Goal: Task Accomplishment & Management: Manage account settings

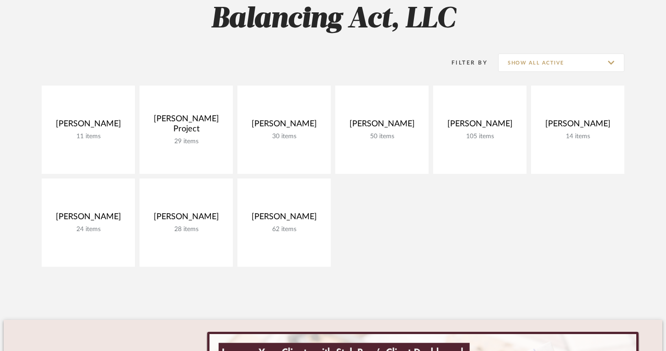
scroll to position [149, 0]
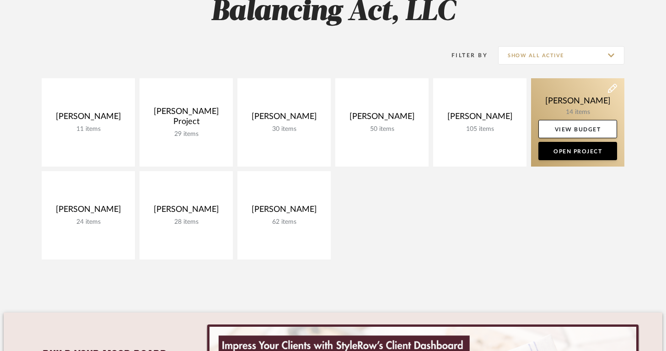
click at [585, 105] on link at bounding box center [577, 122] width 93 height 88
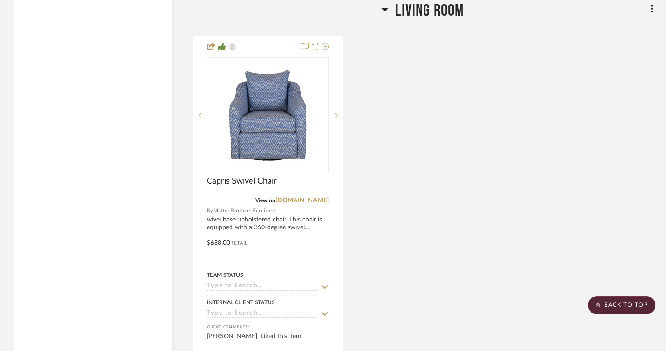
scroll to position [2445, 0]
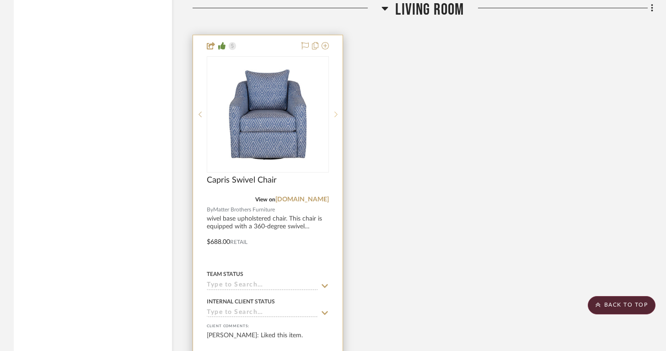
click at [339, 111] on sr-next-btn at bounding box center [336, 114] width 14 height 6
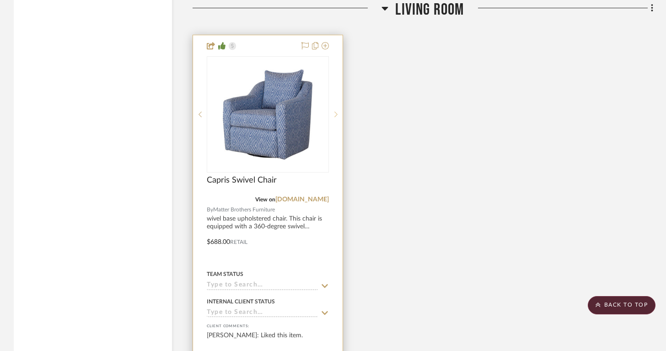
click at [339, 111] on sr-next-btn at bounding box center [336, 114] width 14 height 6
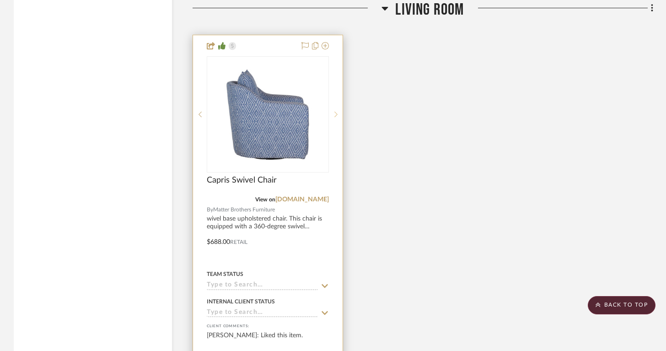
click at [339, 111] on sr-next-btn at bounding box center [336, 114] width 14 height 6
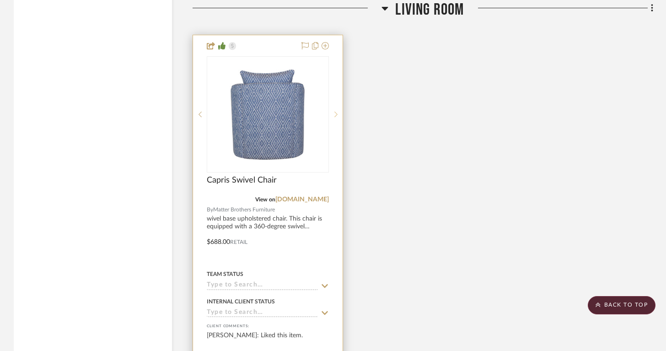
click at [339, 111] on sr-next-btn at bounding box center [336, 114] width 14 height 6
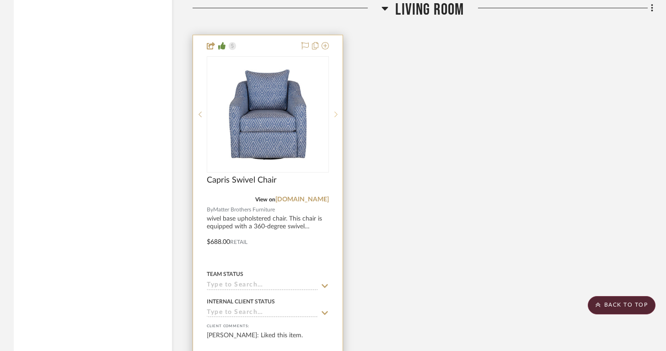
click at [339, 111] on sr-next-btn at bounding box center [336, 114] width 14 height 6
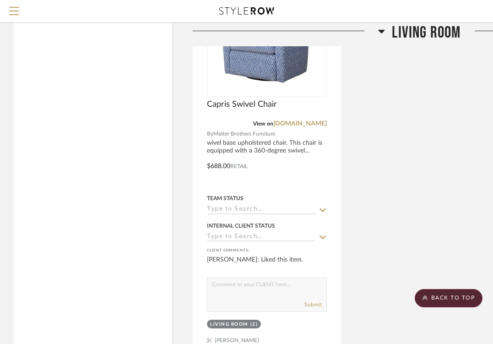
scroll to position [2475, 0]
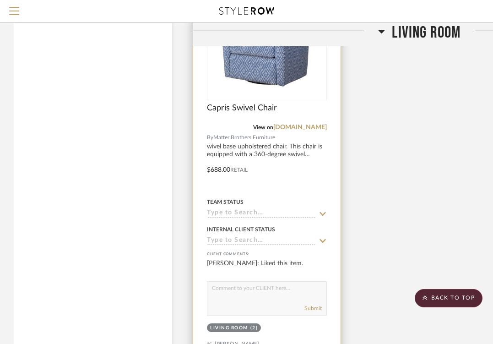
click at [290, 154] on div at bounding box center [266, 163] width 147 height 400
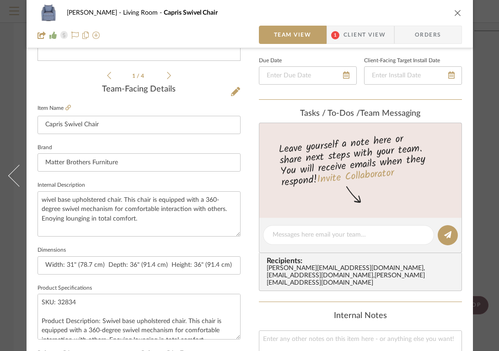
scroll to position [201, 0]
drag, startPoint x: 122, startPoint y: 162, endPoint x: 35, endPoint y: 161, distance: 87.0
click at [35, 161] on div "Lois Londe Living Room Capris Swivel Chair Team View 1 Client View Orders 1 / 4…" at bounding box center [250, 228] width 447 height 845
click at [457, 8] on div "[PERSON_NAME] Living Room Capris Swivel Chair" at bounding box center [250, 13] width 425 height 18
click at [456, 10] on icon "close" at bounding box center [457, 12] width 7 height 7
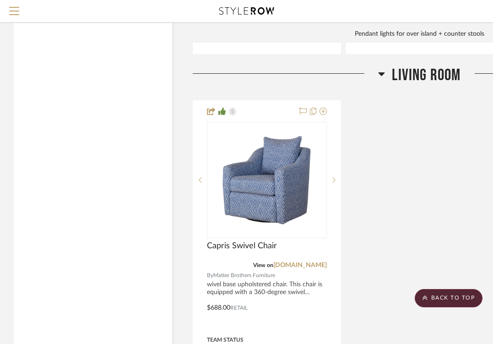
scroll to position [2336, 0]
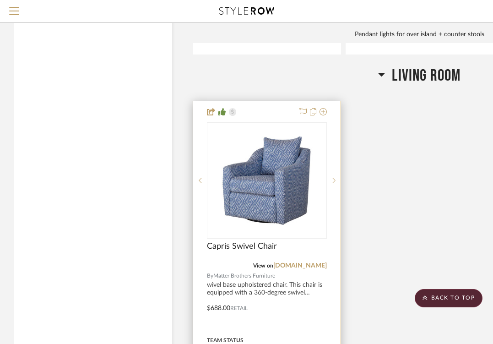
click at [259, 285] on div at bounding box center [266, 301] width 147 height 400
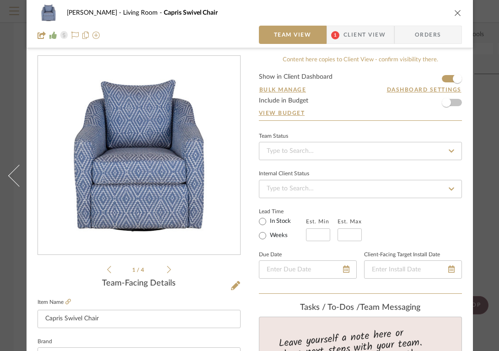
scroll to position [0, 0]
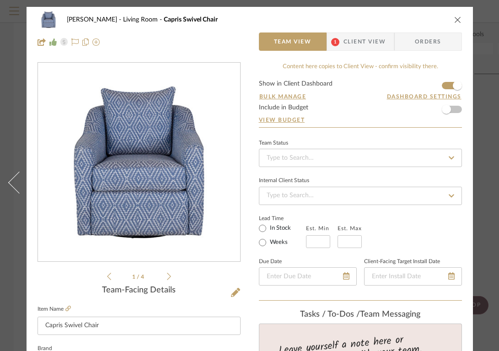
click at [460, 15] on div "[PERSON_NAME] Living Room Capris Swivel Chair" at bounding box center [250, 20] width 425 height 18
click at [458, 20] on icon "close" at bounding box center [457, 19] width 7 height 7
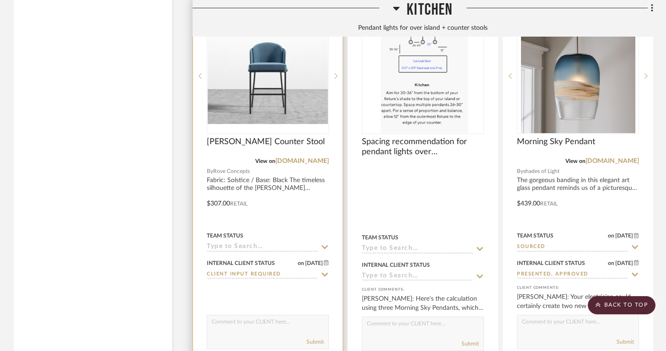
scroll to position [2006, 0]
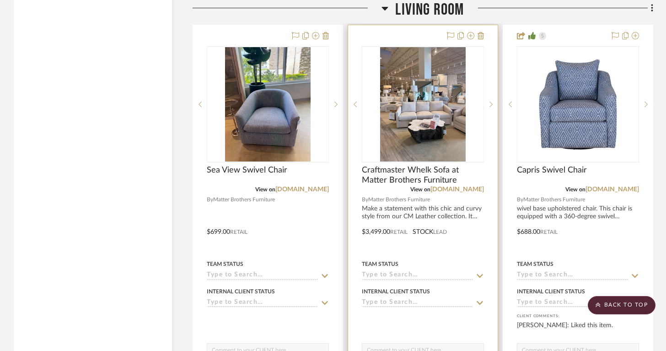
scroll to position [2453, 0]
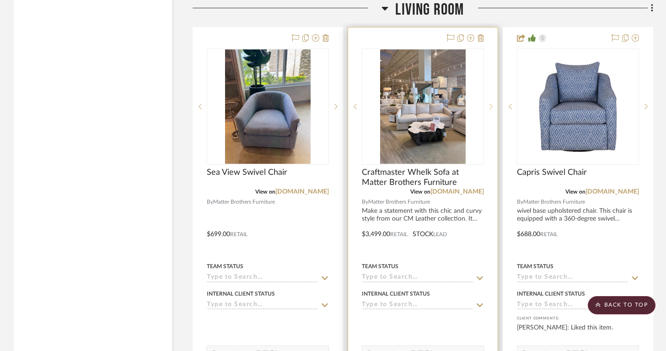
click at [490, 103] on icon at bounding box center [491, 106] width 3 height 6
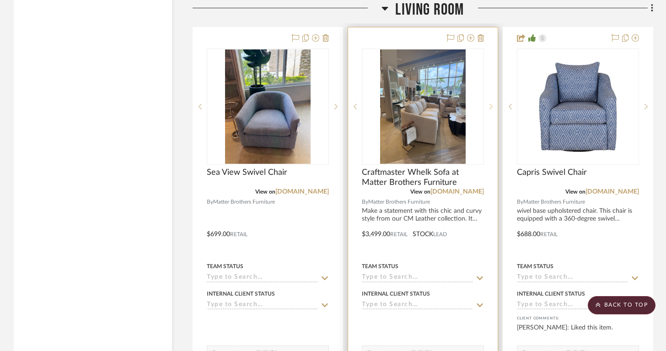
click at [490, 103] on icon at bounding box center [491, 106] width 3 height 6
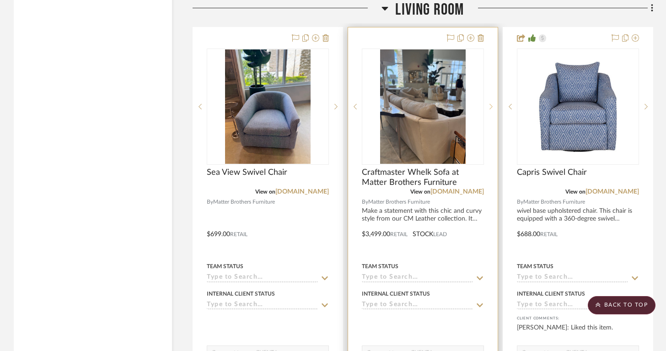
click at [490, 103] on icon at bounding box center [491, 106] width 3 height 6
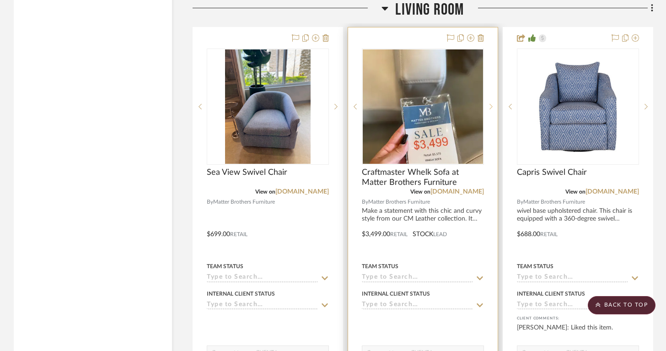
click at [490, 103] on icon at bounding box center [491, 106] width 3 height 6
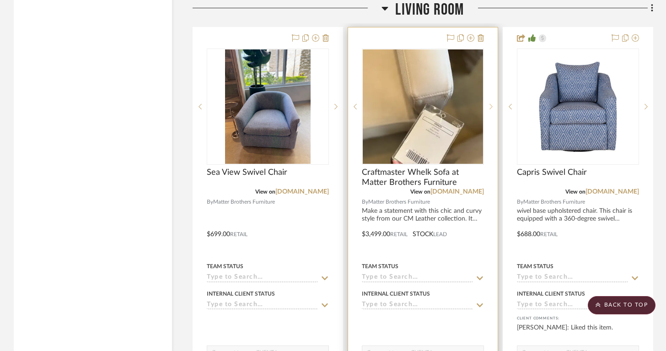
click at [490, 103] on icon at bounding box center [491, 106] width 3 height 6
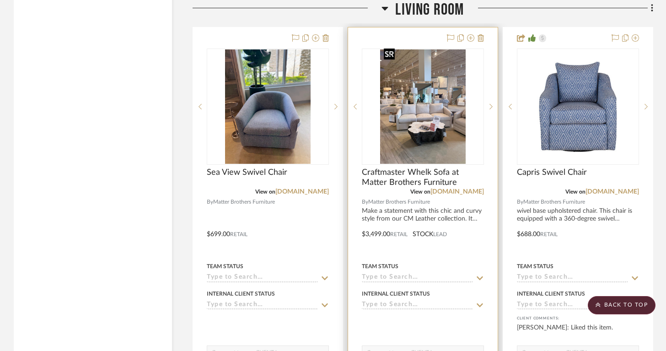
click at [434, 121] on img "0" at bounding box center [423, 106] width 86 height 114
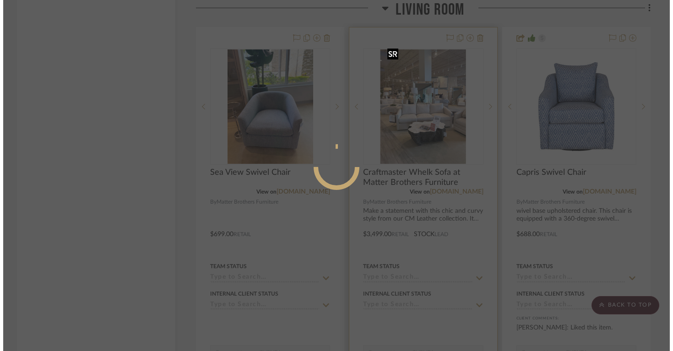
scroll to position [0, 0]
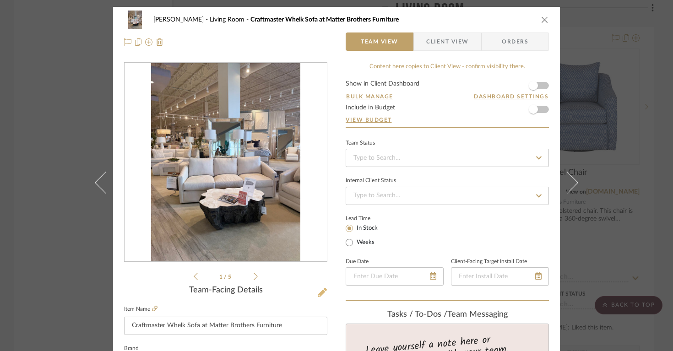
click at [319, 292] on icon at bounding box center [322, 292] width 9 height 9
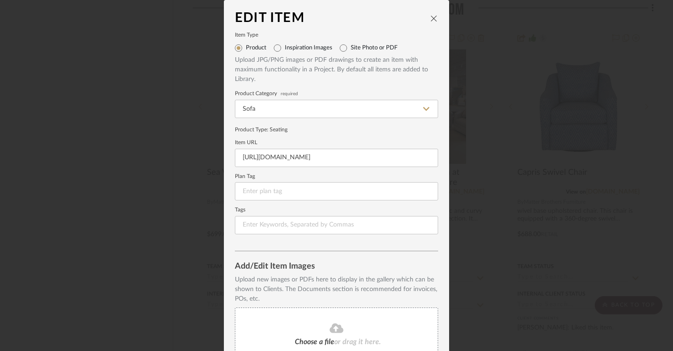
scroll to position [127, 0]
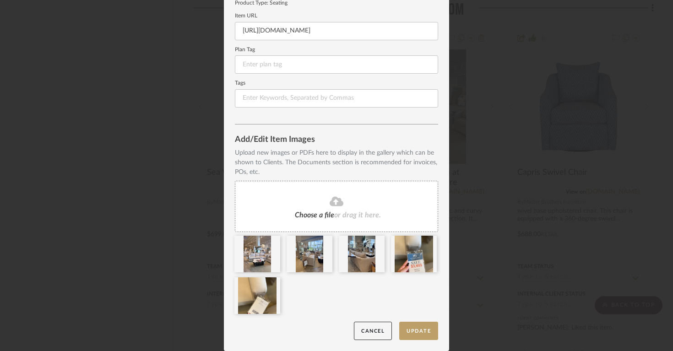
click at [334, 202] on icon at bounding box center [337, 201] width 14 height 10
click at [335, 207] on div "Choose a file or drag it here." at bounding box center [336, 206] width 203 height 51
click at [271, 281] on icon at bounding box center [273, 283] width 6 height 7
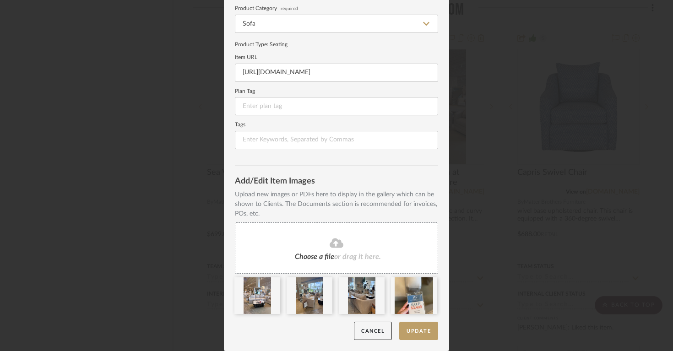
scroll to position [85, 0]
click at [333, 240] on icon at bounding box center [337, 243] width 14 height 10
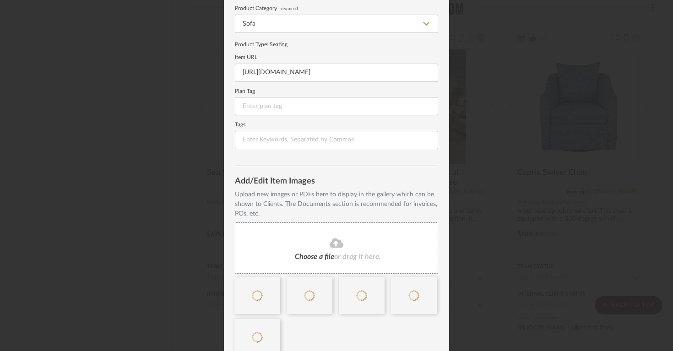
scroll to position [127, 0]
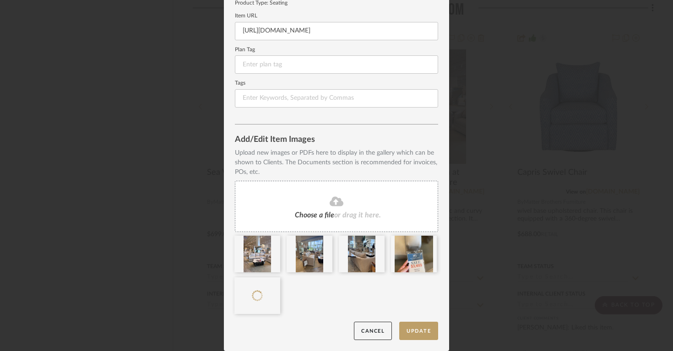
click at [290, 300] on div at bounding box center [340, 277] width 210 height 83
click at [409, 335] on button "Update" at bounding box center [418, 331] width 39 height 19
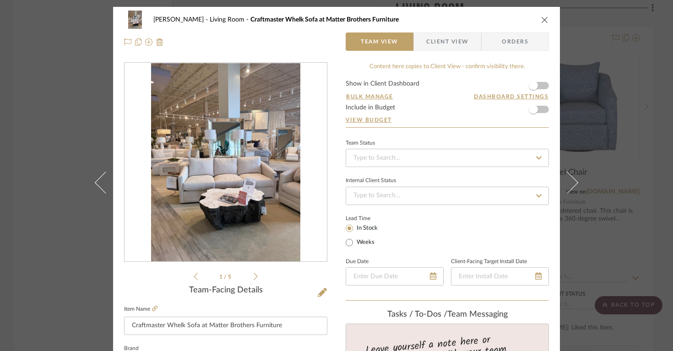
click at [248, 276] on li "1 / 5" at bounding box center [226, 276] width 56 height 11
click at [254, 276] on icon at bounding box center [256, 276] width 4 height 8
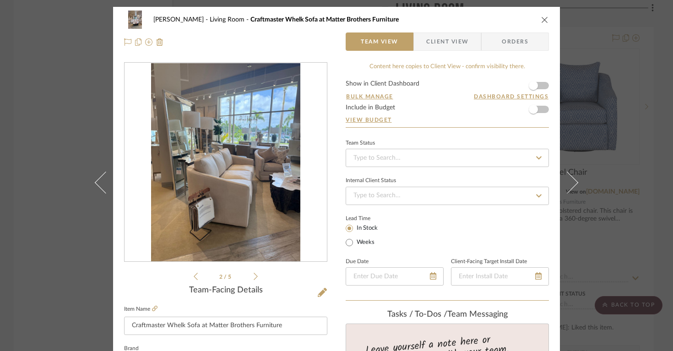
click at [254, 276] on icon at bounding box center [256, 276] width 4 height 8
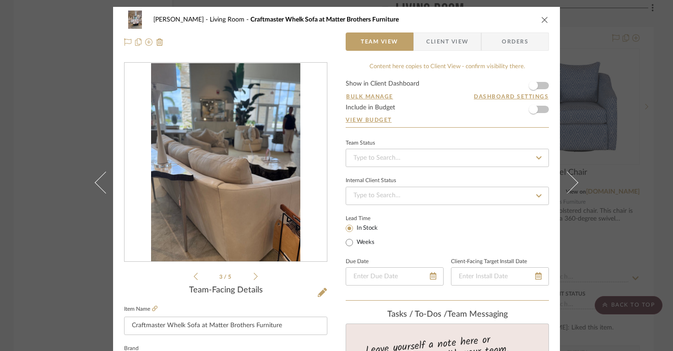
click at [254, 276] on icon at bounding box center [256, 276] width 4 height 8
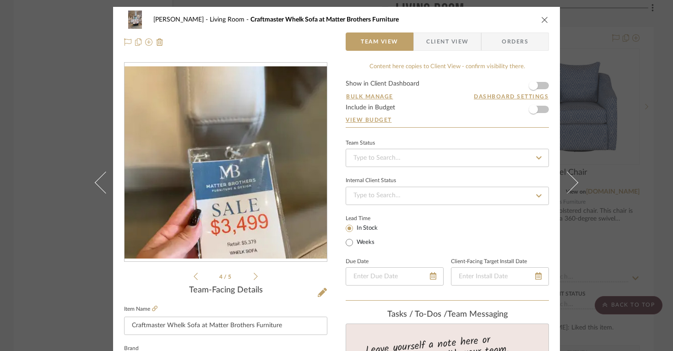
click at [254, 276] on icon at bounding box center [256, 276] width 4 height 8
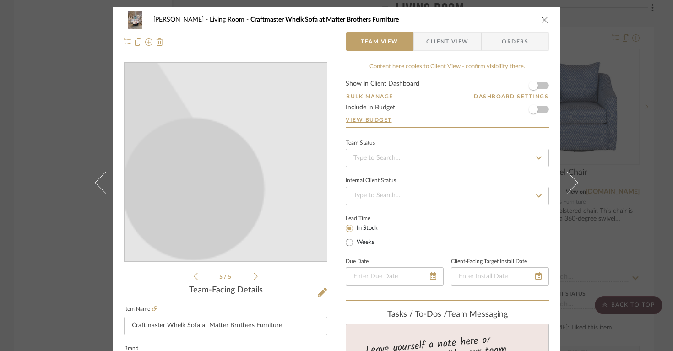
click at [256, 168] on img "4" at bounding box center [225, 162] width 114 height 114
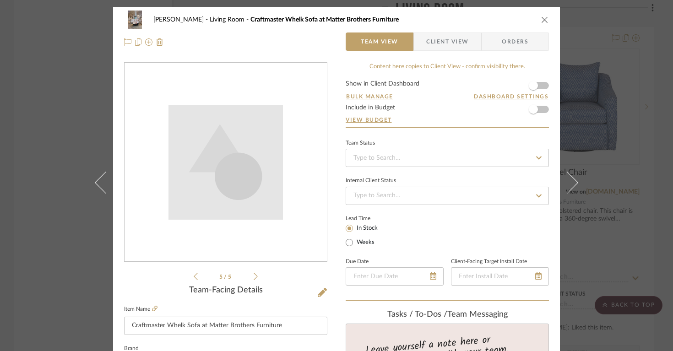
click at [244, 229] on div "4" at bounding box center [225, 162] width 202 height 199
click at [255, 176] on img "4" at bounding box center [225, 162] width 114 height 114
click at [541, 21] on icon "close" at bounding box center [544, 19] width 7 height 7
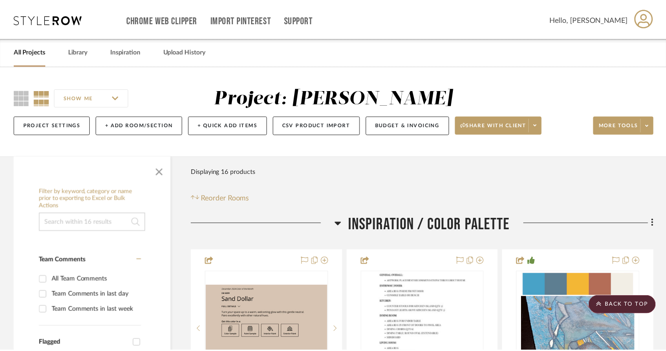
scroll to position [2453, 0]
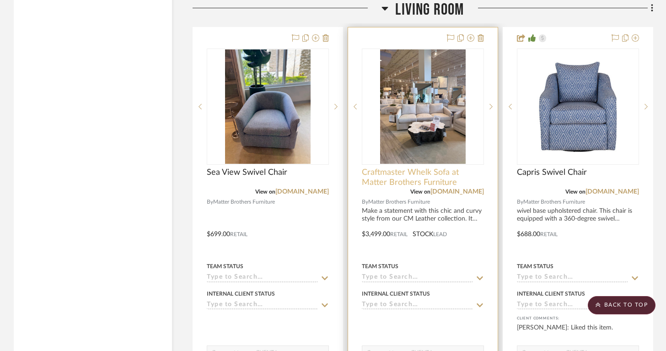
click at [444, 168] on span "Craftmaster Whelk Sofa at Matter Brothers Furniture" at bounding box center [423, 178] width 122 height 20
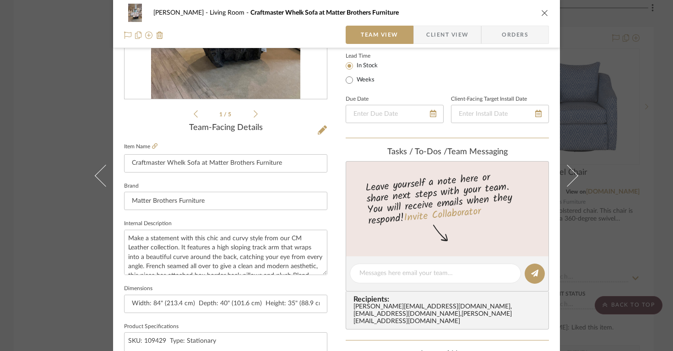
scroll to position [0, 0]
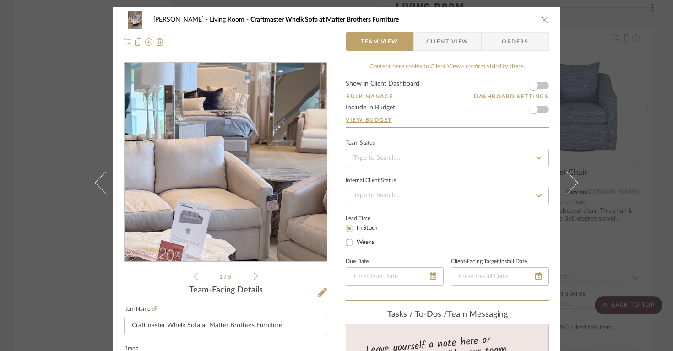
click at [258, 164] on img "0" at bounding box center [225, 162] width 149 height 199
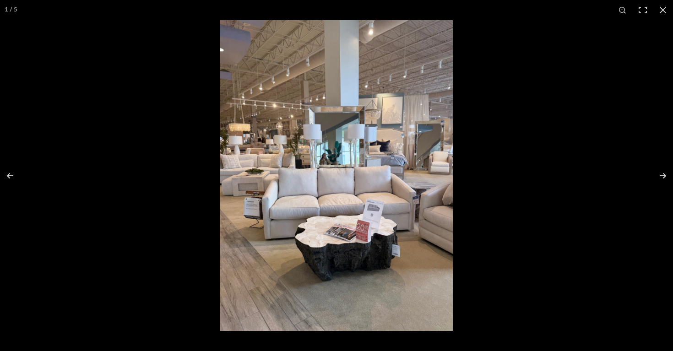
click at [313, 188] on img at bounding box center [336, 175] width 233 height 311
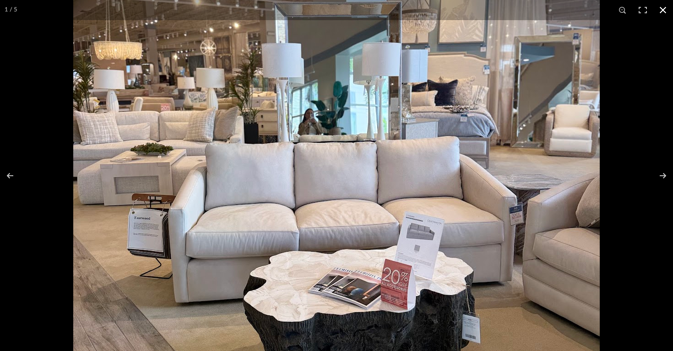
click at [661, 14] on button at bounding box center [663, 10] width 20 height 20
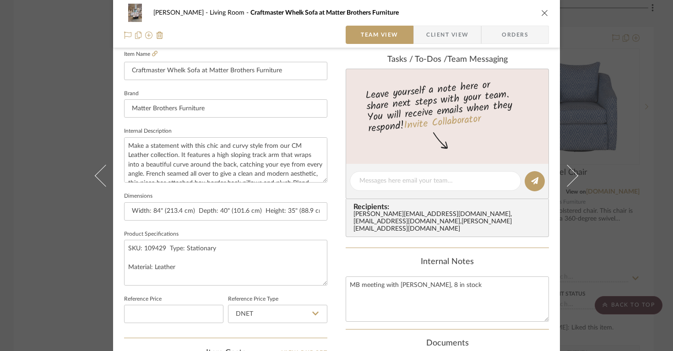
scroll to position [201, 0]
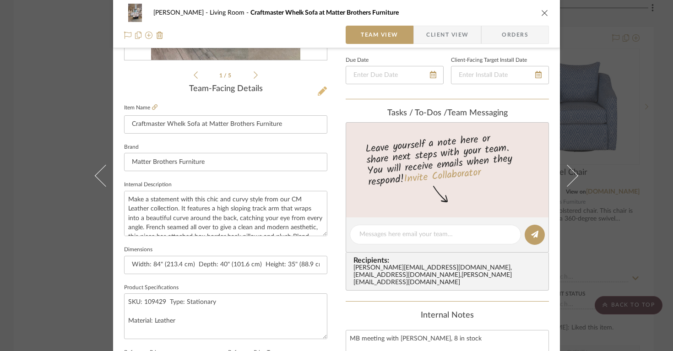
click at [321, 96] on icon at bounding box center [322, 91] width 9 height 9
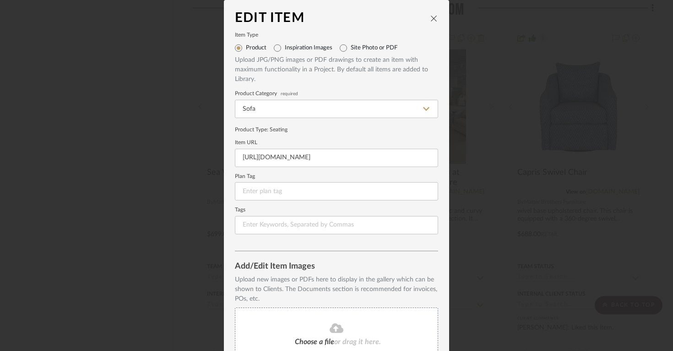
scroll to position [127, 0]
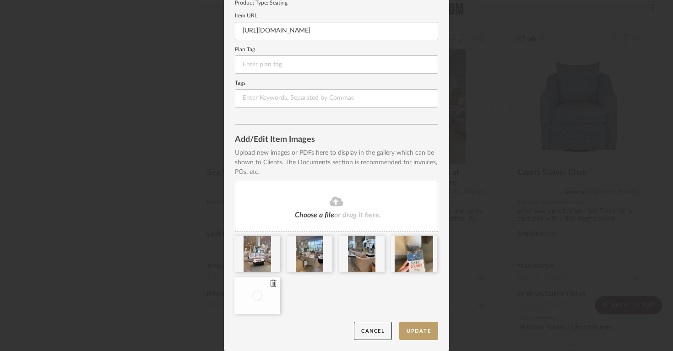
click at [270, 287] on fa-icon at bounding box center [273, 283] width 6 height 11
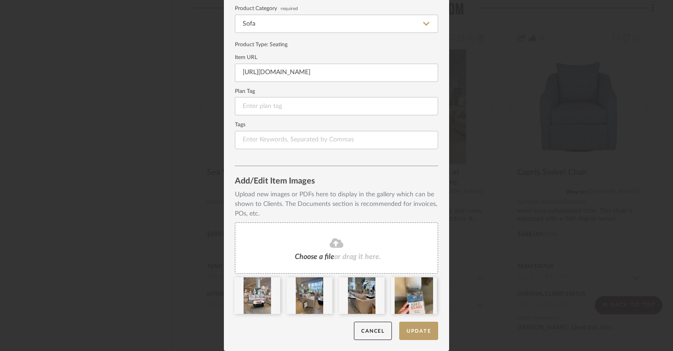
click at [330, 246] on icon at bounding box center [337, 243] width 14 height 10
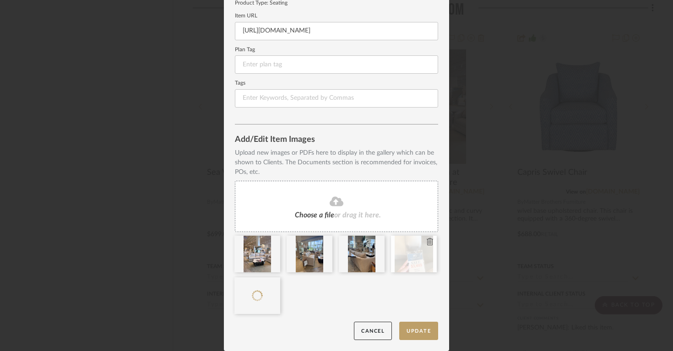
click at [427, 239] on icon at bounding box center [430, 241] width 6 height 7
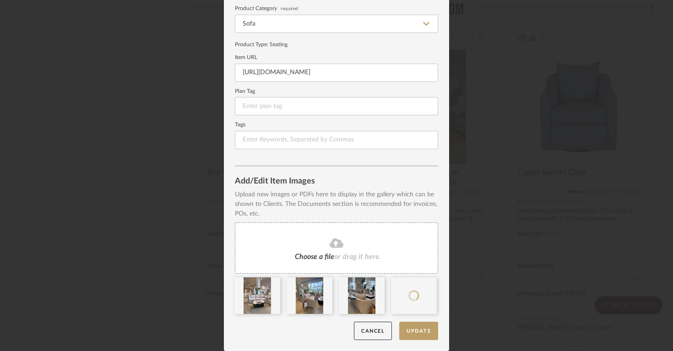
scroll to position [85, 0]
click at [379, 330] on button "Cancel" at bounding box center [373, 331] width 38 height 19
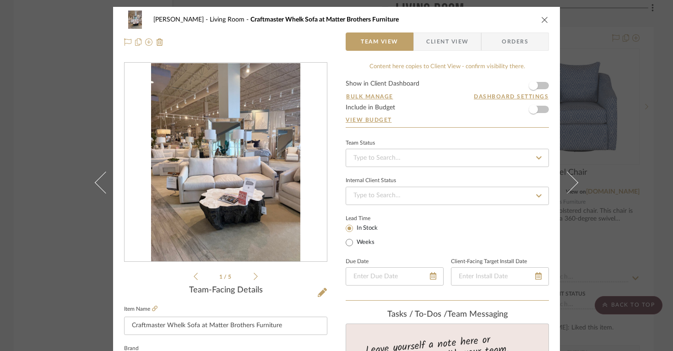
click at [254, 277] on icon at bounding box center [256, 276] width 4 height 8
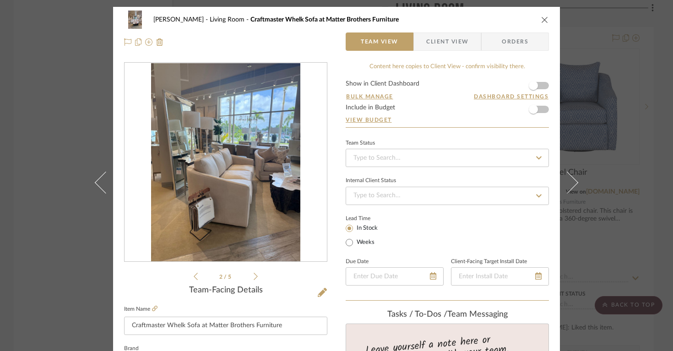
click at [254, 277] on icon at bounding box center [256, 276] width 4 height 8
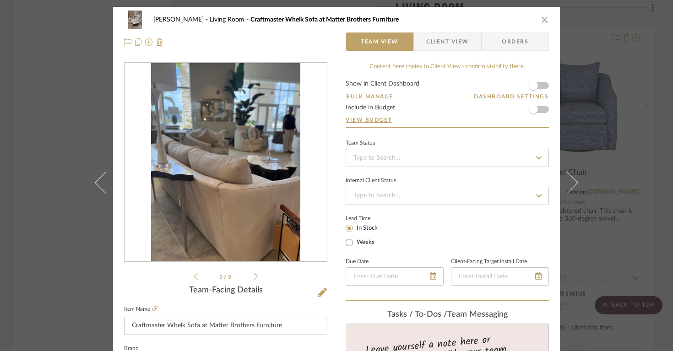
click at [254, 277] on icon at bounding box center [256, 276] width 4 height 8
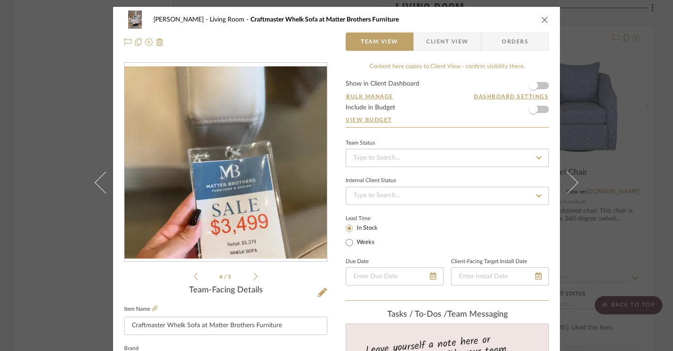
click at [254, 277] on icon at bounding box center [256, 276] width 4 height 8
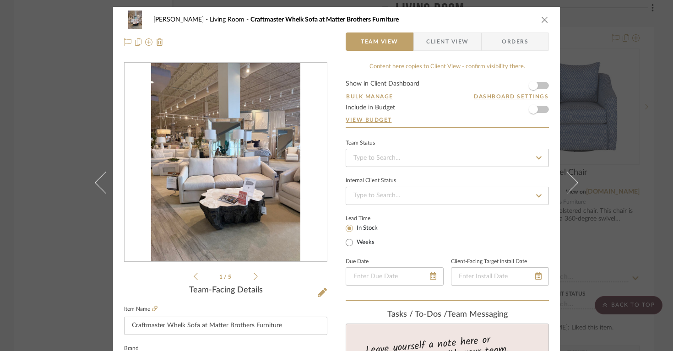
click at [254, 277] on icon at bounding box center [256, 276] width 4 height 8
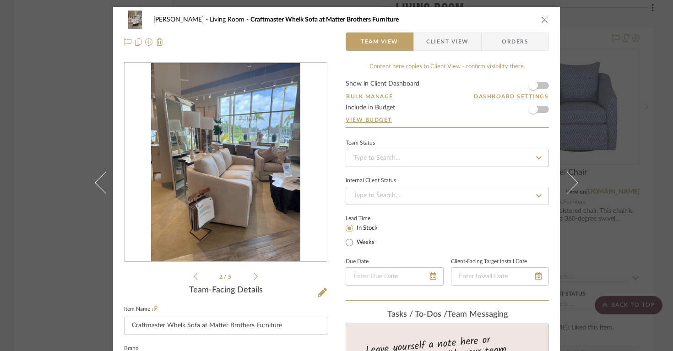
click at [254, 277] on icon at bounding box center [256, 276] width 4 height 8
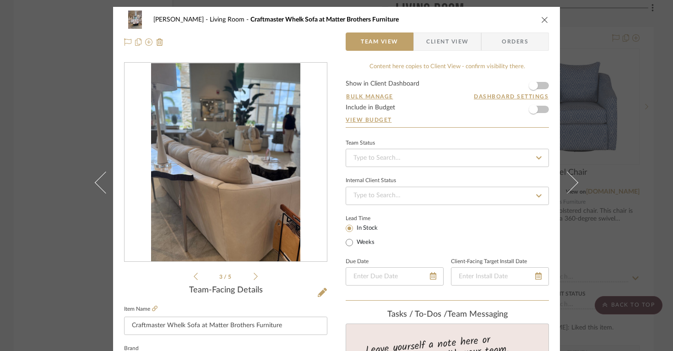
click at [254, 277] on icon at bounding box center [256, 276] width 4 height 8
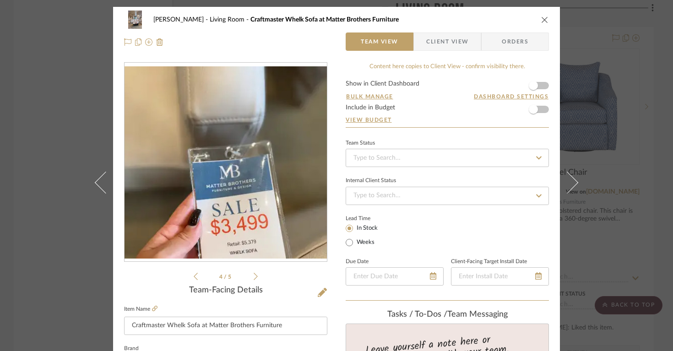
click at [254, 277] on icon at bounding box center [256, 276] width 4 height 8
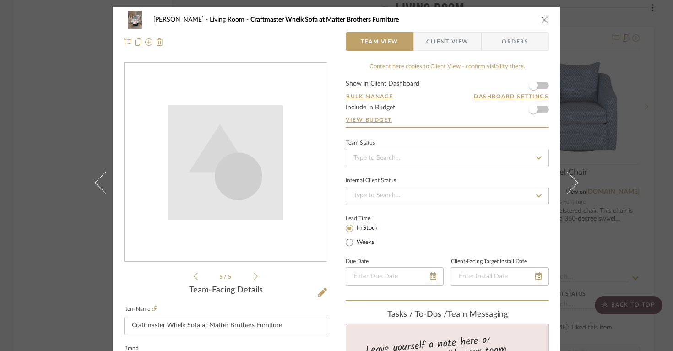
click at [254, 277] on icon at bounding box center [256, 276] width 4 height 8
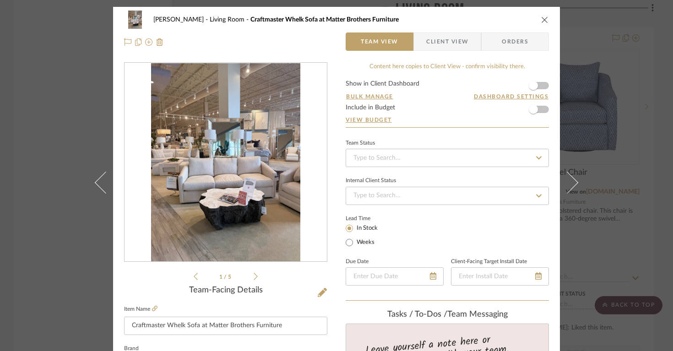
click at [194, 277] on icon at bounding box center [196, 276] width 4 height 8
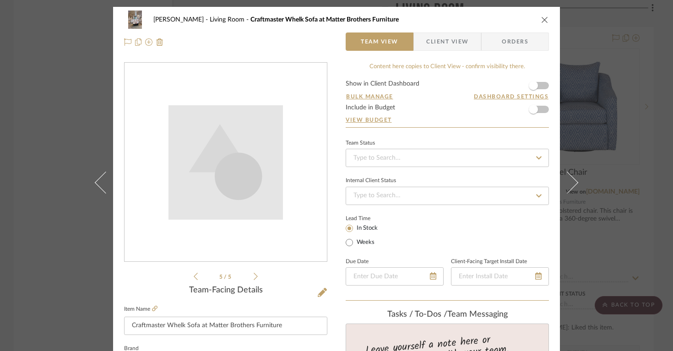
click at [541, 19] on icon "close" at bounding box center [544, 19] width 7 height 7
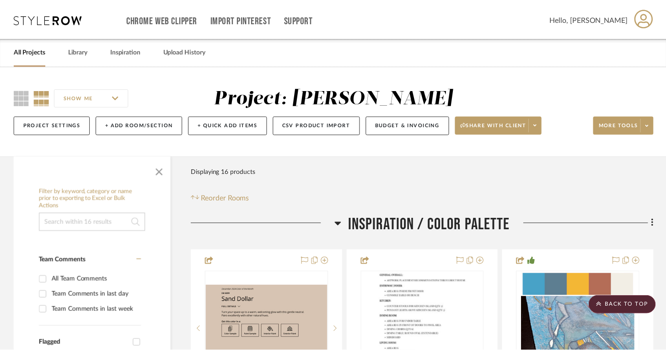
scroll to position [2453, 0]
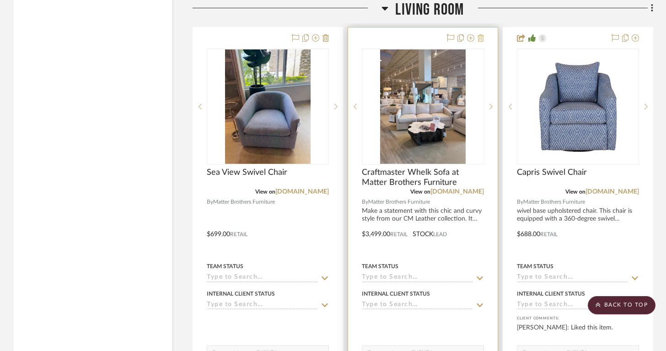
click at [482, 36] on icon at bounding box center [481, 37] width 6 height 7
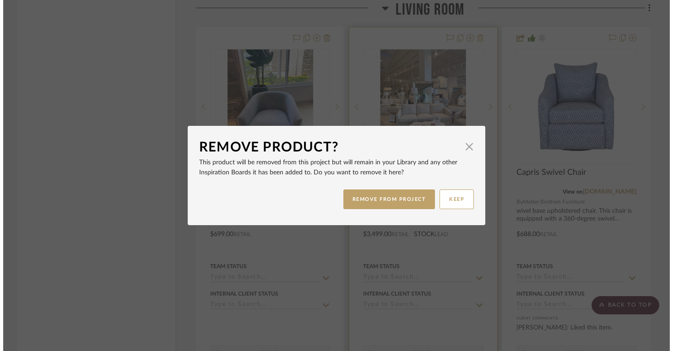
scroll to position [0, 0]
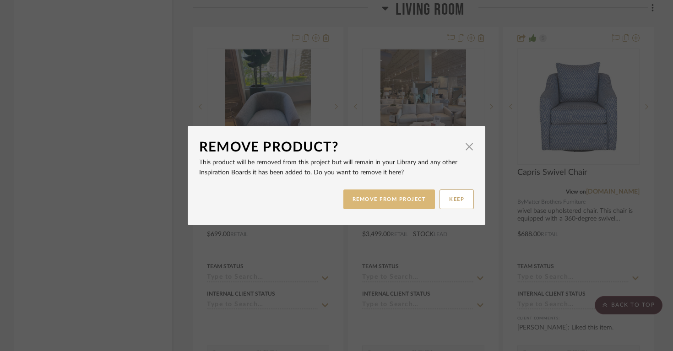
click at [385, 200] on button "REMOVE FROM PROJECT" at bounding box center [389, 199] width 92 height 20
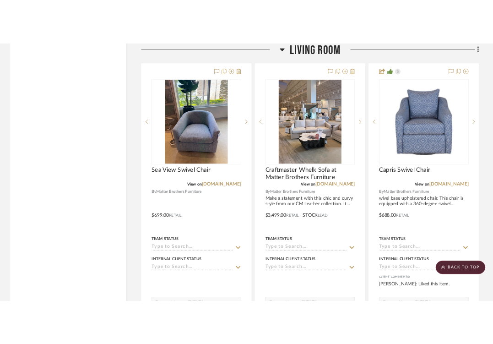
scroll to position [2453, 0]
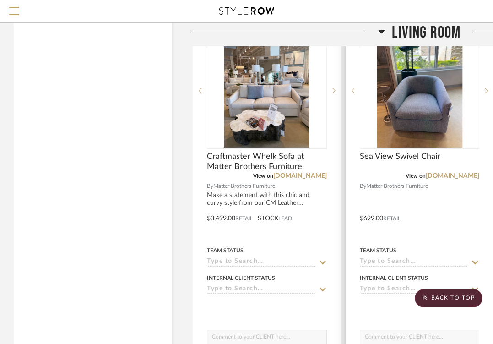
scroll to position [2428, 0]
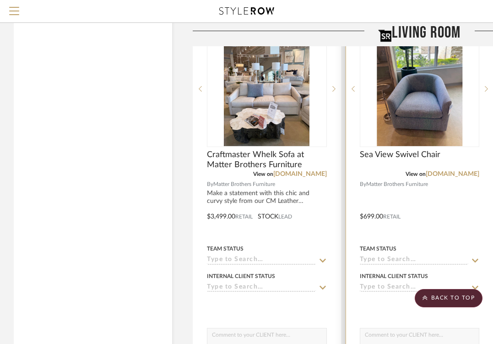
click at [430, 109] on img "0" at bounding box center [420, 89] width 86 height 114
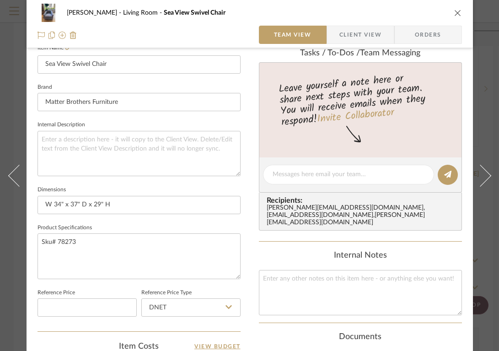
scroll to position [255, 0]
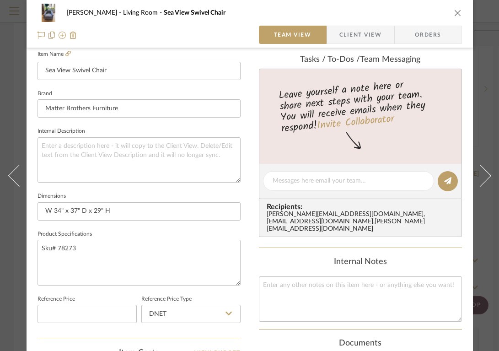
click at [458, 19] on div "[PERSON_NAME] Living Room Sea View Swivel Chair" at bounding box center [250, 13] width 425 height 18
click at [458, 11] on icon "close" at bounding box center [457, 12] width 7 height 7
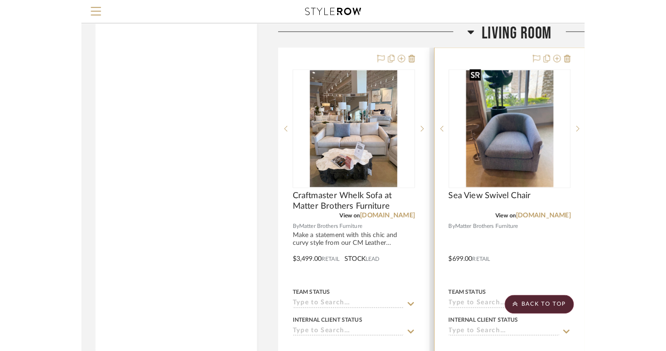
scroll to position [2391, 0]
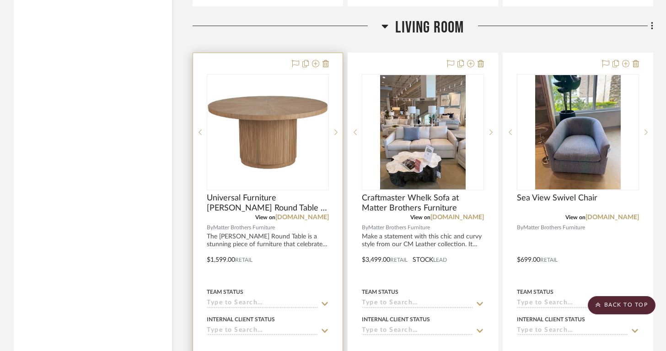
scroll to position [2429, 0]
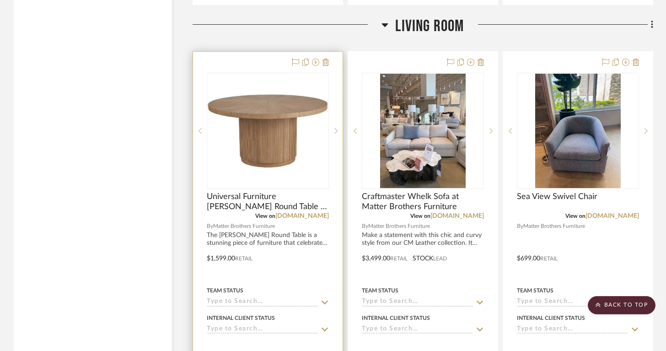
click at [281, 167] on img "0" at bounding box center [268, 131] width 120 height 91
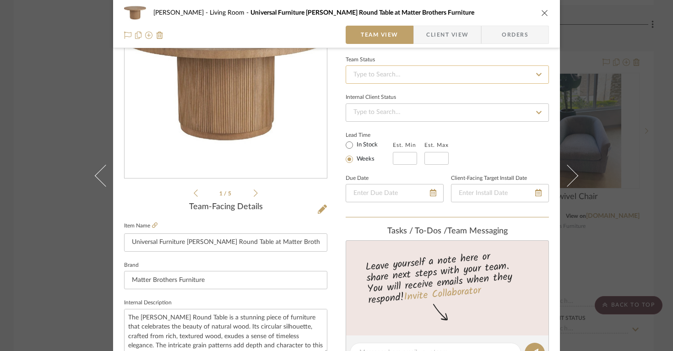
scroll to position [87, 0]
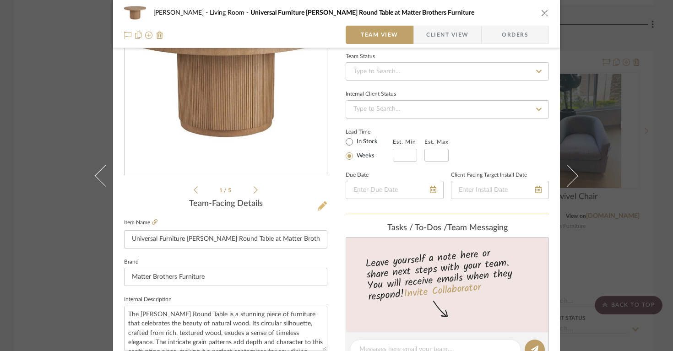
click at [318, 210] on icon at bounding box center [322, 205] width 9 height 9
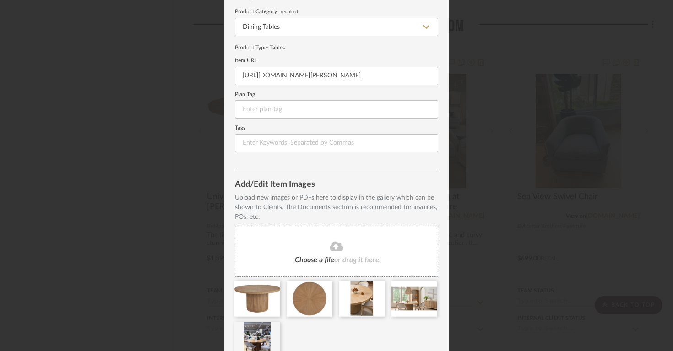
scroll to position [127, 0]
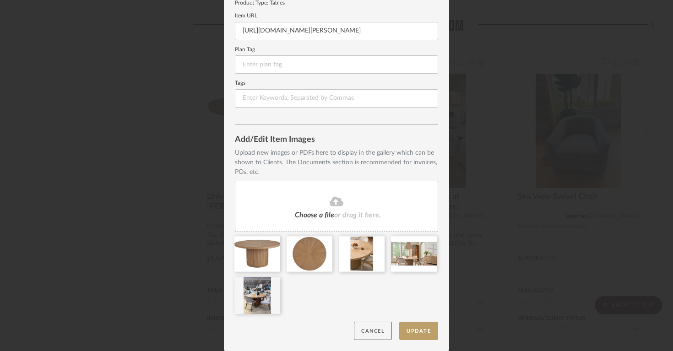
click at [368, 323] on button "Cancel" at bounding box center [373, 331] width 38 height 19
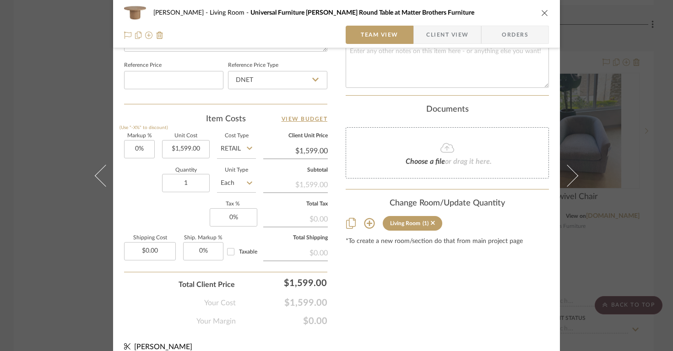
scroll to position [489, 0]
click at [369, 217] on icon at bounding box center [369, 222] width 11 height 11
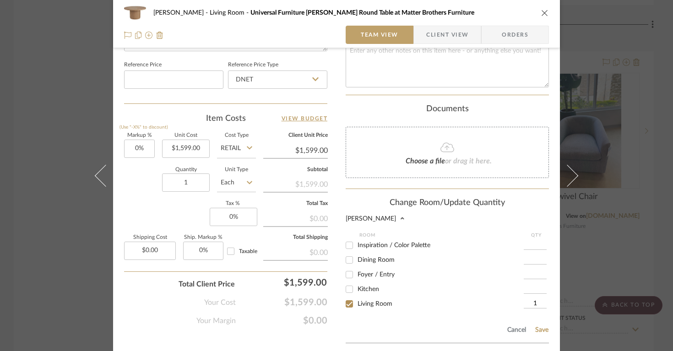
click at [347, 253] on input "Dining Room" at bounding box center [349, 260] width 15 height 15
checkbox input "true"
type input "1"
click at [346, 300] on input "Living Room" at bounding box center [349, 304] width 15 height 15
checkbox input "false"
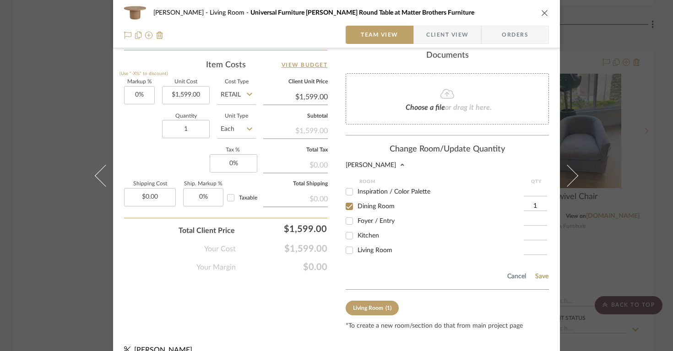
scroll to position [553, 0]
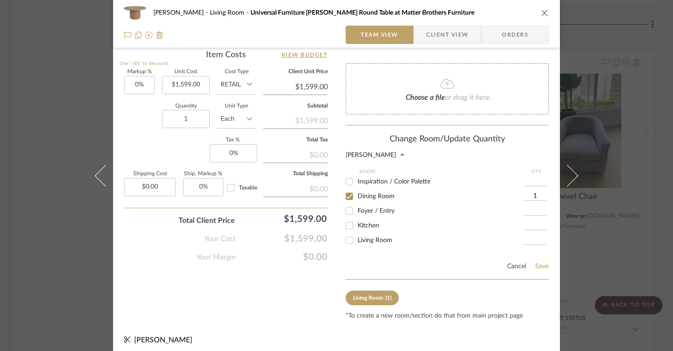
click at [542, 263] on button "Save" at bounding box center [542, 266] width 14 height 7
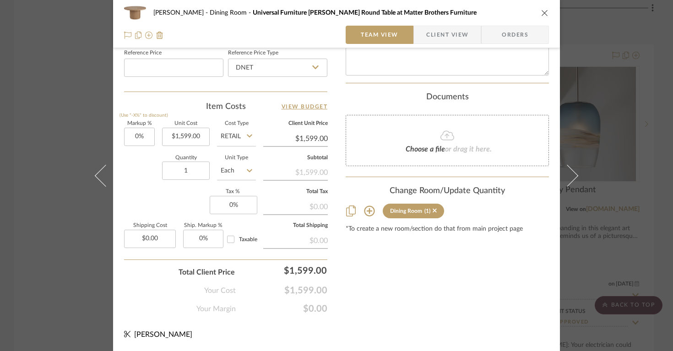
scroll to position [499, 0]
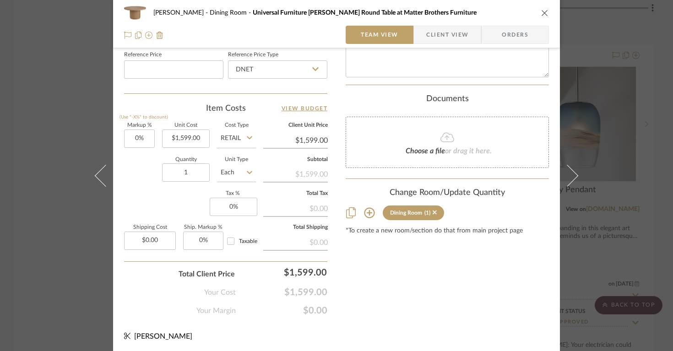
click at [541, 15] on icon "close" at bounding box center [544, 12] width 7 height 7
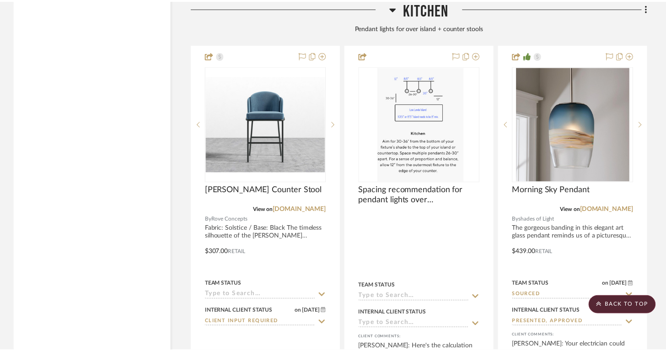
scroll to position [2429, 0]
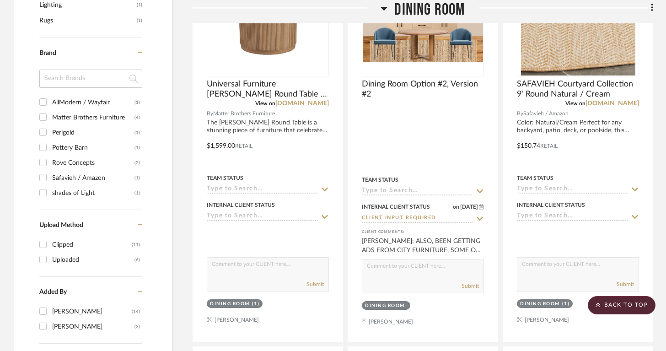
scroll to position [775, 0]
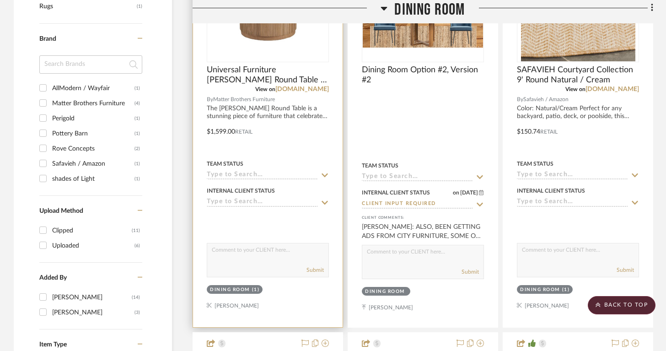
click at [286, 171] on input at bounding box center [262, 175] width 111 height 9
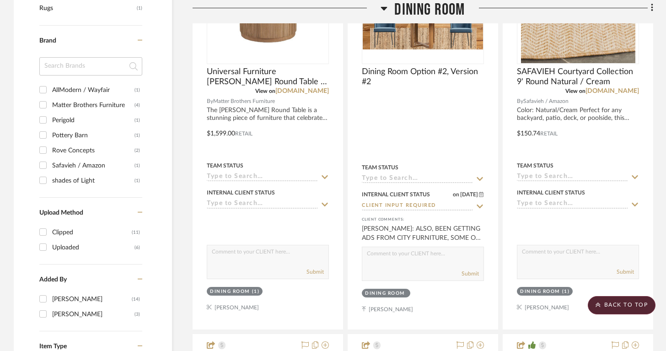
scroll to position [782, 0]
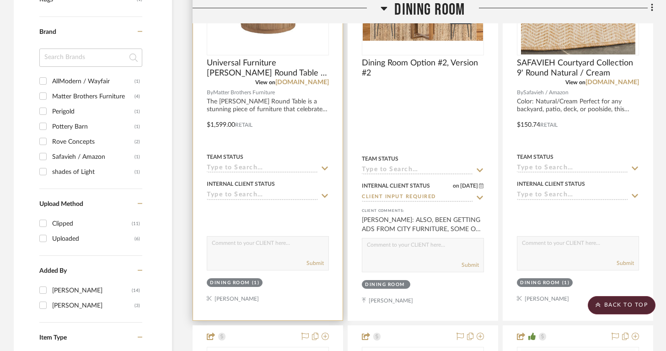
click at [305, 166] on input at bounding box center [262, 168] width 111 height 9
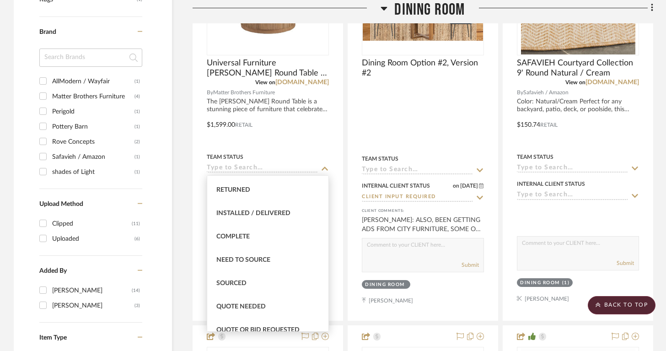
scroll to position [207, 0]
click at [269, 277] on div "Sourced" at bounding box center [267, 283] width 121 height 23
type input "[DATE]"
type input "Sourced"
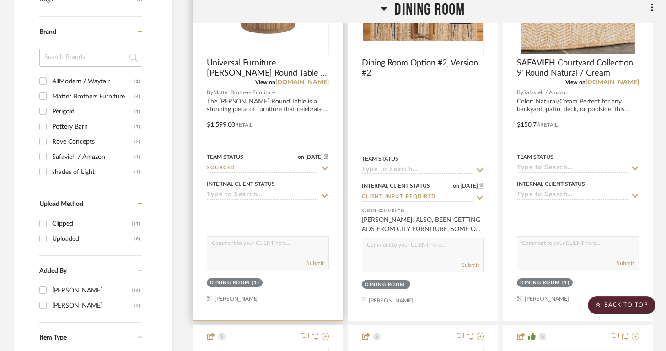
click at [285, 190] on div "Internal Client Status" at bounding box center [268, 189] width 122 height 22
click at [285, 194] on input at bounding box center [262, 195] width 111 height 9
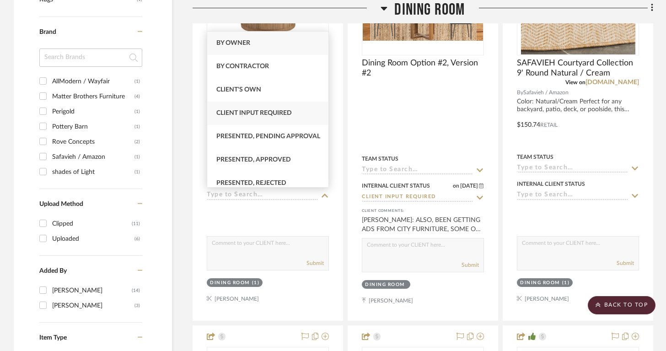
click at [282, 115] on span "Client Input Required" at bounding box center [254, 113] width 76 height 6
type input "[DATE]"
type input "Client Input Required"
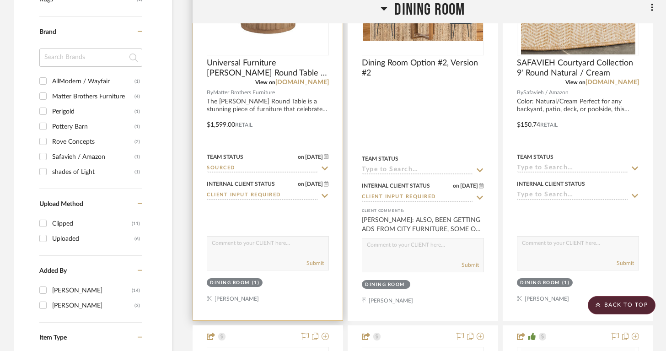
click at [259, 236] on div "Submit" at bounding box center [268, 253] width 122 height 34
click at [259, 237] on textarea at bounding box center [267, 245] width 121 height 17
type textarea "Dining Table you liked at Matter Brothers."
click at [322, 264] on button "Submit" at bounding box center [315, 263] width 17 height 8
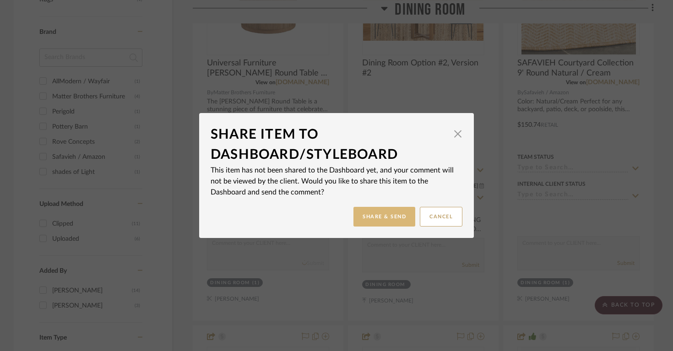
click at [394, 219] on button "Share & Send" at bounding box center [384, 217] width 62 height 20
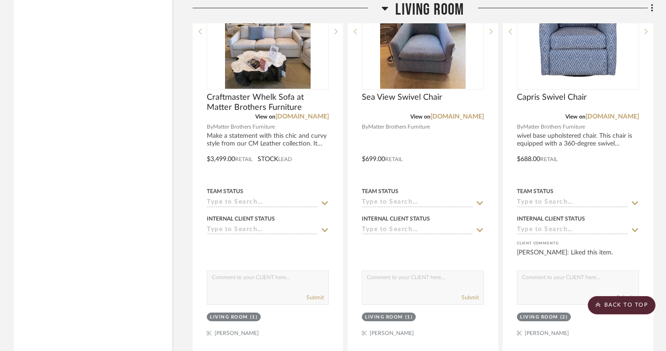
scroll to position [2973, 0]
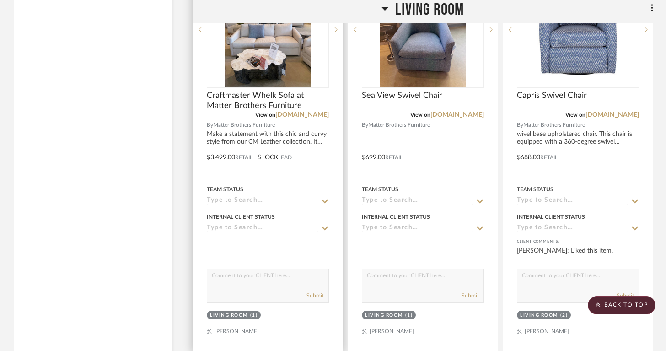
click at [286, 197] on input at bounding box center [262, 201] width 111 height 9
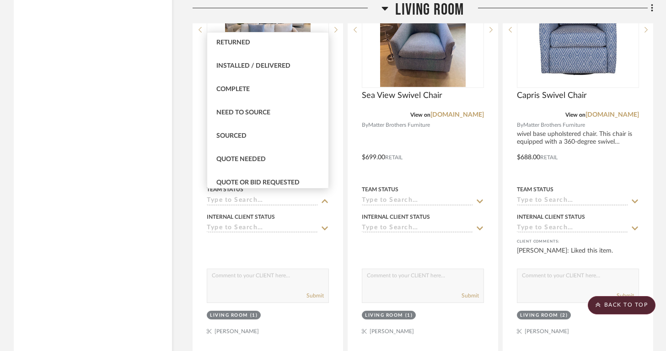
scroll to position [219, 0]
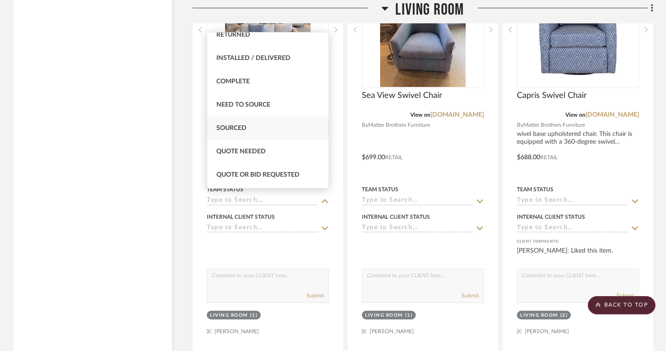
click at [277, 124] on div "Sourced" at bounding box center [267, 128] width 121 height 23
type input "10/4/2025"
type input "Sourced"
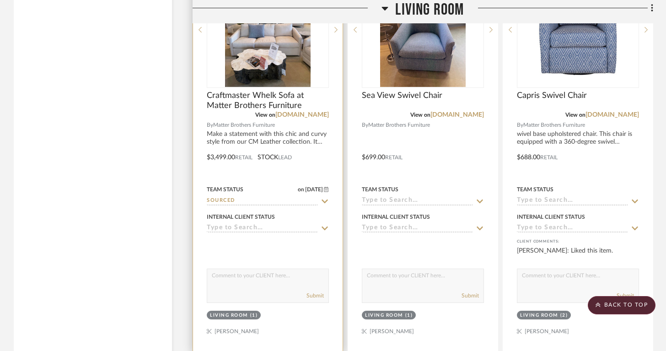
click at [259, 224] on input at bounding box center [262, 228] width 111 height 9
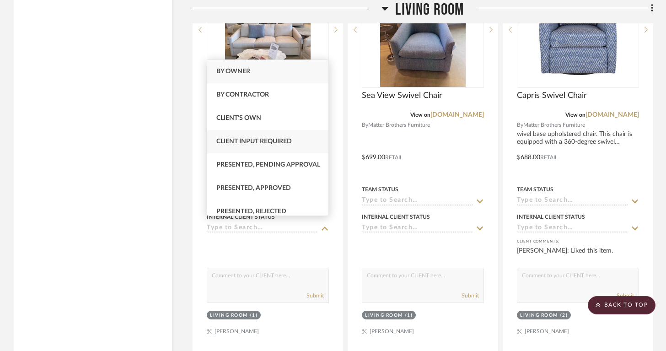
click at [280, 136] on div "Client Input Required" at bounding box center [267, 141] width 121 height 23
type input "10/4/2025"
type input "Client Input Required"
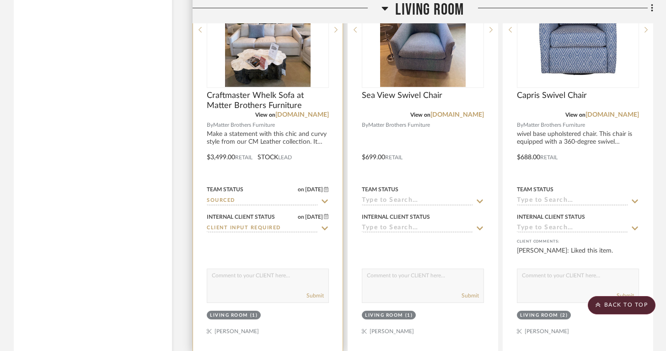
click at [247, 281] on div "Submit" at bounding box center [268, 286] width 122 height 34
click at [253, 271] on textarea at bounding box center [267, 277] width 121 height 17
type textarea ":"
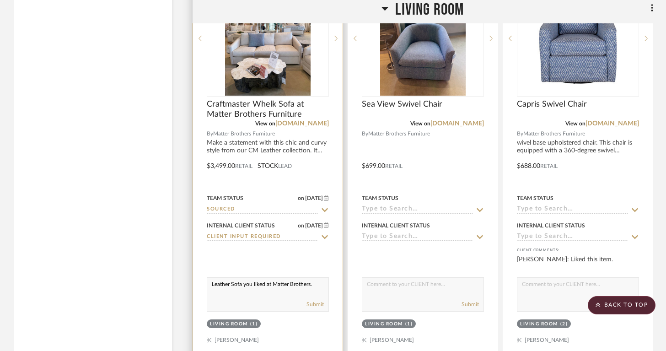
scroll to position [2964, 0]
type textarea "Leather Sofa you liked at Matter Brothers."
click at [313, 302] on button "Submit" at bounding box center [315, 305] width 17 height 8
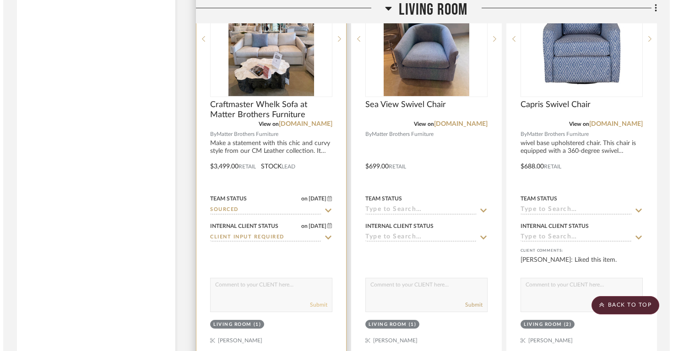
scroll to position [0, 0]
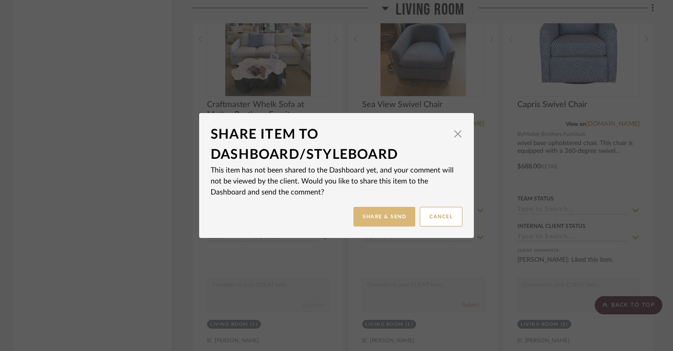
click at [373, 219] on button "Share & Send" at bounding box center [384, 217] width 62 height 20
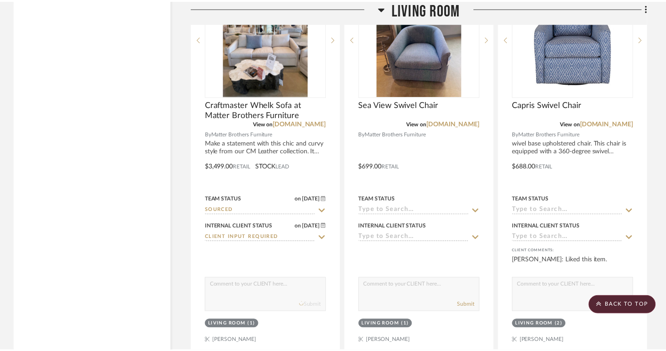
scroll to position [2964, 0]
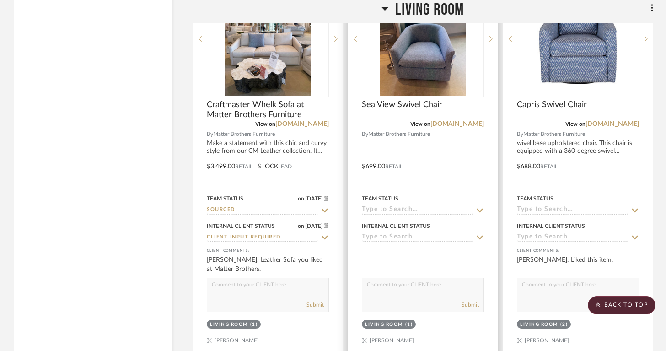
click at [406, 206] on input at bounding box center [417, 210] width 111 height 9
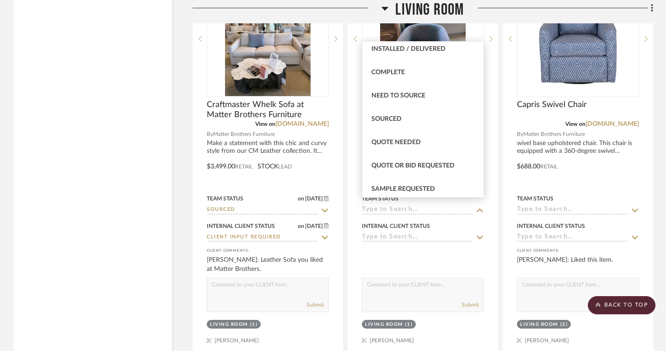
scroll to position [239, 0]
click at [419, 115] on div "Sourced" at bounding box center [422, 117] width 121 height 23
type input "10/4/2025"
type input "Sourced"
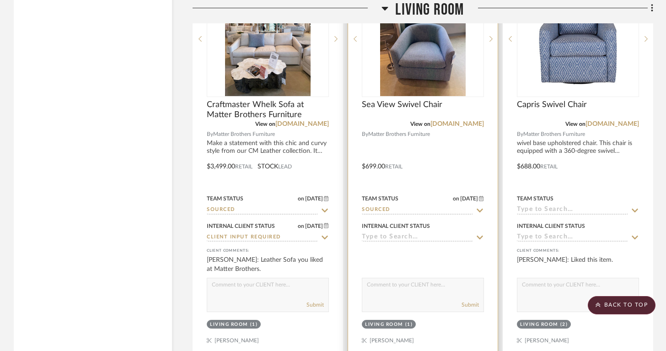
click at [392, 227] on div "Internal Client Status" at bounding box center [423, 231] width 122 height 22
click at [388, 233] on input at bounding box center [417, 237] width 111 height 9
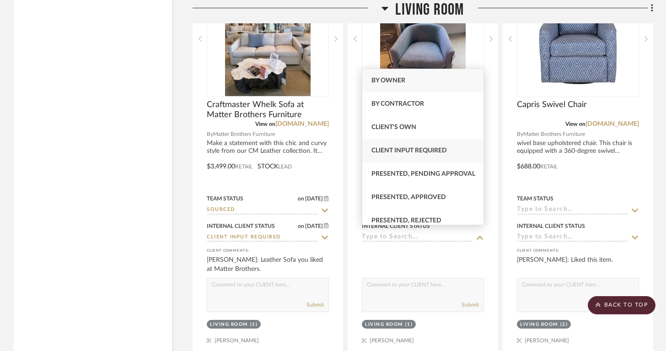
click at [410, 154] on span "Client Input Required" at bounding box center [410, 150] width 76 height 6
type input "10/4/2025"
type input "Client Input Required"
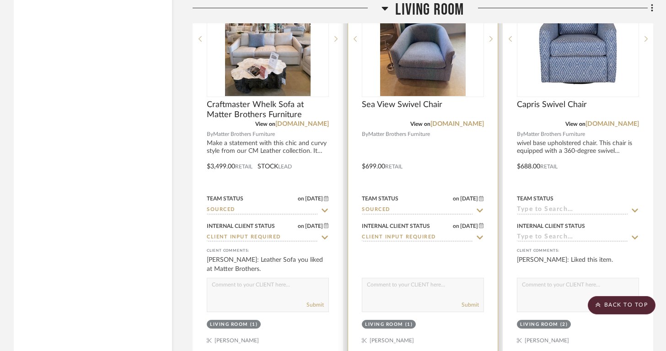
click at [399, 278] on textarea at bounding box center [422, 286] width 121 height 17
click at [400, 280] on textarea "Swivel chair P" at bounding box center [422, 286] width 121 height 17
type textarea "S"
click at [434, 279] on textarea "Another swivel chair option Peg and I loved at Matter Brothers." at bounding box center [422, 286] width 121 height 17
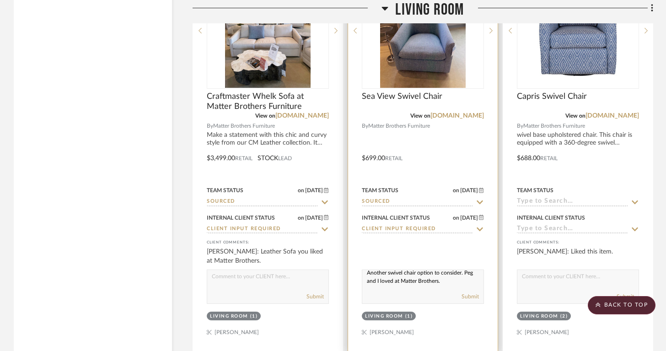
scroll to position [2973, 0]
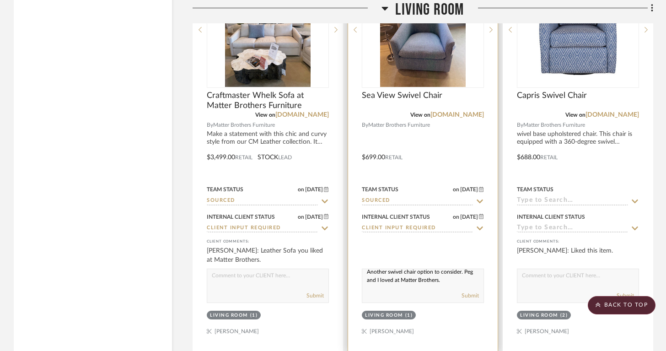
drag, startPoint x: 367, startPoint y: 277, endPoint x: 456, endPoint y: 280, distance: 88.8
click at [456, 280] on textarea "Another swivel chair option to consider. Peg and I loved at Matter Brothers." at bounding box center [422, 277] width 121 height 17
click at [386, 270] on textarea "Another swivel chair option to consider." at bounding box center [422, 277] width 121 height 17
click at [481, 272] on textarea "Another great swivel chair option to consider." at bounding box center [422, 277] width 121 height 17
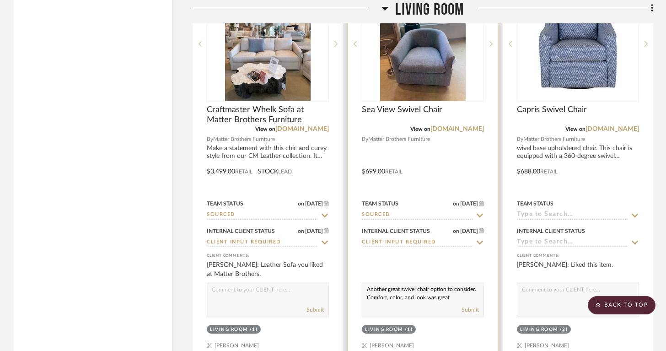
scroll to position [2931, 0]
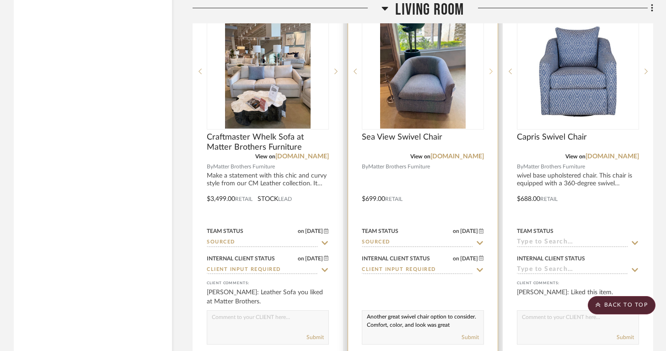
click at [490, 68] on icon at bounding box center [491, 71] width 3 height 6
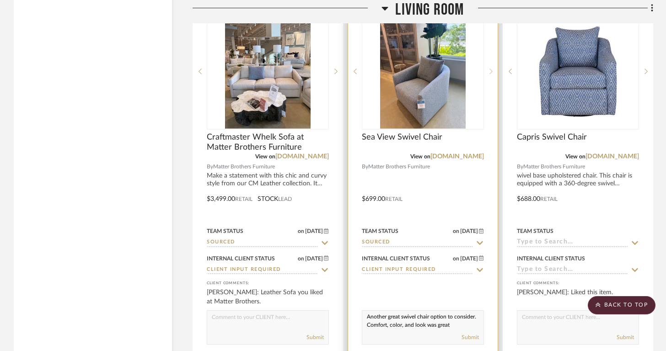
click at [491, 68] on icon at bounding box center [491, 71] width 3 height 6
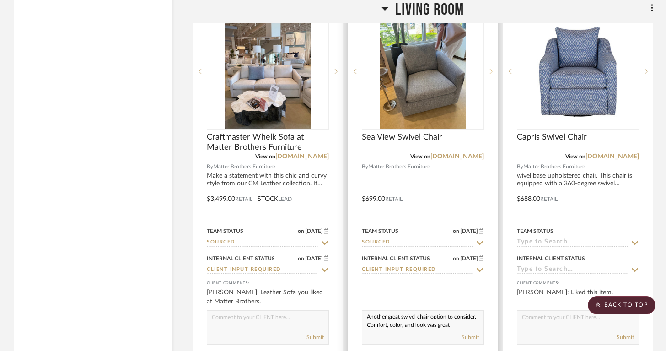
click at [491, 68] on icon at bounding box center [491, 71] width 3 height 6
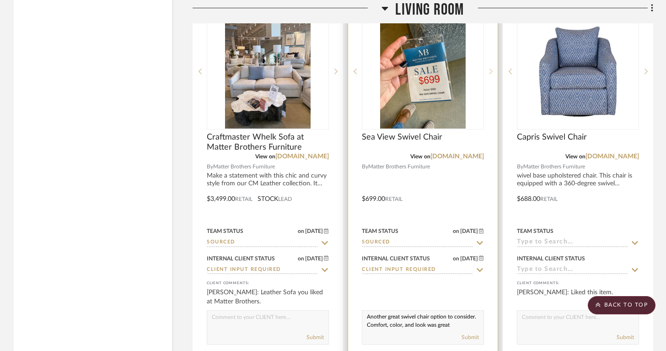
click at [491, 68] on icon at bounding box center [491, 71] width 3 height 6
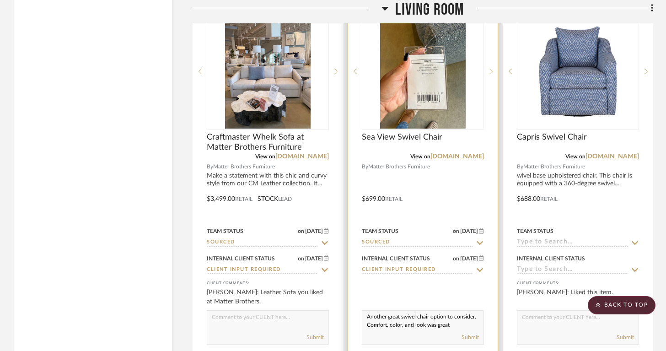
click at [491, 68] on icon at bounding box center [491, 71] width 3 height 6
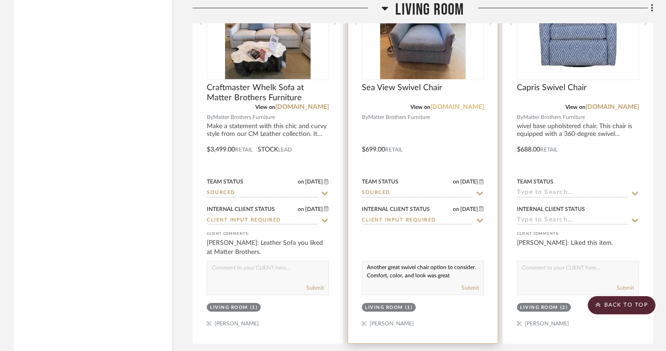
scroll to position [3028, 0]
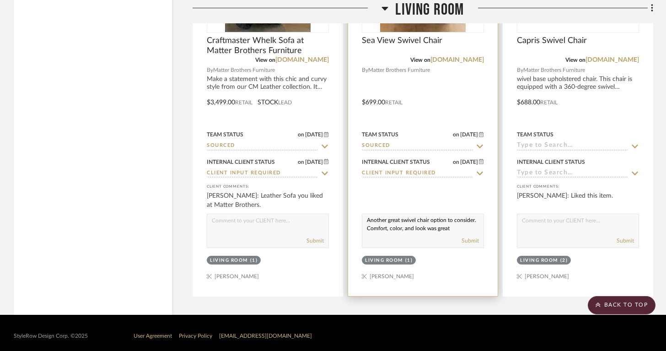
click at [391, 225] on textarea "Another great swivel chair option to consider. Comfort, color, and look was gre…" at bounding box center [422, 222] width 121 height 17
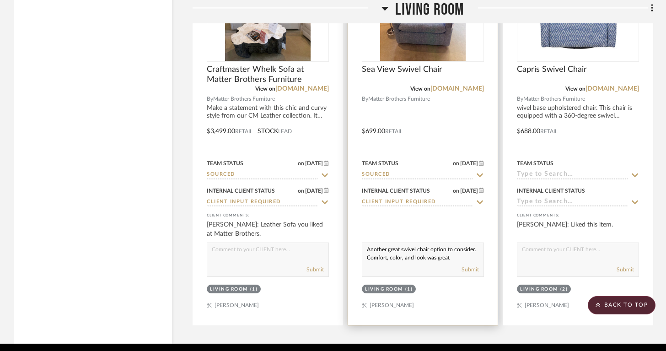
scroll to position [4, 0]
drag, startPoint x: 412, startPoint y: 252, endPoint x: 443, endPoint y: 254, distance: 30.3
click at [444, 254] on textarea "Another great swivel chair option to consider. Comfort, color, and look was gre…" at bounding box center [422, 251] width 121 height 17
type textarea "Another great swivel chair option to consider. Comfort and color is great. Pair…"
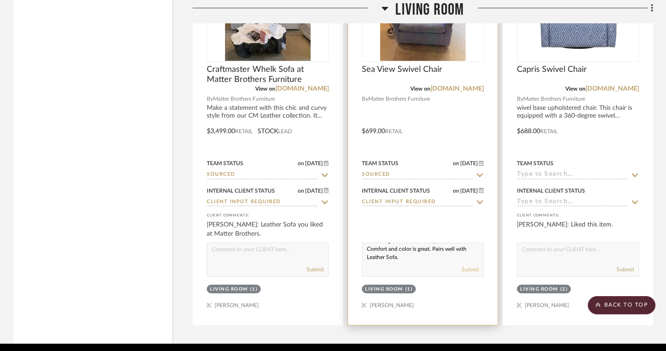
click at [466, 265] on button "Submit" at bounding box center [470, 269] width 17 height 8
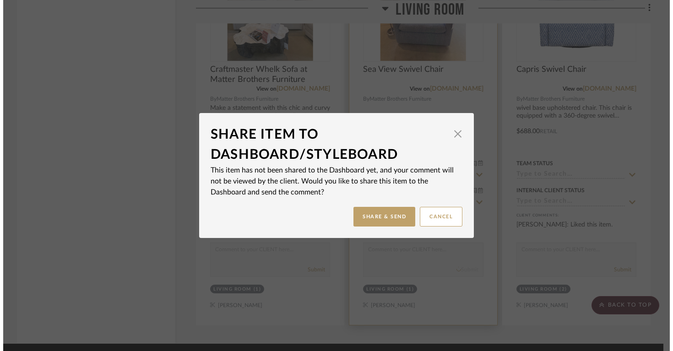
scroll to position [0, 0]
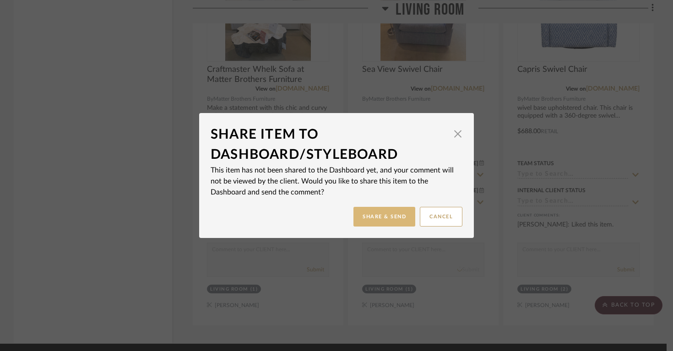
click at [380, 217] on button "Share & Send" at bounding box center [384, 217] width 62 height 20
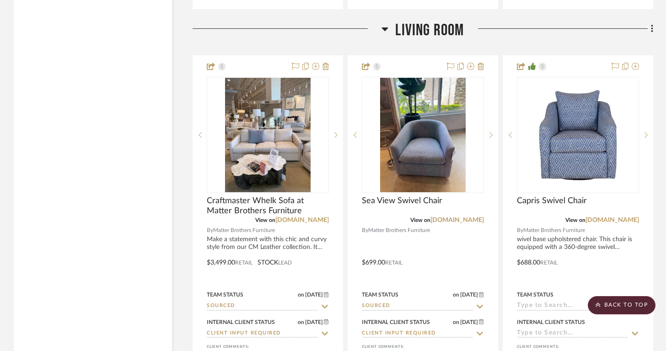
scroll to position [2868, 0]
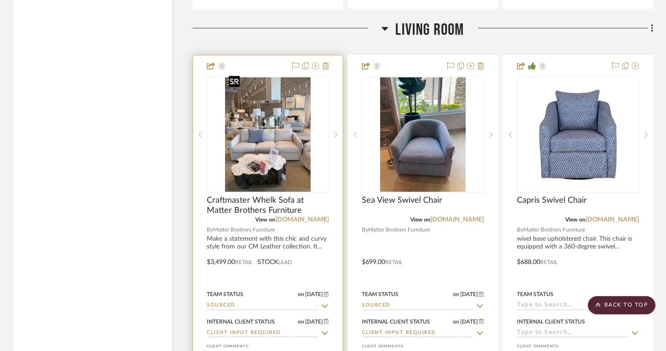
click at [260, 112] on img "0" at bounding box center [268, 134] width 86 height 114
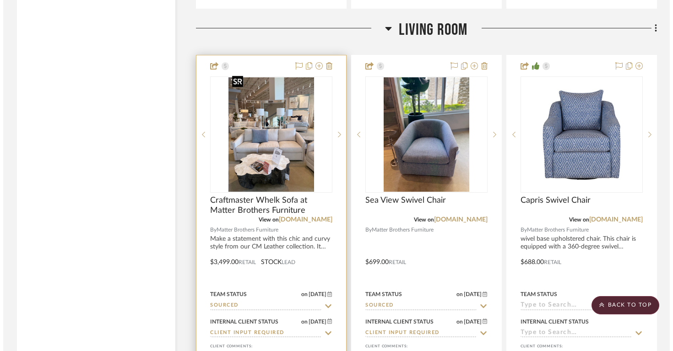
scroll to position [0, 0]
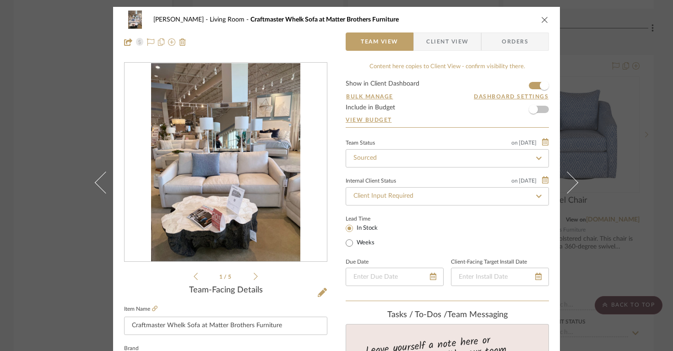
click at [233, 188] on div at bounding box center [225, 163] width 202 height 200
click at [239, 186] on img "0" at bounding box center [225, 162] width 149 height 199
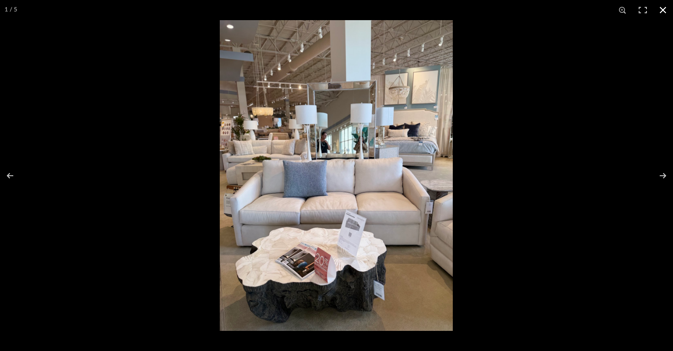
click at [153, 271] on div at bounding box center [336, 175] width 673 height 351
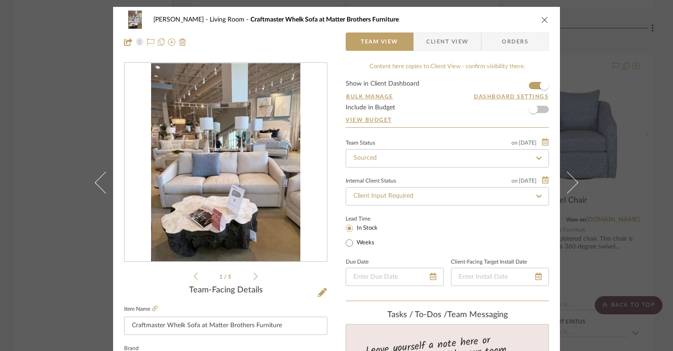
click at [544, 18] on icon "close" at bounding box center [544, 19] width 7 height 7
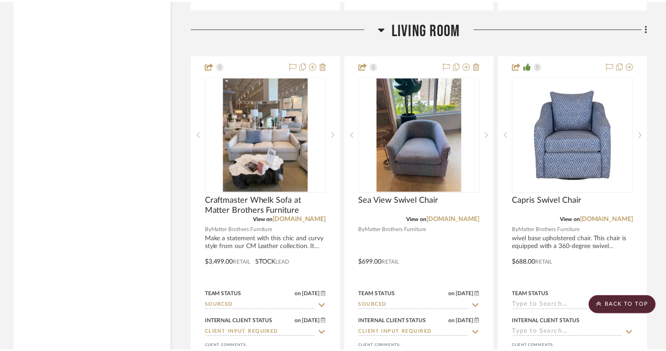
scroll to position [2868, 0]
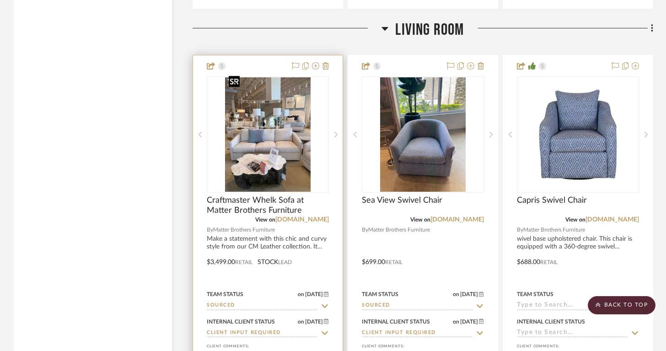
click at [297, 163] on img "0" at bounding box center [268, 134] width 86 height 114
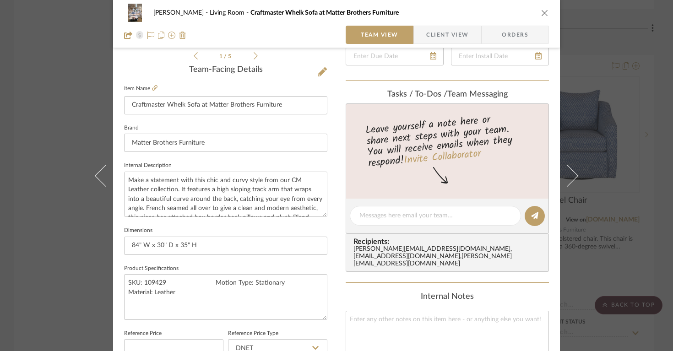
scroll to position [222, 0]
drag, startPoint x: 165, startPoint y: 278, endPoint x: 122, endPoint y: 276, distance: 43.1
click at [124, 276] on textarea "SKU: 109429 Motion Type: Stationary Material: Leather" at bounding box center [225, 295] width 203 height 45
click at [260, 186] on textarea "Make a statement with this chic and curvy style from our CM Leather collection.…" at bounding box center [225, 193] width 203 height 45
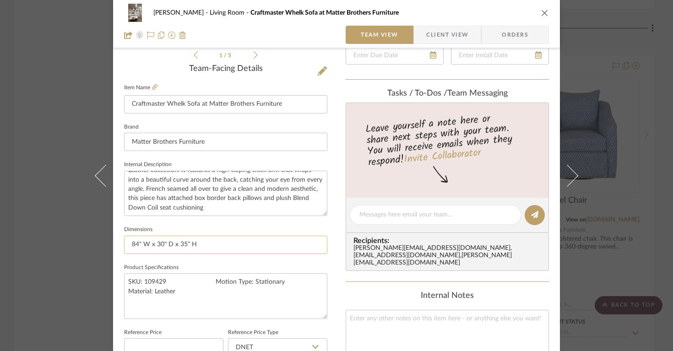
drag, startPoint x: 196, startPoint y: 246, endPoint x: 128, endPoint y: 244, distance: 68.2
click at [128, 244] on input "84" W x 30" D x 35" H" at bounding box center [225, 245] width 203 height 18
click at [73, 219] on div "Lois Londe Living Room Craftmaster Whelk Sofa at Matter Brothers Furniture Team…" at bounding box center [336, 175] width 673 height 351
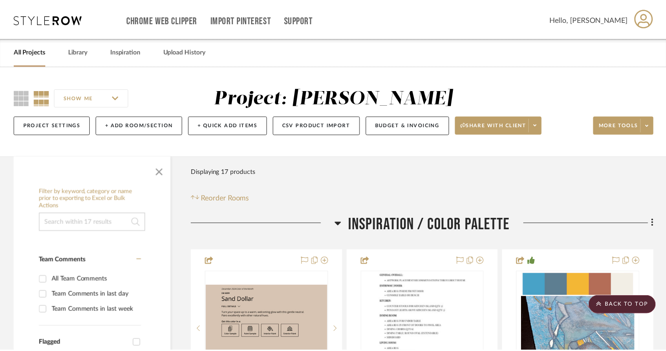
scroll to position [2868, 0]
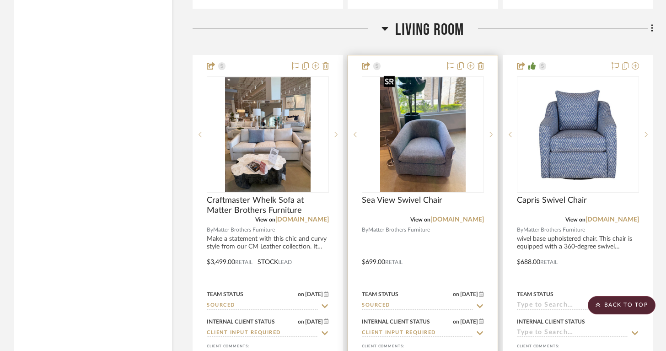
click at [417, 151] on img "0" at bounding box center [423, 134] width 86 height 114
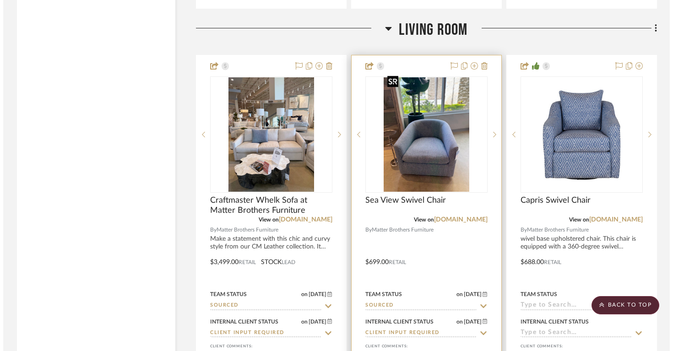
scroll to position [0, 0]
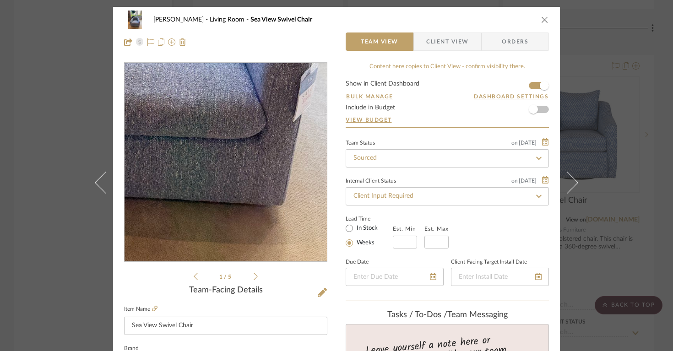
click at [249, 221] on img "0" at bounding box center [225, 162] width 149 height 199
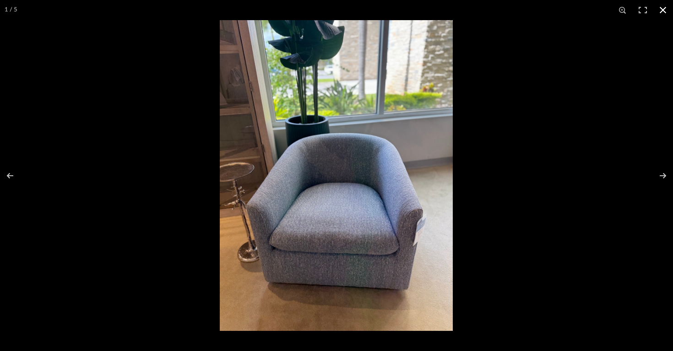
click at [667, 10] on button at bounding box center [663, 10] width 20 height 20
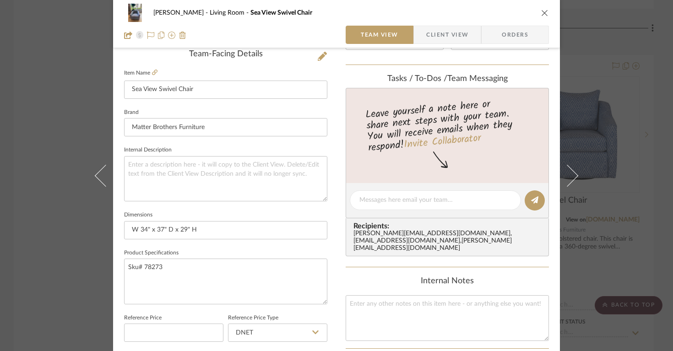
scroll to position [235, 0]
click at [132, 262] on textarea "Sku# 78273" at bounding box center [225, 282] width 203 height 45
drag, startPoint x: 125, startPoint y: 264, endPoint x: 159, endPoint y: 266, distance: 33.9
click at [160, 266] on textarea "Sku# 78273" at bounding box center [225, 282] width 203 height 45
drag, startPoint x: 198, startPoint y: 233, endPoint x: 125, endPoint y: 232, distance: 72.8
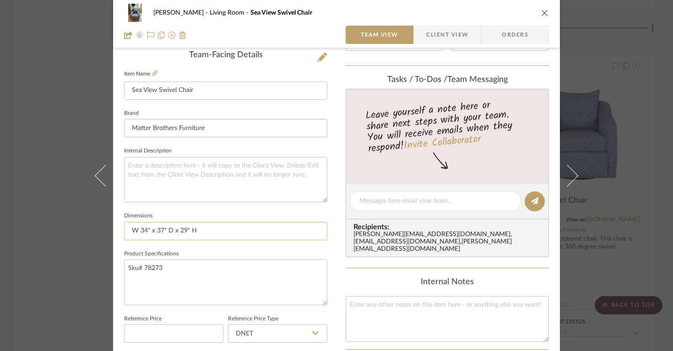
click at [125, 232] on input "W 34" x 37" D x 29" H" at bounding box center [225, 231] width 203 height 18
click at [143, 232] on input "W 34" x 37" D x 29" H" at bounding box center [225, 231] width 203 height 18
click at [139, 230] on input "W 34" x 37" D x 29" H" at bounding box center [225, 231] width 203 height 18
click at [136, 229] on input "W 34" x 37" D x 29" H" at bounding box center [225, 231] width 203 height 18
click at [138, 229] on input "34" x 37" D x 29" H" at bounding box center [225, 231] width 203 height 18
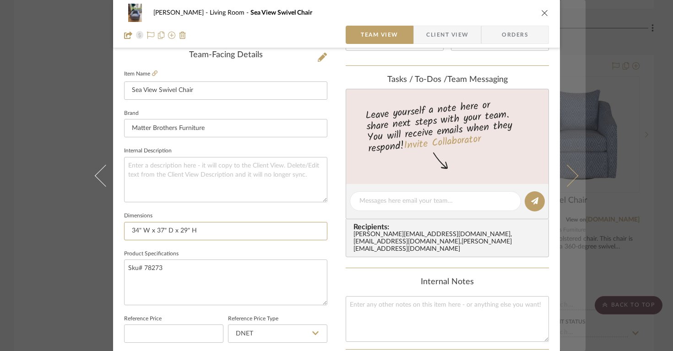
type input "34" W x 37" D x 29" H"
click at [580, 82] on button at bounding box center [573, 175] width 26 height 351
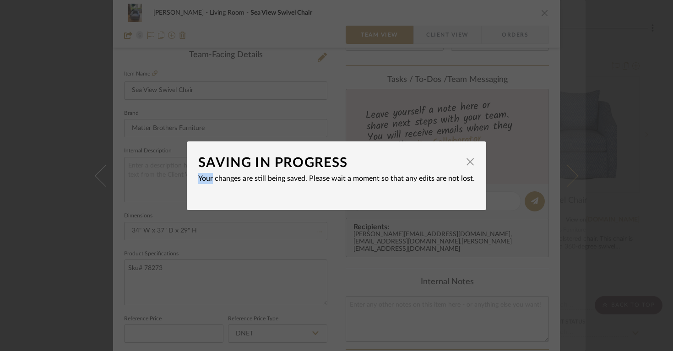
click at [580, 82] on div "SAVING IN PROGRESS × Your changes are still being saved. Please wait a moment s…" at bounding box center [336, 175] width 673 height 351
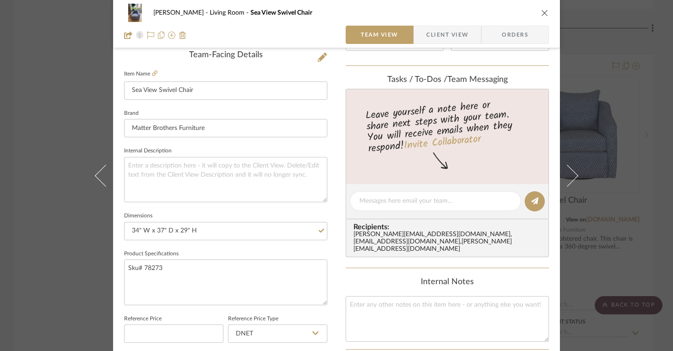
click at [550, 101] on div "Lois Londe Living Room Sea View Swivel Chair Team View Client View Orders 1 / 5…" at bounding box center [336, 194] width 447 height 845
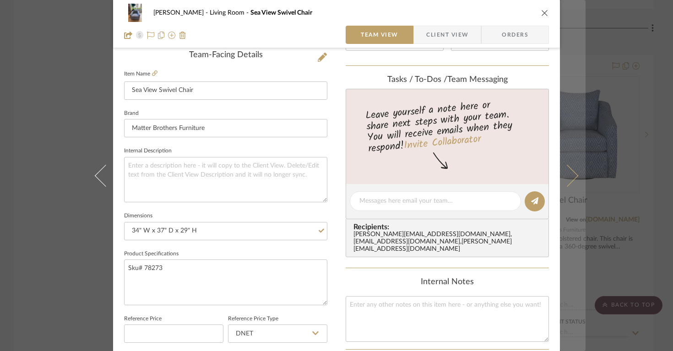
click at [573, 71] on button at bounding box center [573, 175] width 26 height 351
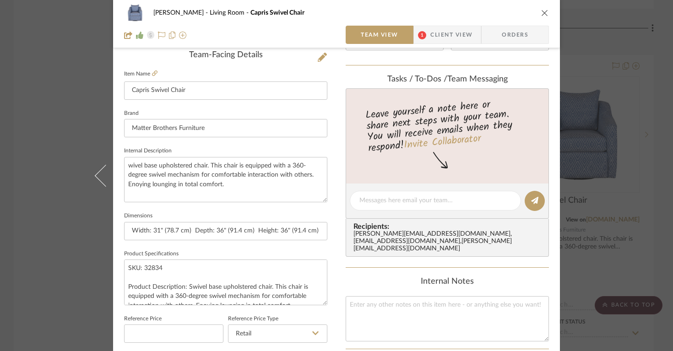
click at [569, 35] on mat-dialog-content "Lois Londe Living Room Capris Swivel Chair Team View 1 Client View Orders 1 / 4…" at bounding box center [336, 194] width 498 height 845
click at [546, 13] on div "Lois Londe Living Room Capris Swivel Chair Team View 1 Client View Orders" at bounding box center [336, 24] width 447 height 48
click at [536, 12] on div "Lois Londe Living Room Capris Swivel Chair" at bounding box center [336, 13] width 425 height 18
click at [541, 12] on icon "close" at bounding box center [544, 12] width 7 height 7
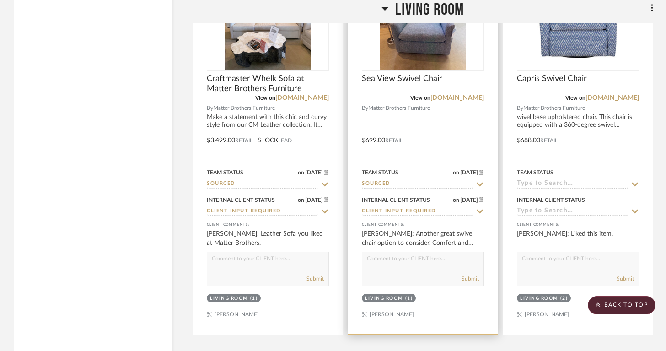
scroll to position [2989, 0]
click at [433, 56] on img "0" at bounding box center [423, 13] width 86 height 114
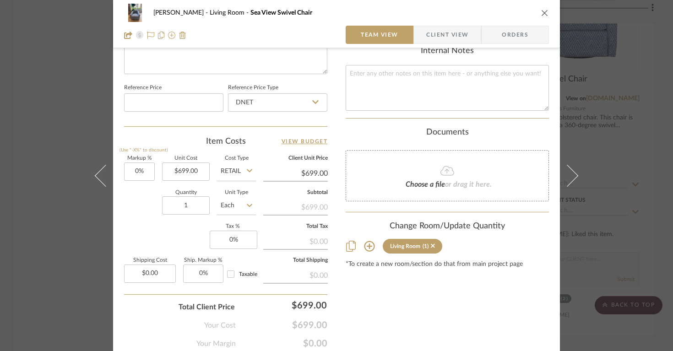
scroll to position [470, 0]
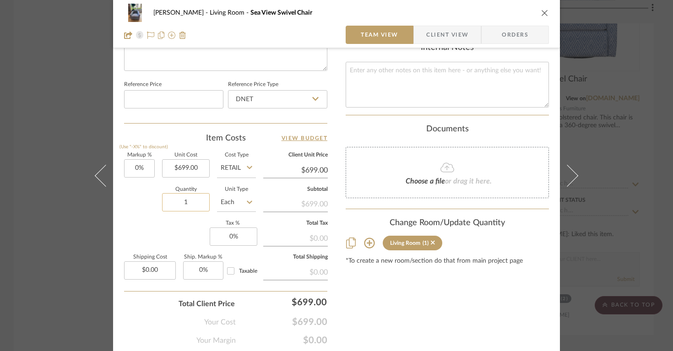
click at [184, 207] on input "1" at bounding box center [186, 202] width 48 height 18
type input "2"
click at [591, 135] on div "Lois Londe Living Room Sea View Swivel Chair Team View Client View Orders 1 / 5…" at bounding box center [336, 175] width 673 height 351
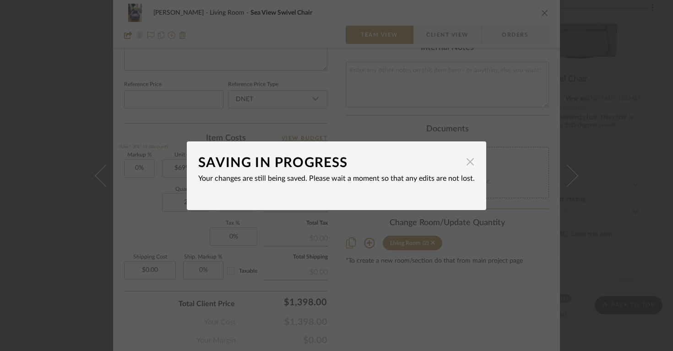
click at [468, 166] on span "button" at bounding box center [470, 162] width 18 height 18
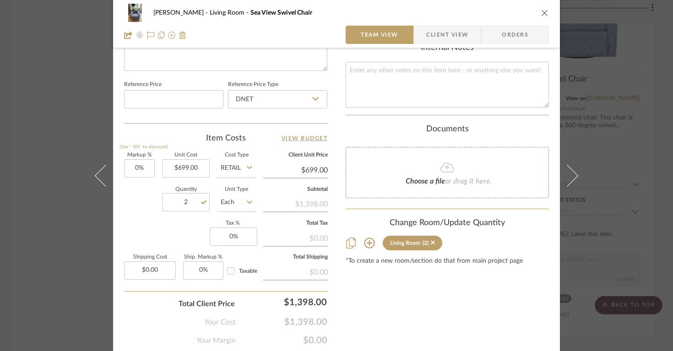
click at [606, 136] on div "Lois Londe Living Room Sea View Swivel Chair Team View Client View Orders 1 / 5…" at bounding box center [336, 175] width 673 height 351
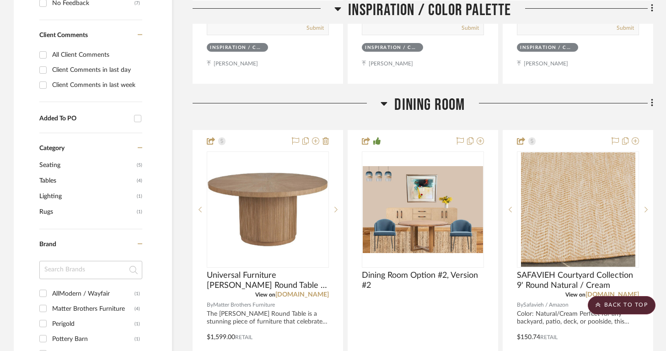
scroll to position [568, 0]
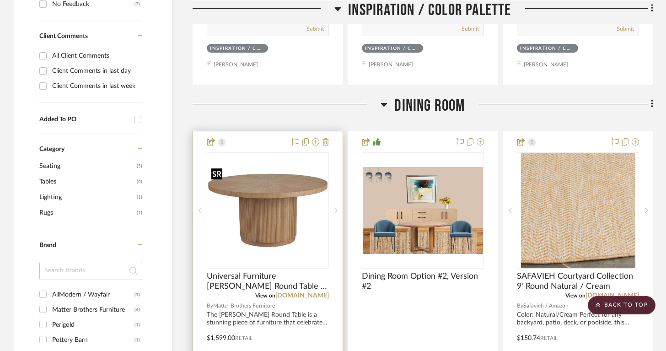
click at [260, 189] on img "0" at bounding box center [268, 210] width 120 height 91
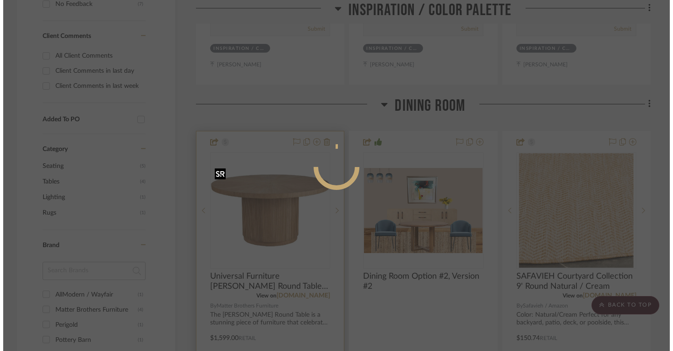
scroll to position [0, 0]
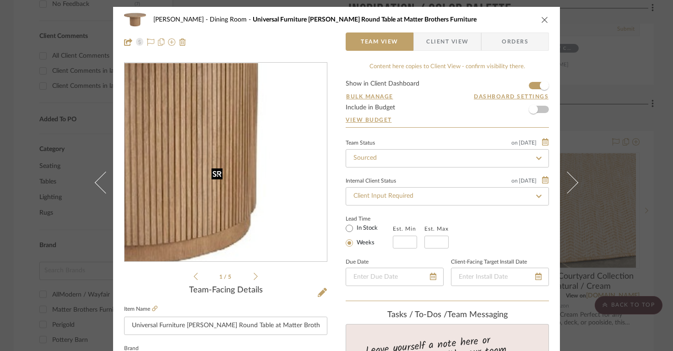
click at [260, 189] on img "0" at bounding box center [225, 163] width 202 height 152
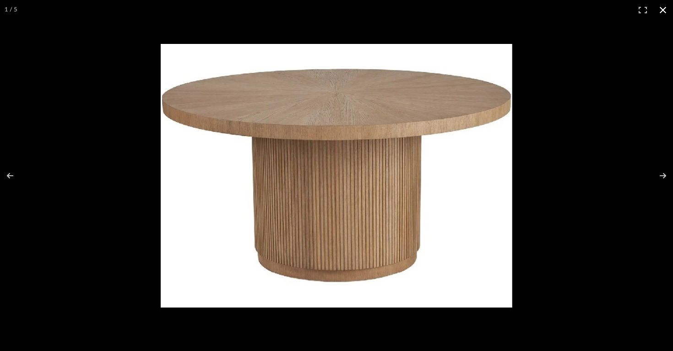
click at [318, 330] on div at bounding box center [446, 193] width 571 height 298
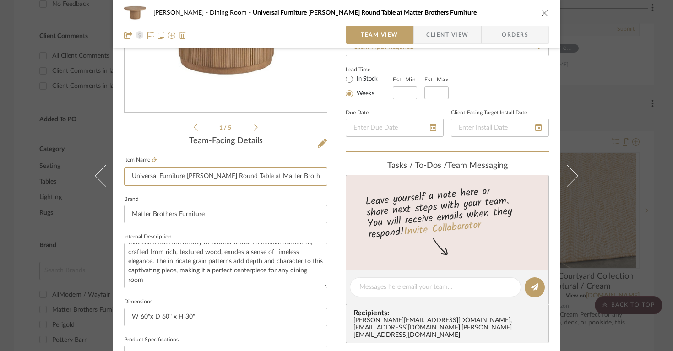
scroll to position [0, 6]
drag, startPoint x: 127, startPoint y: 176, endPoint x: 389, endPoint y: 184, distance: 261.9
click at [389, 184] on div "Lois Londe Dining Room Universal Furniture Carmen Round Table at Matter Brother…" at bounding box center [336, 280] width 447 height 845
click at [186, 318] on input "W 60"x D 60" x H 30"" at bounding box center [225, 317] width 203 height 18
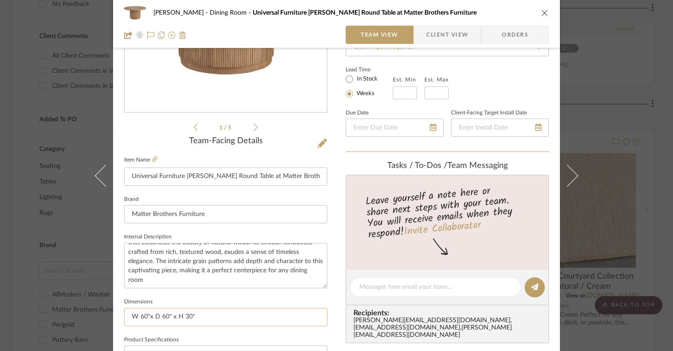
click at [203, 318] on input "W 60"x D 60" x H 30"" at bounding box center [225, 317] width 203 height 18
click at [139, 316] on input "W 60"x D 60" x H 30"" at bounding box center [225, 317] width 203 height 18
click at [135, 315] on input "W 60"x D 60" x H 30"" at bounding box center [225, 317] width 203 height 18
click at [139, 316] on input "60"x D 60" x H 30"" at bounding box center [225, 317] width 203 height 18
click at [162, 317] on input "60" W x D 60" x H 30"" at bounding box center [225, 317] width 203 height 18
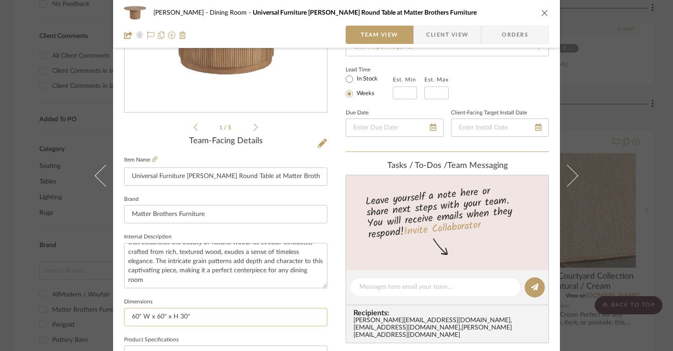
click at [165, 317] on input "60" W x 60" x H 30"" at bounding box center [225, 317] width 203 height 18
click at [181, 319] on input "60" W x 60" Dx H 30"" at bounding box center [225, 317] width 203 height 18
click at [172, 317] on input "60" W x 60" Dx 30"" at bounding box center [225, 317] width 203 height 18
click at [193, 315] on input "60" W x 60" D x 30"" at bounding box center [225, 317] width 203 height 18
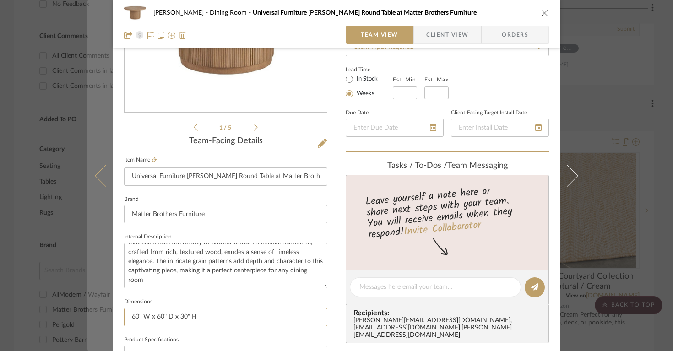
drag, startPoint x: 209, startPoint y: 319, endPoint x: 100, endPoint y: 319, distance: 109.4
click at [100, 319] on mat-dialog-content "Lois Londe Dining Room Universal Furniture Carmen Round Table at Matter Brother…" at bounding box center [336, 280] width 498 height 845
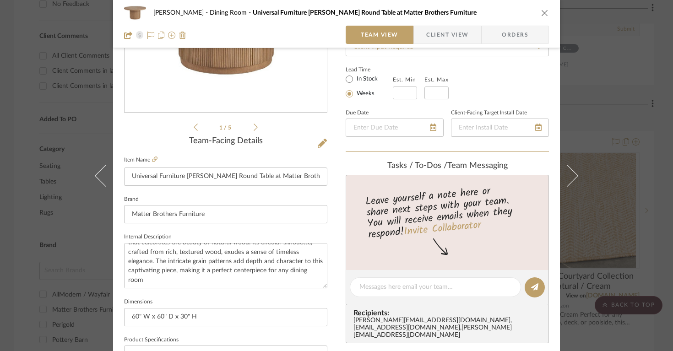
type input "60" W x 60" D x 30" H"
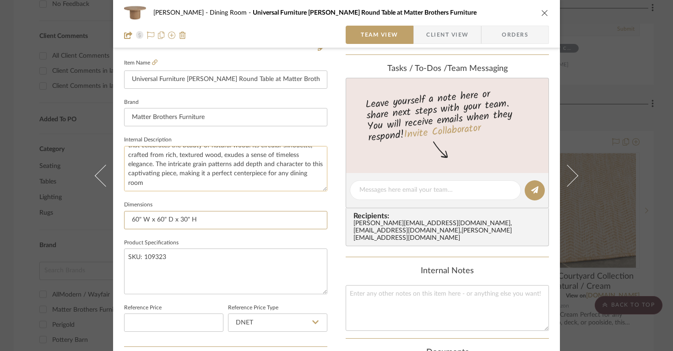
scroll to position [248, 0]
drag, startPoint x: 175, startPoint y: 258, endPoint x: 124, endPoint y: 259, distance: 51.7
click at [124, 259] on textarea "SKU: 109323" at bounding box center [225, 269] width 203 height 45
click at [76, 222] on div "Lois Londe Dining Room Universal Furniture Carmen Round Table at Matter Brother…" at bounding box center [336, 175] width 673 height 351
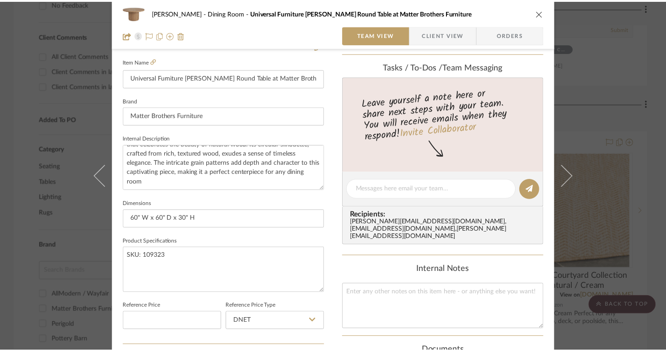
scroll to position [568, 0]
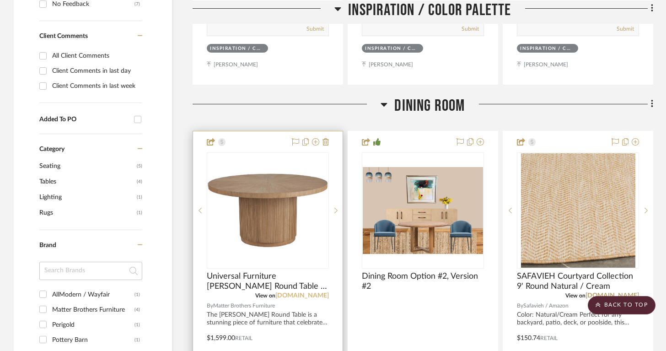
click at [309, 296] on link "[DOMAIN_NAME]" at bounding box center [303, 295] width 54 height 6
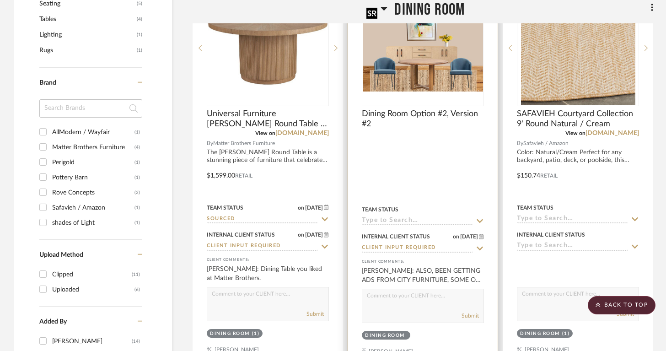
scroll to position [738, 0]
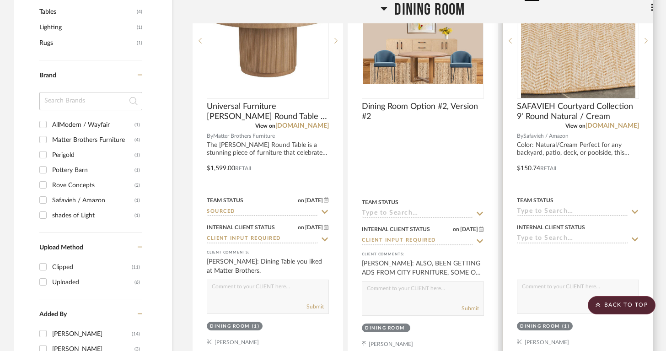
click at [586, 86] on img "0" at bounding box center [578, 41] width 114 height 114
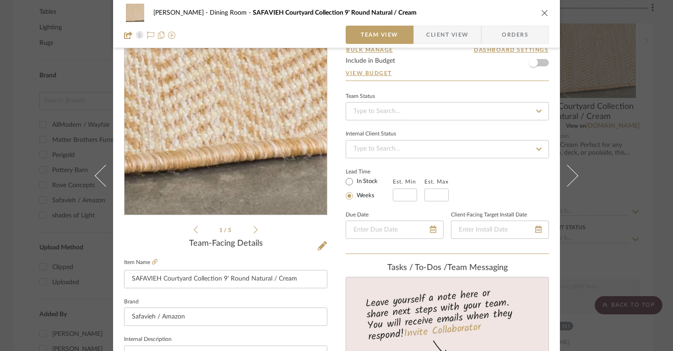
scroll to position [49, 0]
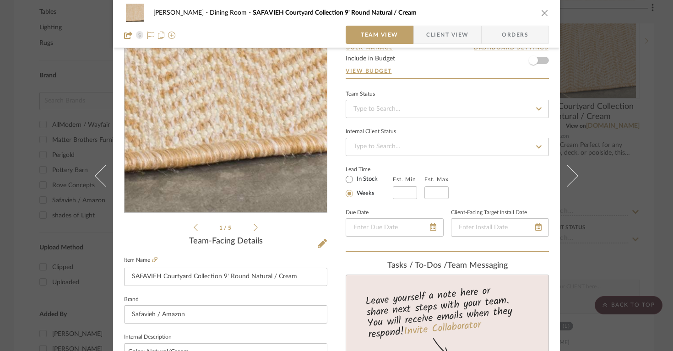
click at [297, 185] on img "0" at bounding box center [225, 113] width 199 height 199
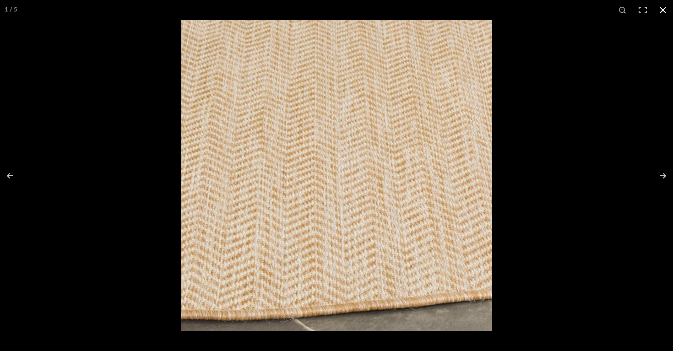
click at [534, 195] on div at bounding box center [517, 195] width 673 height 351
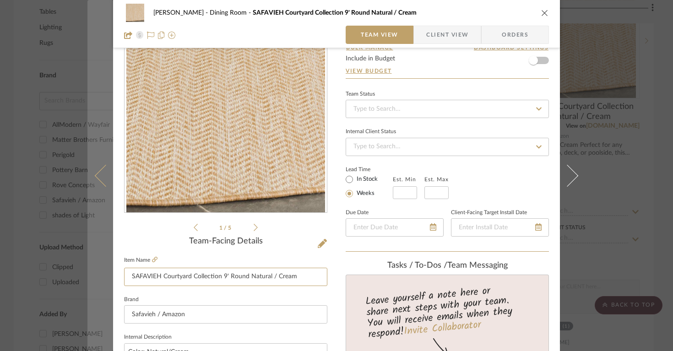
drag, startPoint x: 297, startPoint y: 282, endPoint x: 104, endPoint y: 256, distance: 194.4
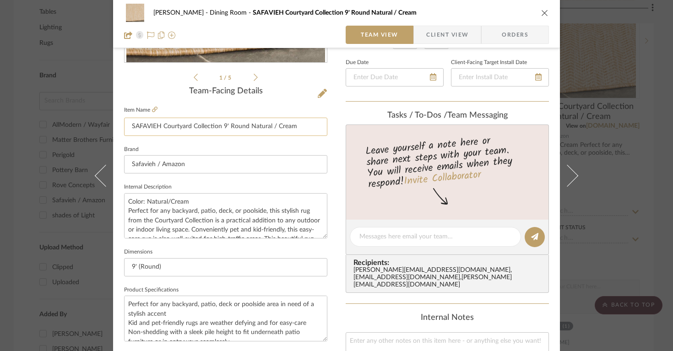
scroll to position [201, 0]
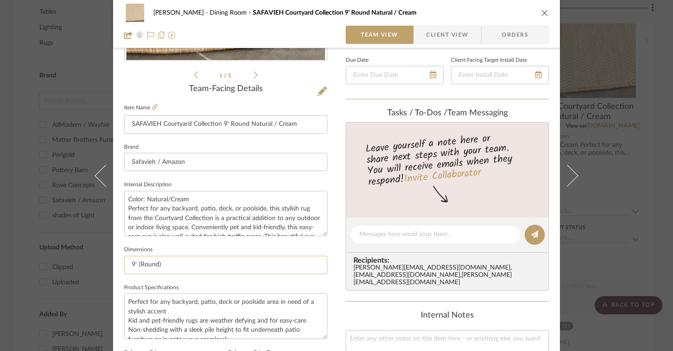
drag, startPoint x: 157, startPoint y: 266, endPoint x: 125, endPoint y: 263, distance: 32.6
click at [125, 264] on input "9' (Round)" at bounding box center [225, 265] width 203 height 18
click at [125, 198] on textarea "Color: Natural/Cream Perfect for any backyard, patio, deck, or poolside, this s…" at bounding box center [225, 213] width 203 height 45
drag, startPoint x: 125, startPoint y: 197, endPoint x: 184, endPoint y: 200, distance: 59.5
click at [184, 200] on textarea "Color: Natural/Cream Perfect for any backyard, patio, deck, or poolside, this s…" at bounding box center [225, 213] width 203 height 45
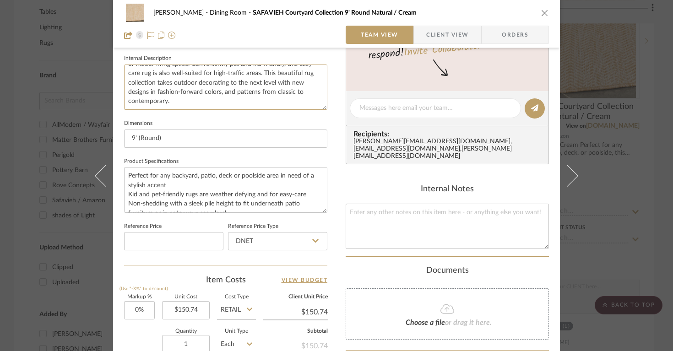
scroll to position [331, 0]
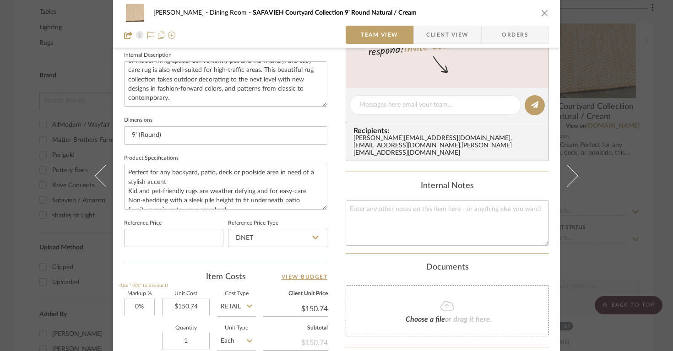
click at [68, 270] on div "Lois Londe Dining Room SAFAVIEH Courtyard Collection 9' Round Natural / Cream T…" at bounding box center [336, 175] width 673 height 351
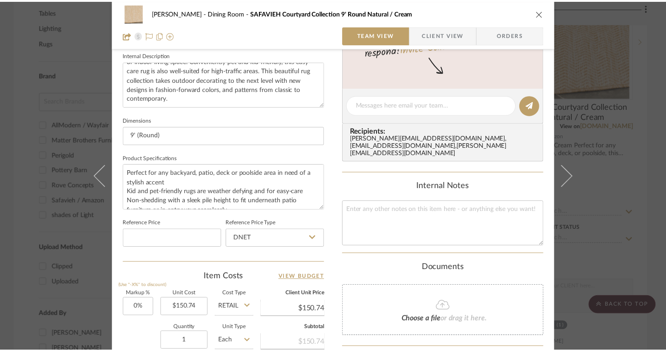
scroll to position [738, 0]
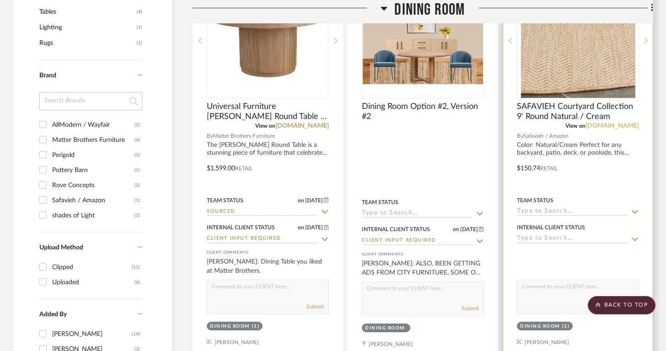
click at [612, 126] on link "amazon.com" at bounding box center [613, 126] width 54 height 6
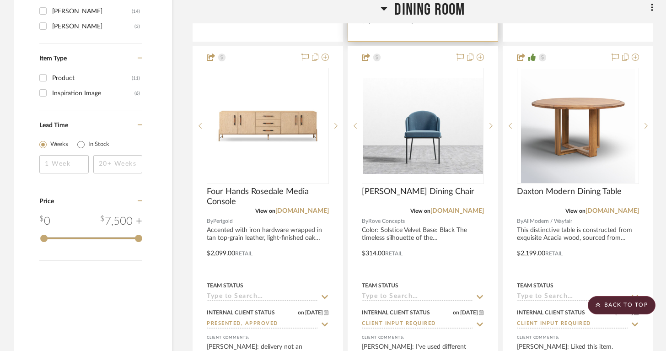
scroll to position [1126, 0]
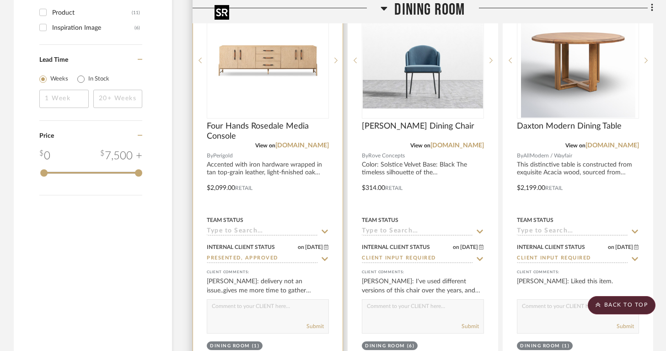
click at [292, 66] on img "0" at bounding box center [268, 60] width 114 height 114
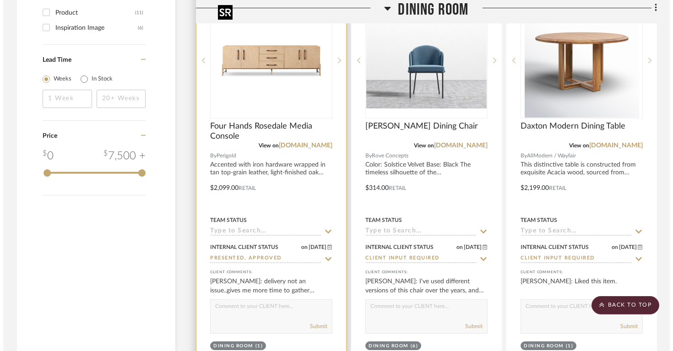
scroll to position [0, 0]
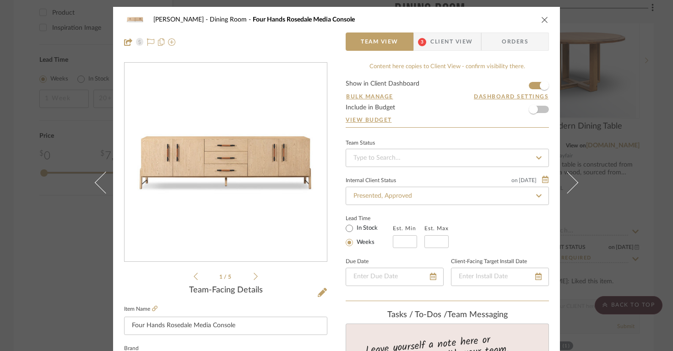
click at [219, 187] on img "0" at bounding box center [225, 162] width 199 height 199
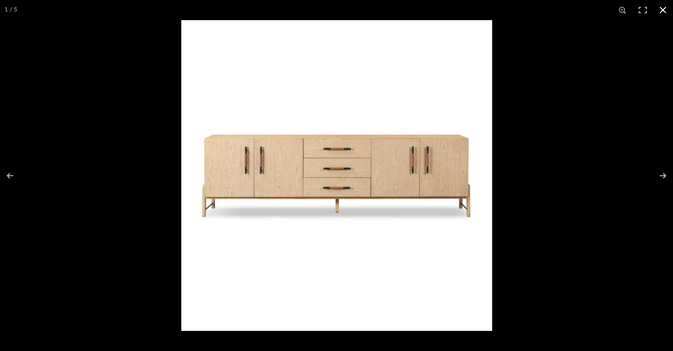
click at [541, 70] on div at bounding box center [517, 195] width 673 height 351
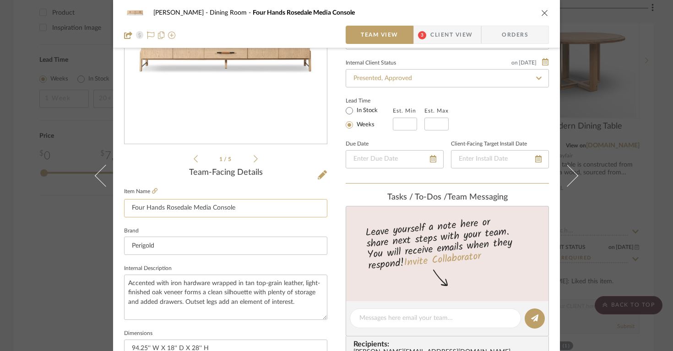
scroll to position [120, 0]
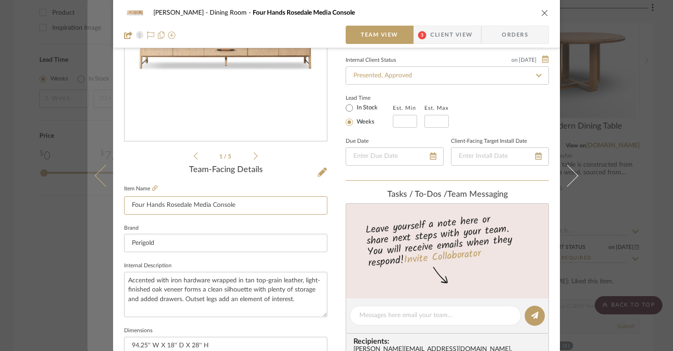
drag, startPoint x: 242, startPoint y: 209, endPoint x: 110, endPoint y: 209, distance: 132.3
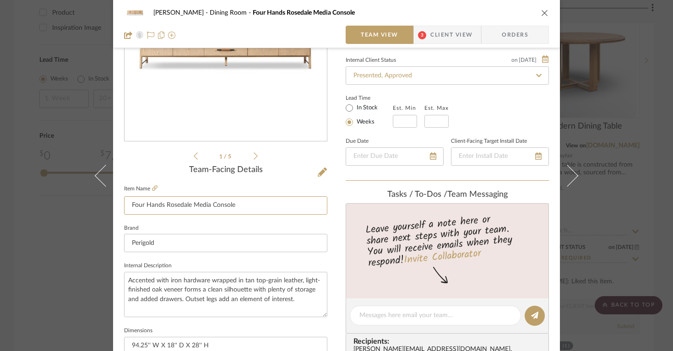
click at [109, 209] on mat-dialog-content "Lois Londe Dining Room Four Hands Rosedale Media Console Team View 3 Client Vie…" at bounding box center [336, 308] width 498 height 845
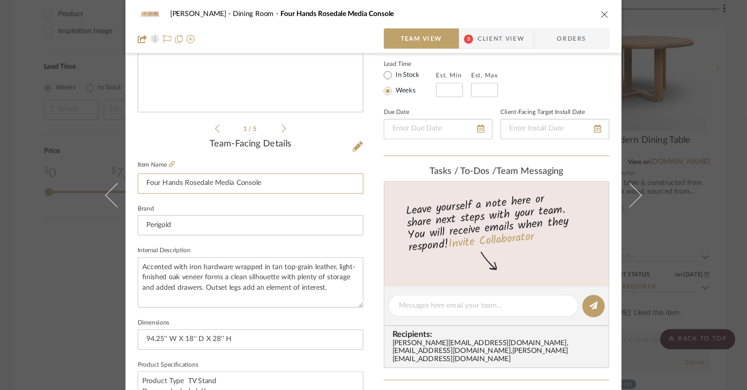
scroll to position [162, 0]
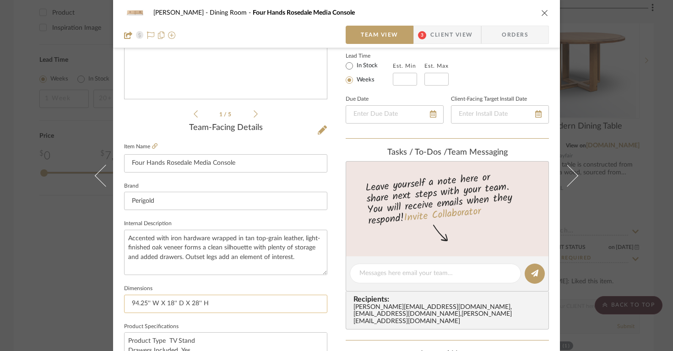
drag, startPoint x: 208, startPoint y: 308, endPoint x: 123, endPoint y: 299, distance: 85.1
click at [124, 300] on input "94.25'' W X 18'' D X 28'' H" at bounding box center [225, 304] width 203 height 18
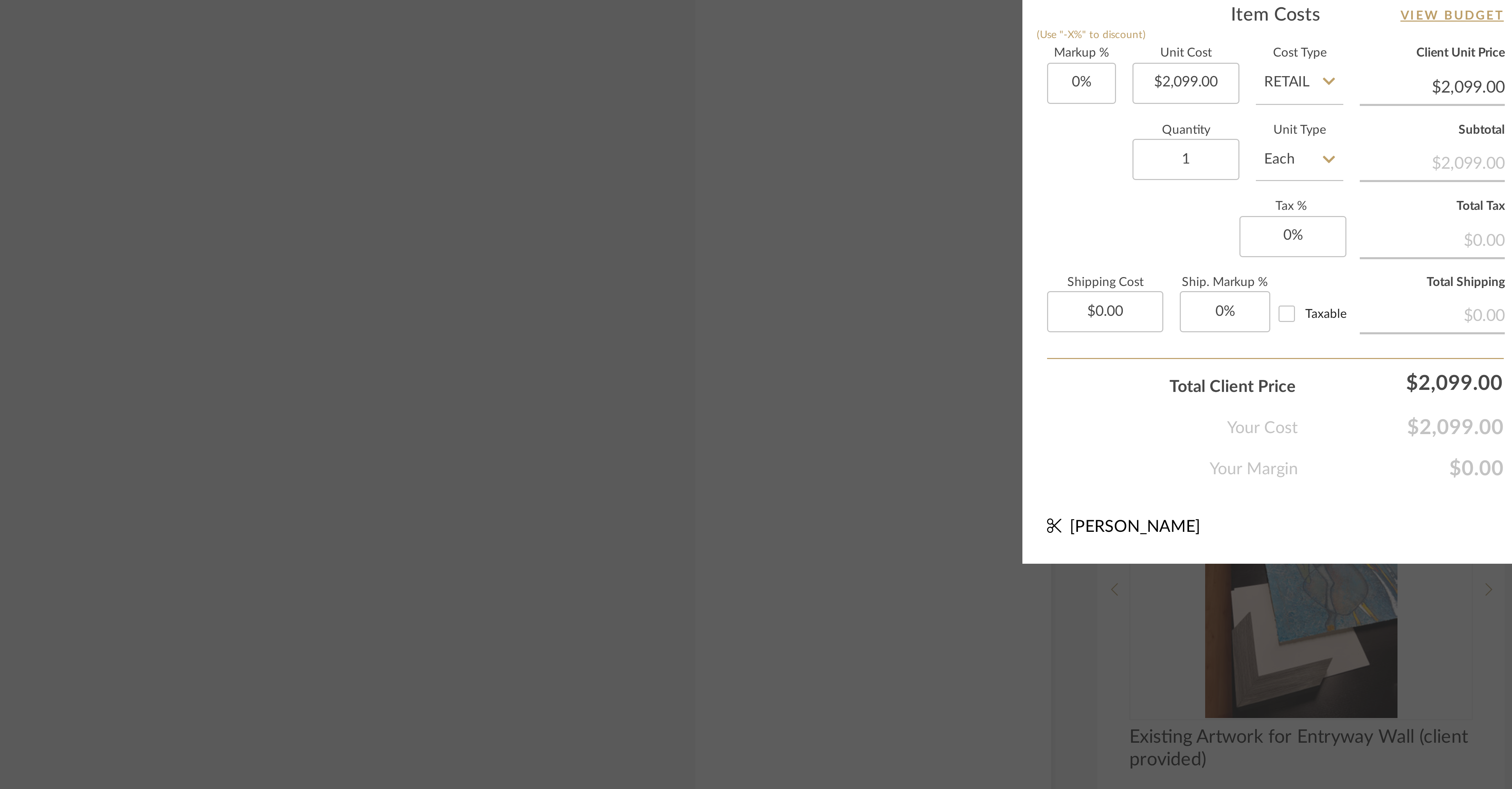
scroll to position [0, 0]
click at [504, 263] on div "Lois Londe Dining Room Four Hands Rosedale Media Console Team View 3 Client Vie…" at bounding box center [756, 394] width 1512 height 789
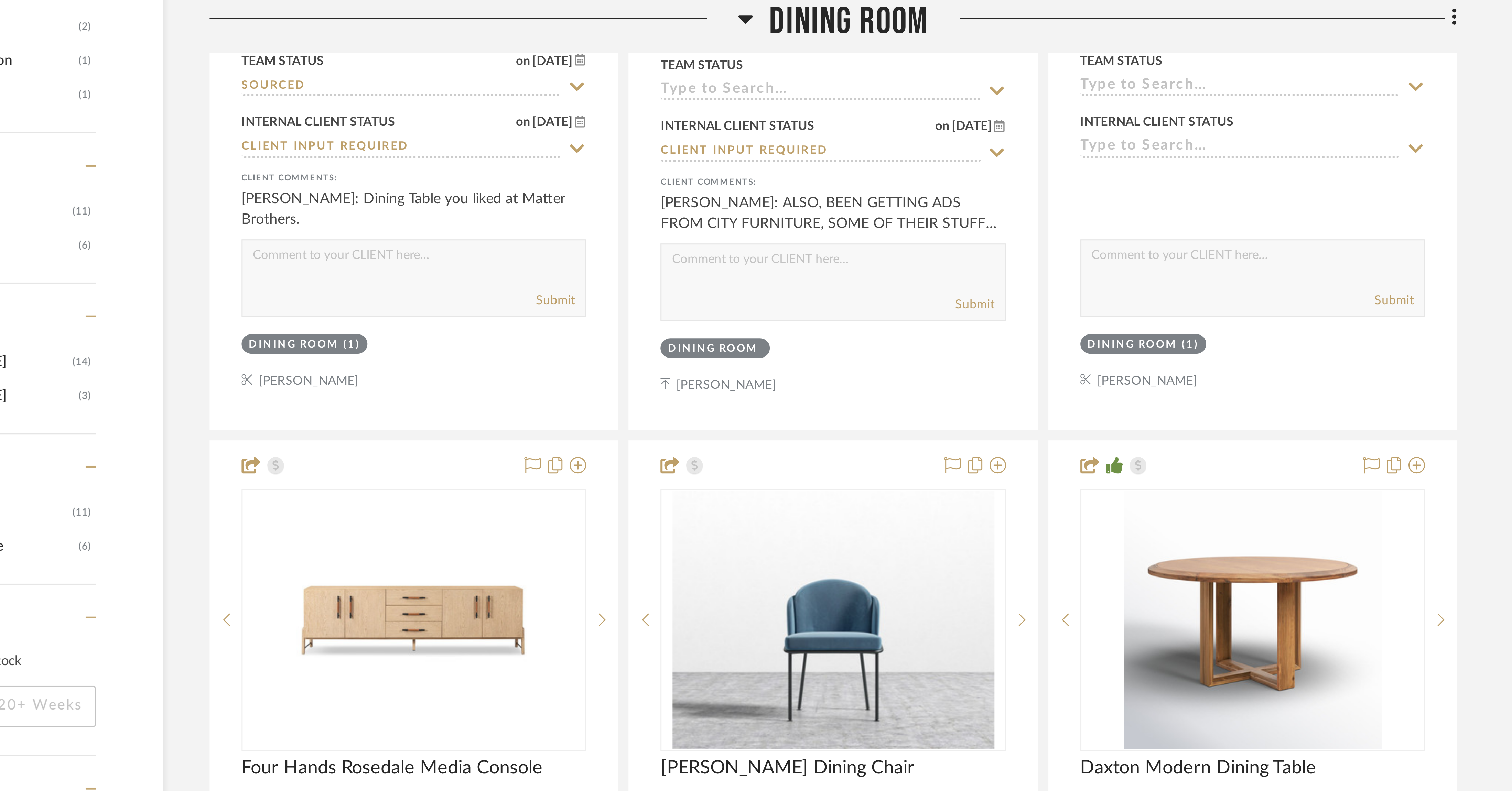
scroll to position [672, 0]
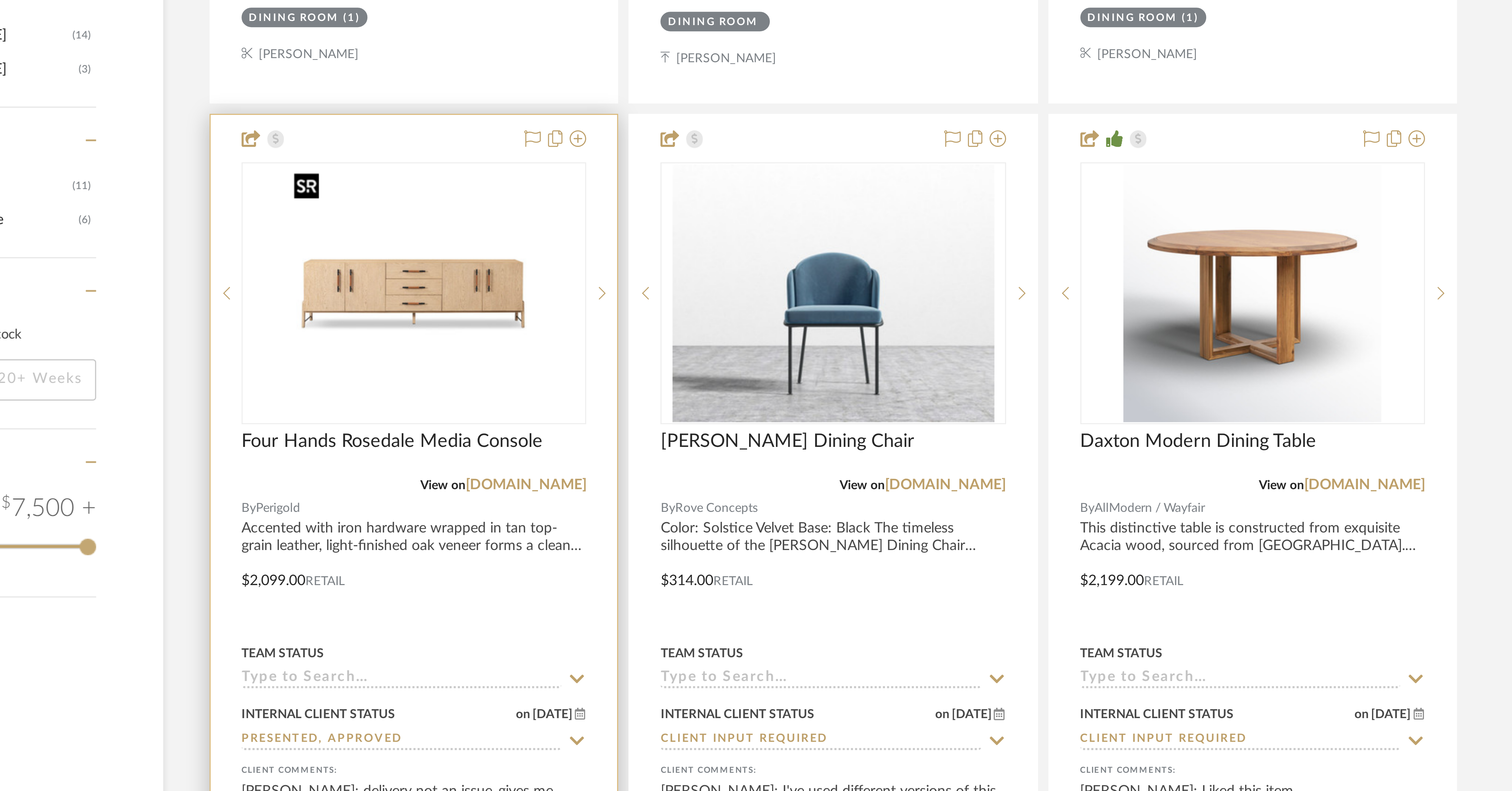
click at [505, 232] on img "0" at bounding box center [684, 220] width 86 height 86
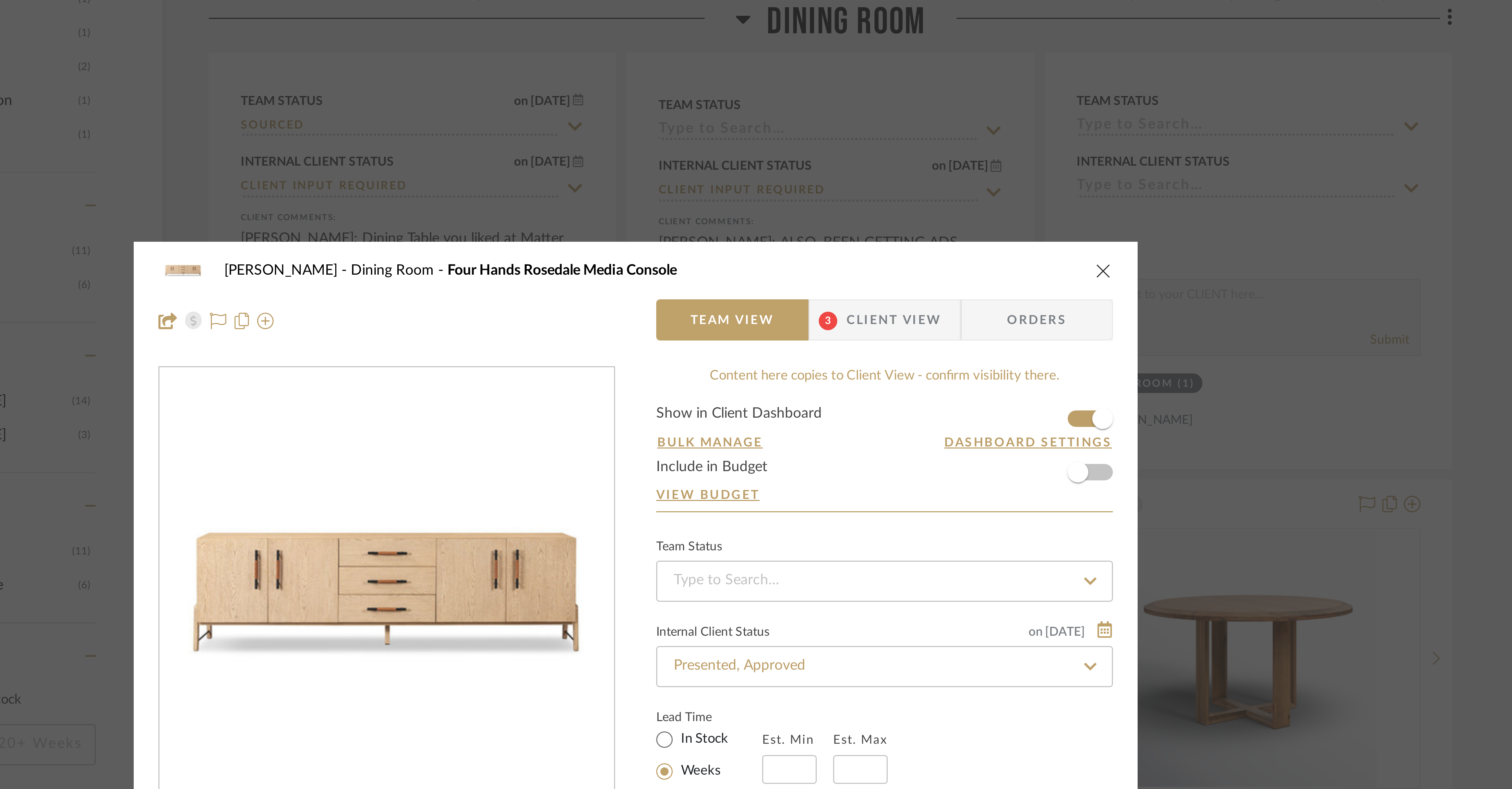
click at [504, 89] on icon "close" at bounding box center [912, 90] width 5 height 5
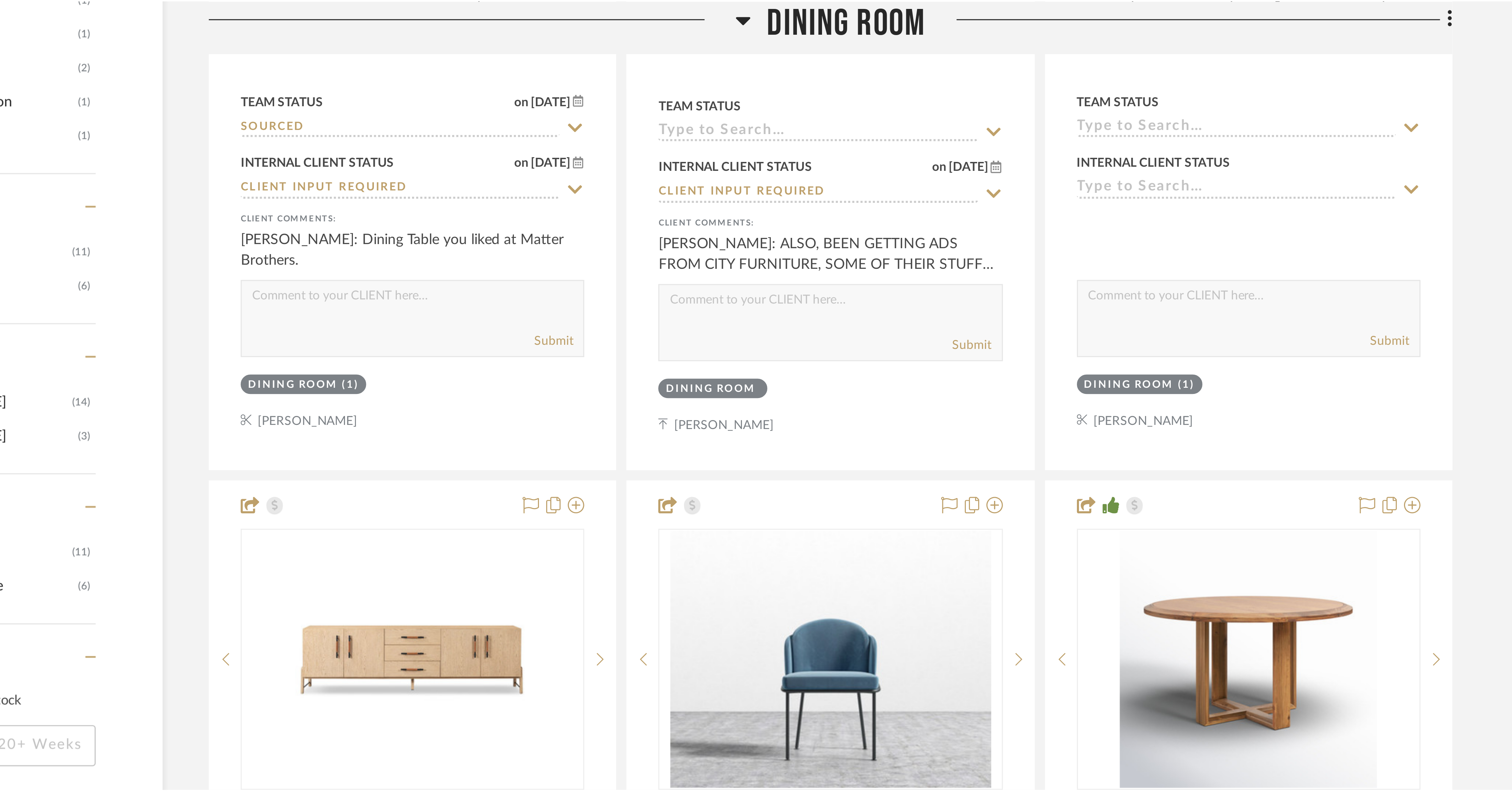
scroll to position [672, 0]
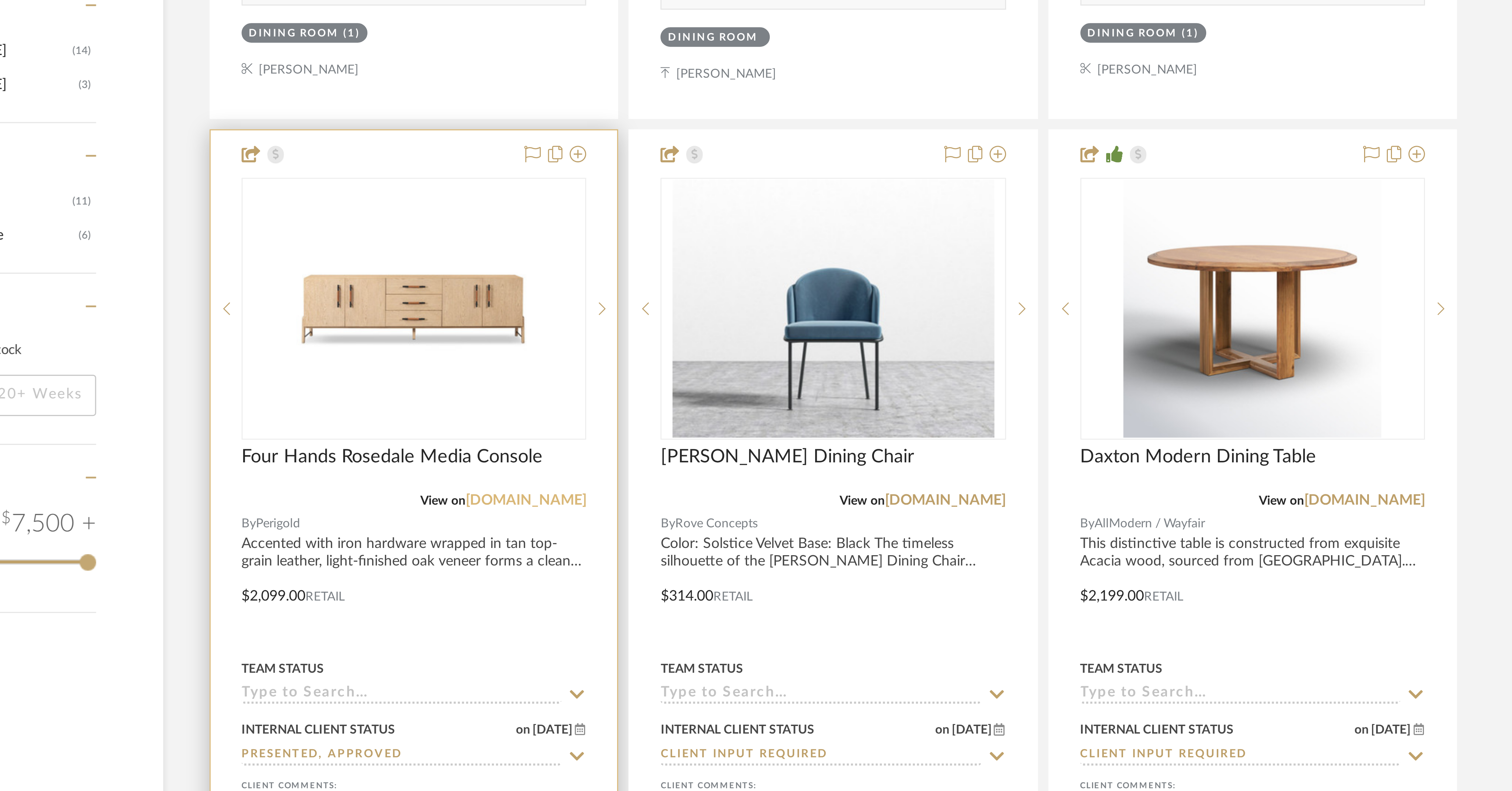
click at [505, 264] on link "perigold.com" at bounding box center [721, 284] width 41 height 5
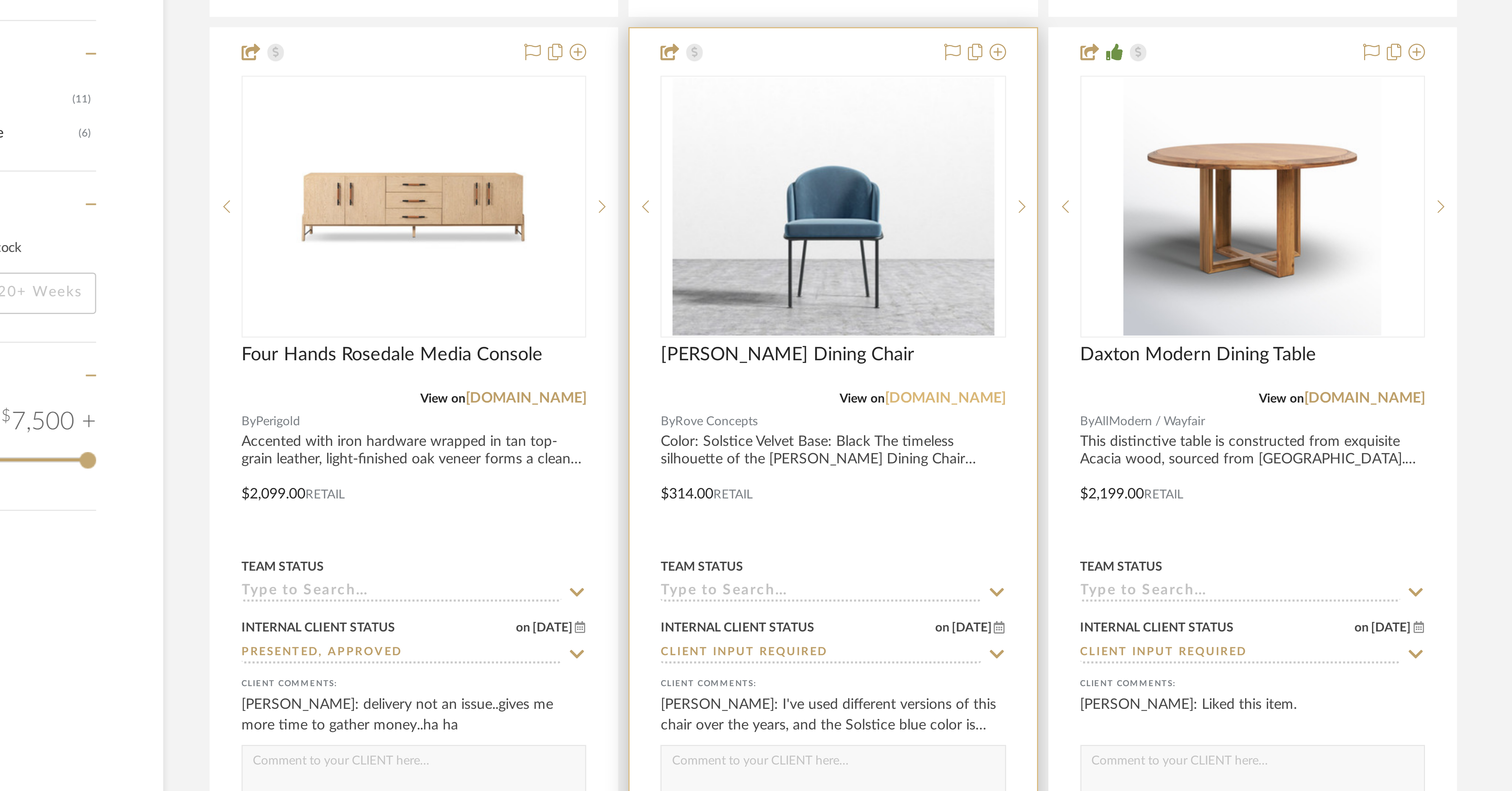
click at [505, 264] on link "roveconcepts.com" at bounding box center [861, 284] width 41 height 5
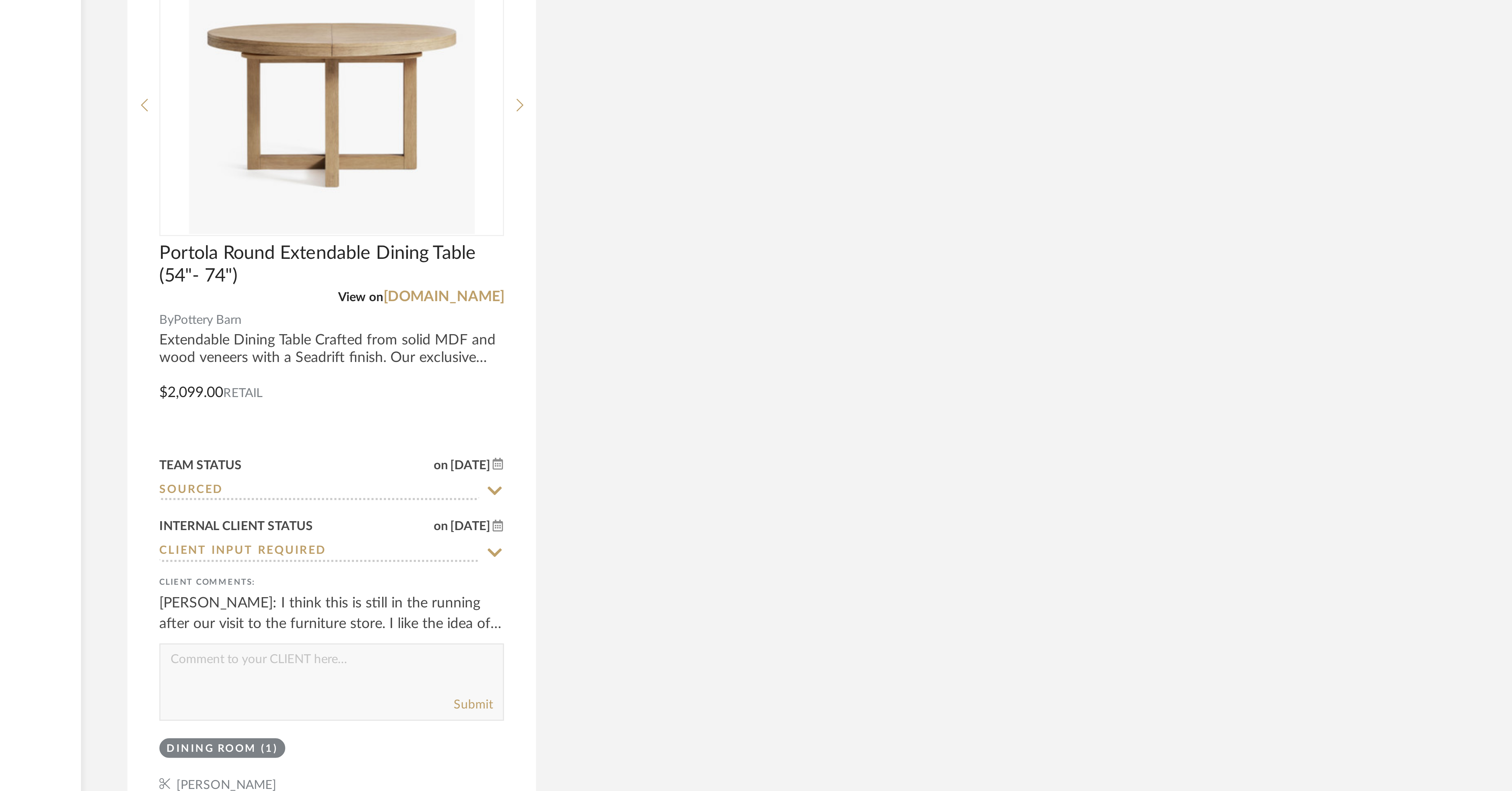
scroll to position [632, 0]
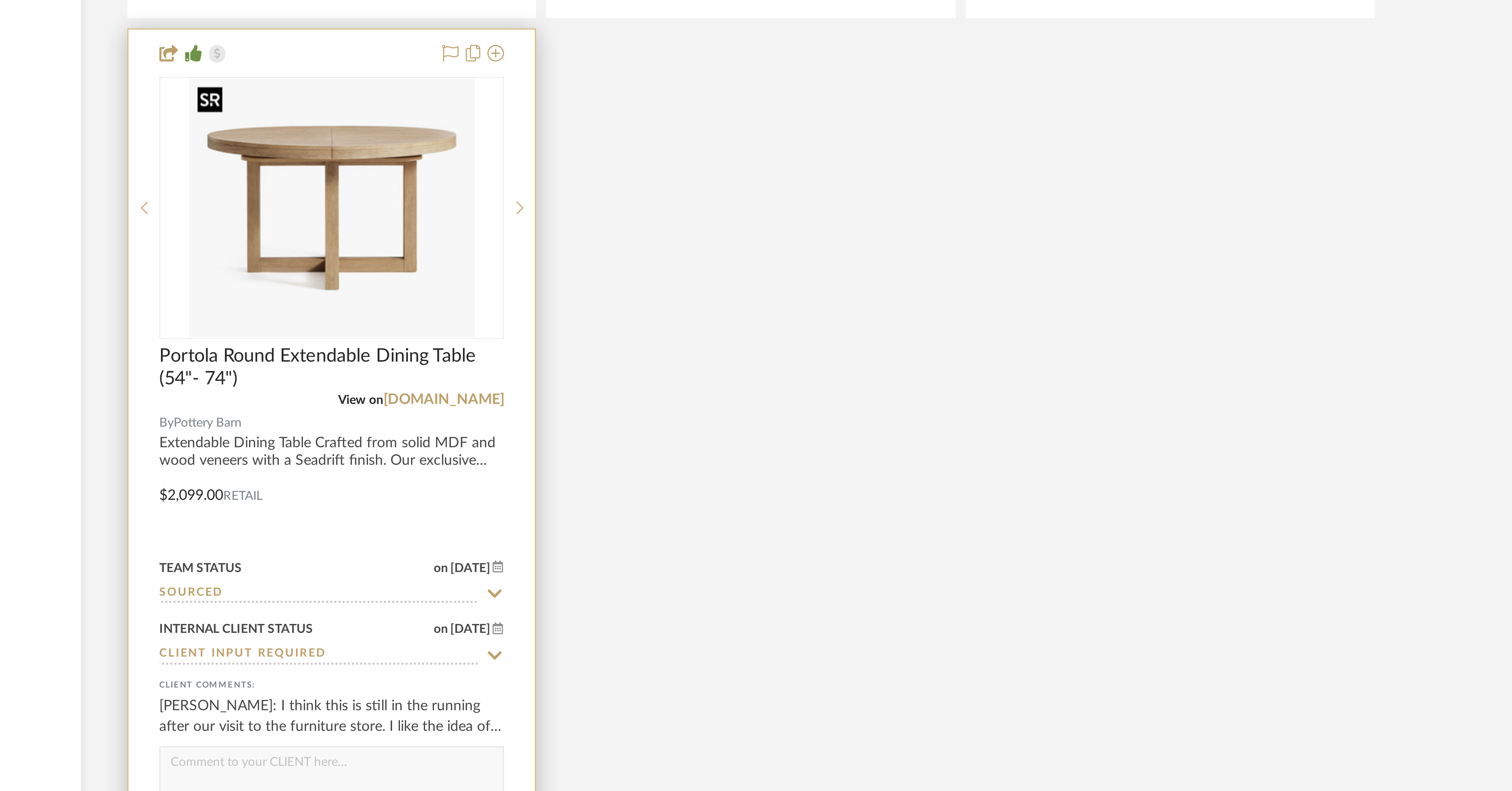
click at [505, 264] on img "0" at bounding box center [683, 563] width 95 height 86
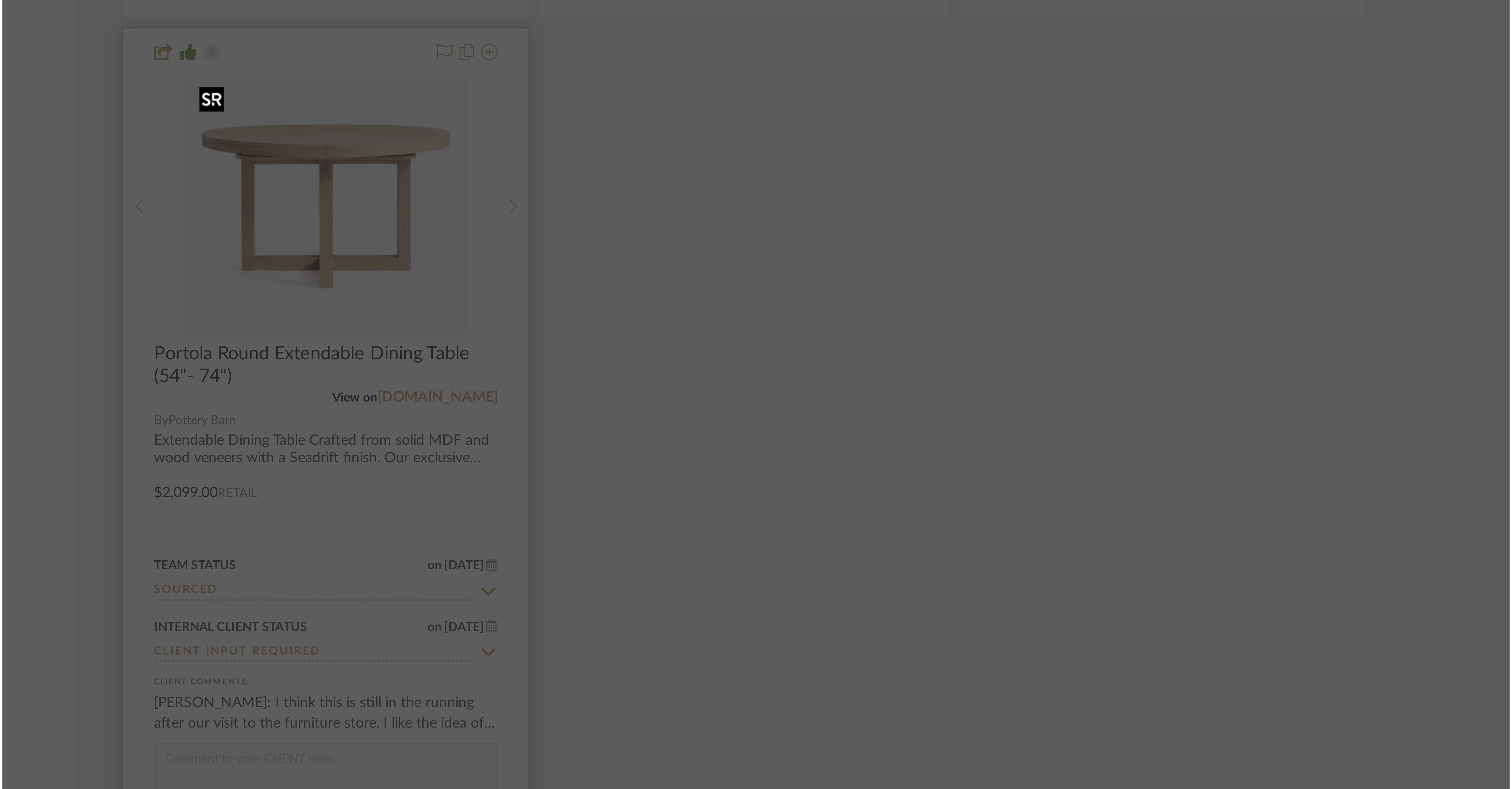
scroll to position [0, 0]
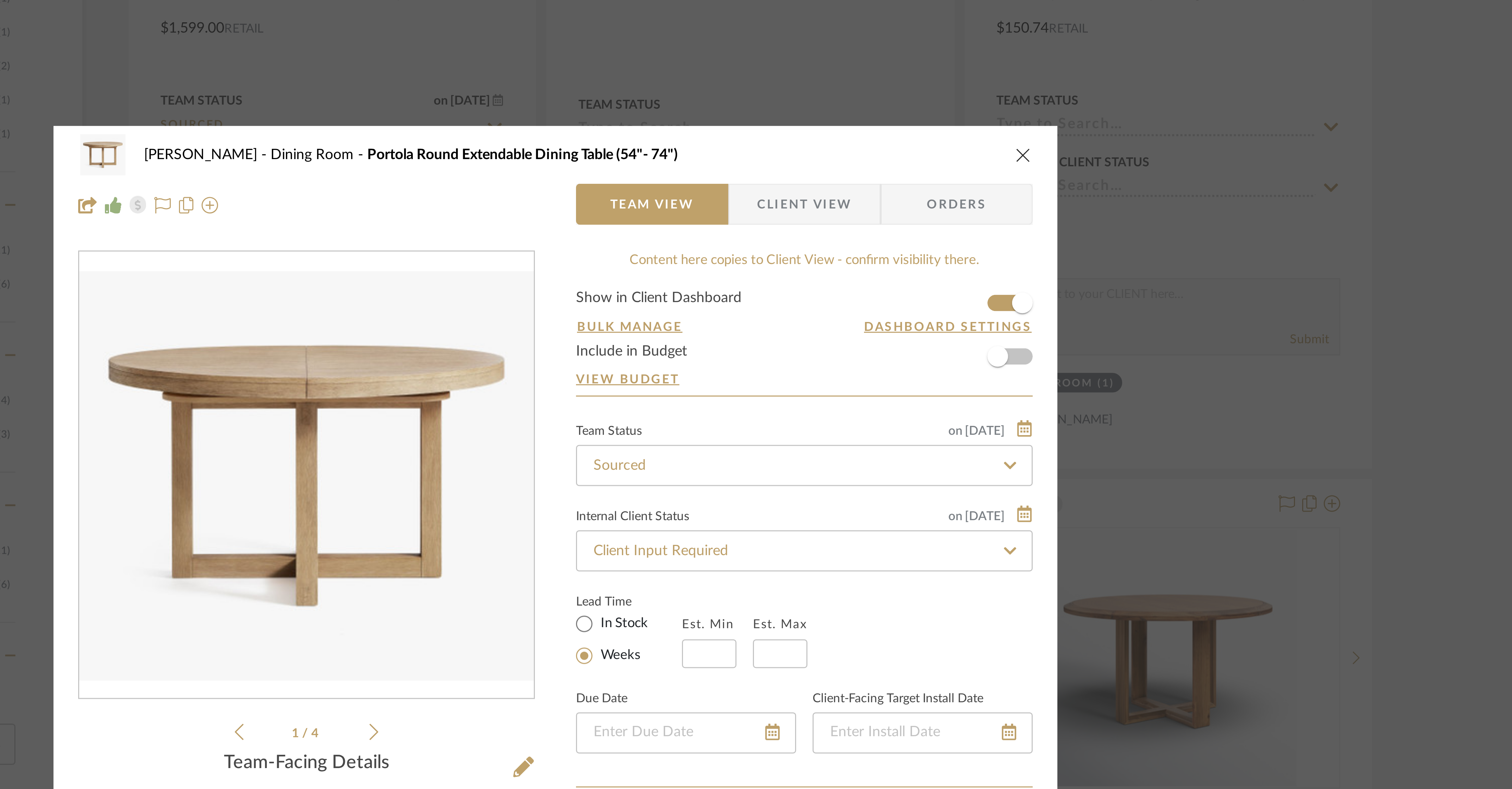
click at [504, 191] on img "0" at bounding box center [673, 197] width 151 height 136
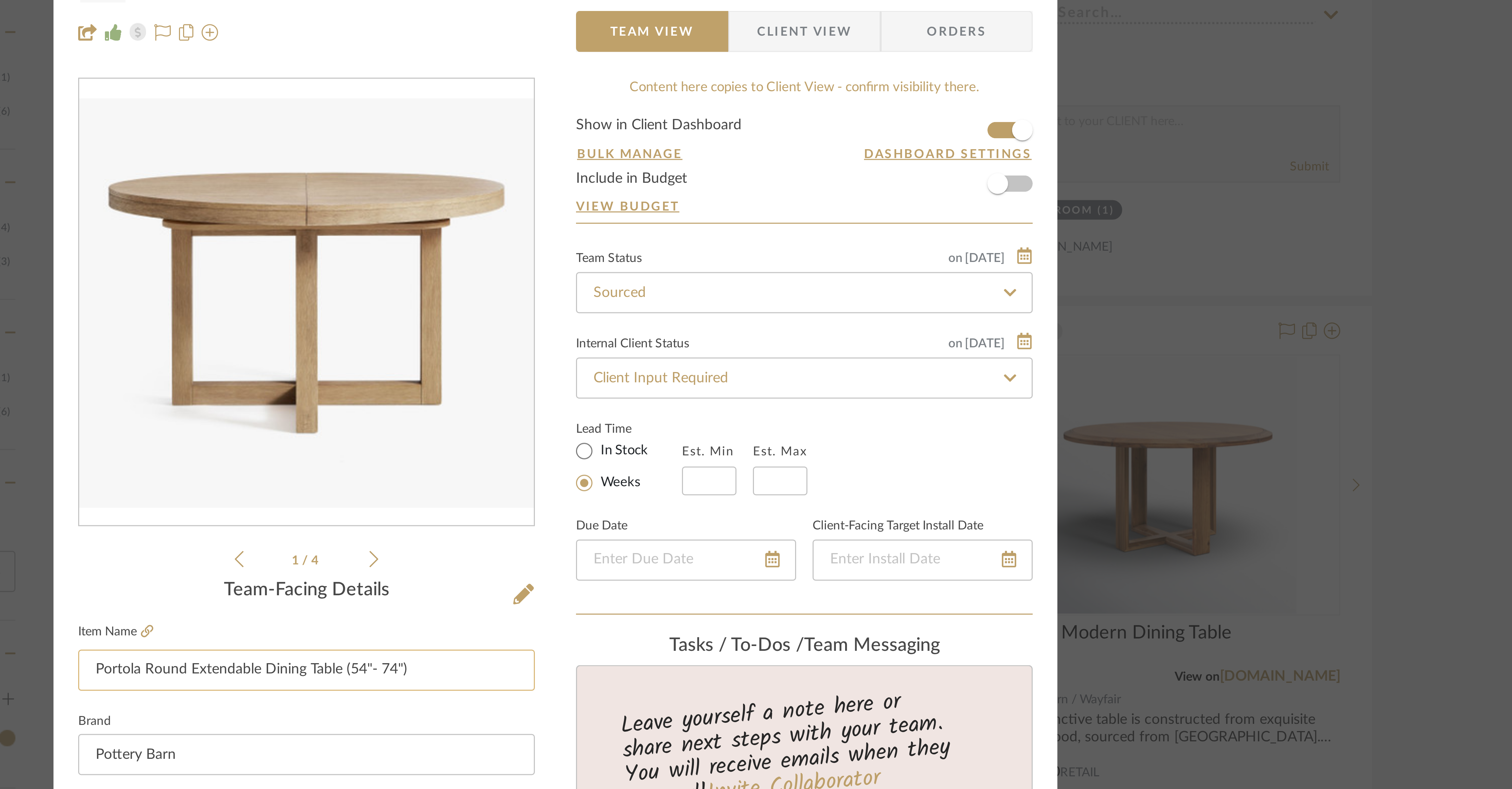
drag, startPoint x: 714, startPoint y: 320, endPoint x: 605, endPoint y: 315, distance: 109.1
click at [504, 263] on input "Portola Round Extendable Dining Table (54"- 74")" at bounding box center [673, 319] width 152 height 13
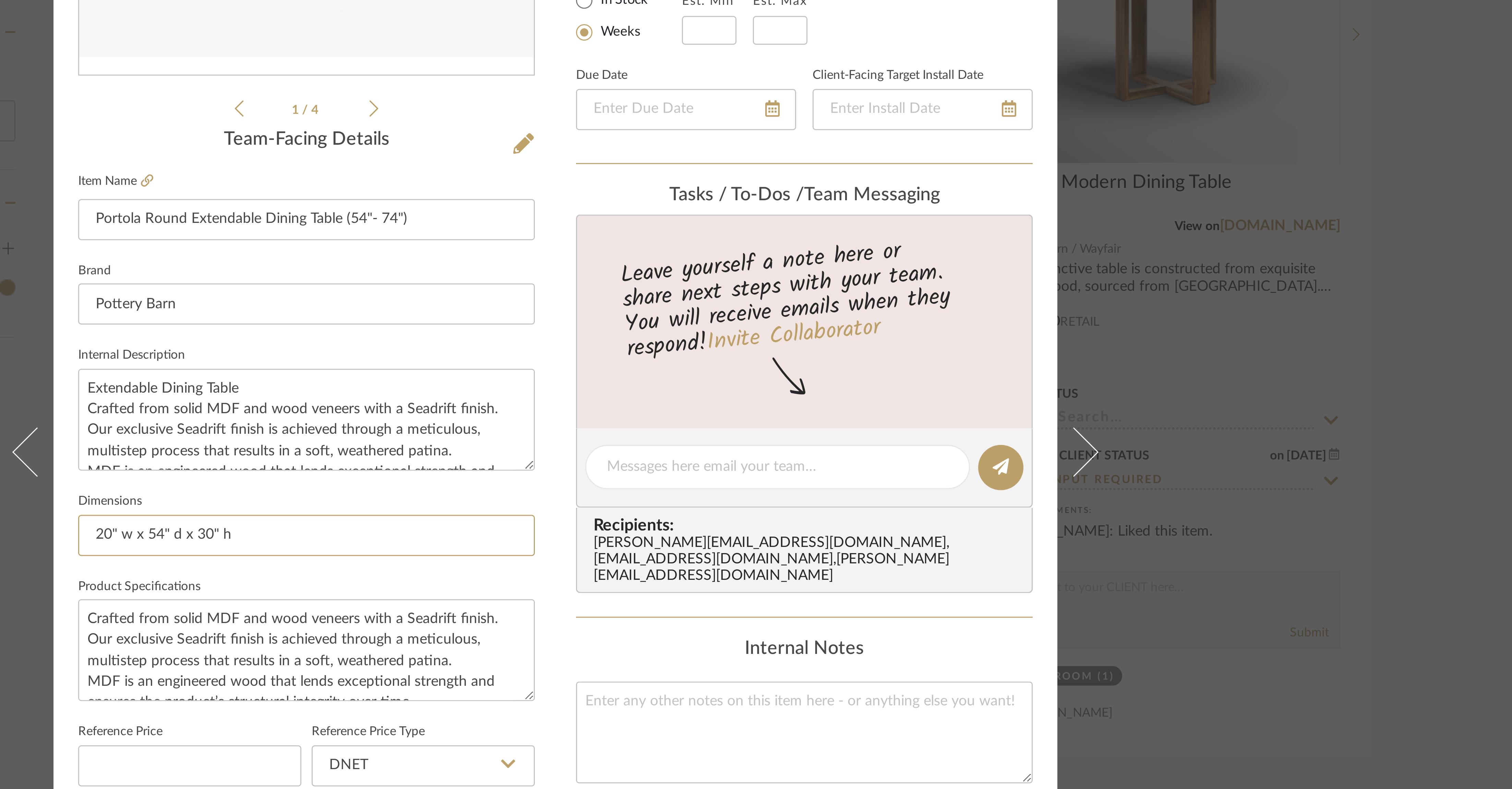
drag, startPoint x: 646, startPoint y: 424, endPoint x: 588, endPoint y: 423, distance: 58.0
click at [504, 263] on div "Lois Londe Dining Room Portola Round Extendable Dining Table (54"- 74") Team Vi…" at bounding box center [756, 397] width 335 height 633
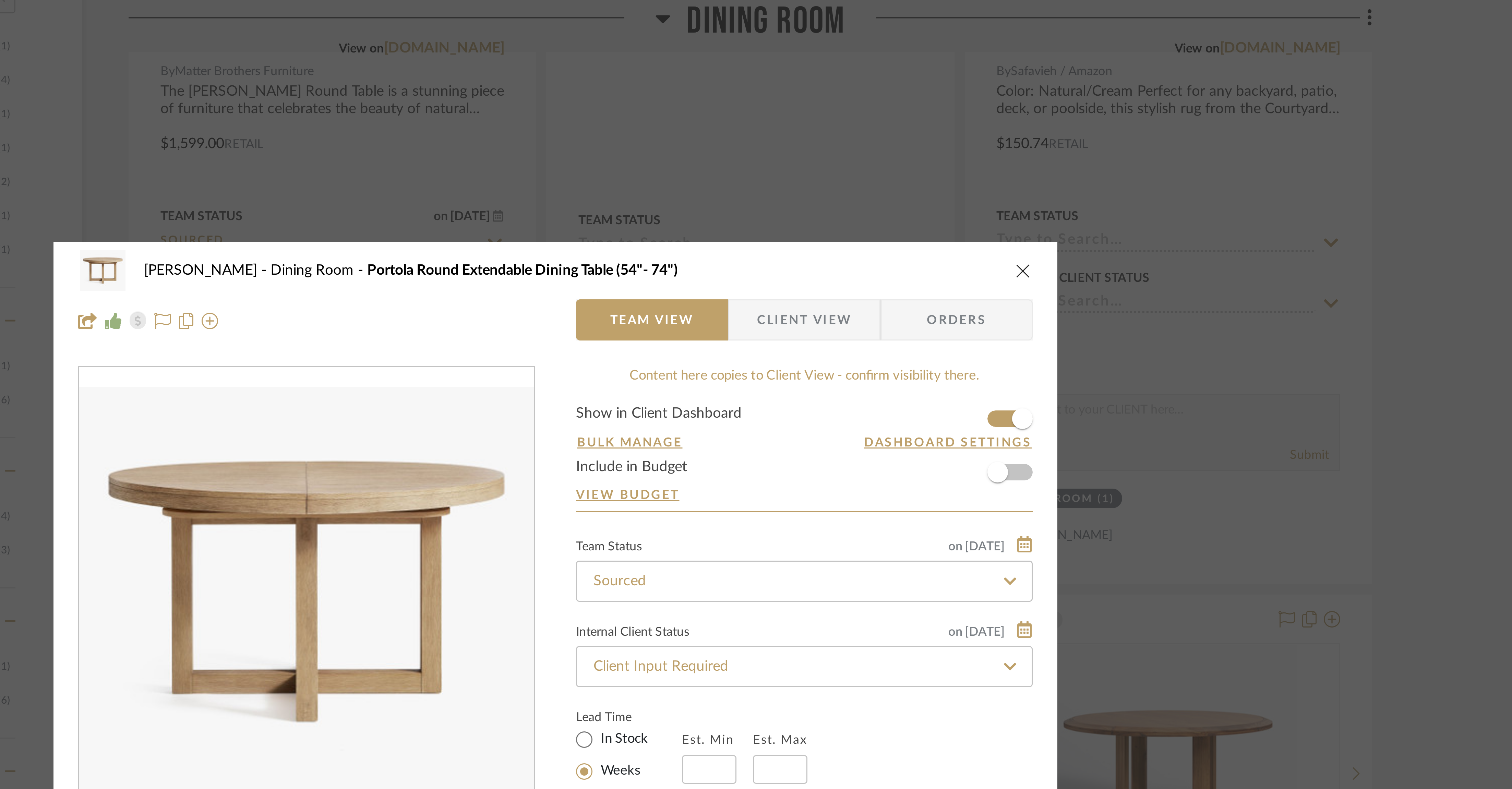
click at [504, 91] on div "Lois Londe Dining Room Portola Round Extendable Dining Table (54"- 74")" at bounding box center [756, 90] width 318 height 13
click at [504, 90] on icon "close" at bounding box center [912, 90] width 5 height 5
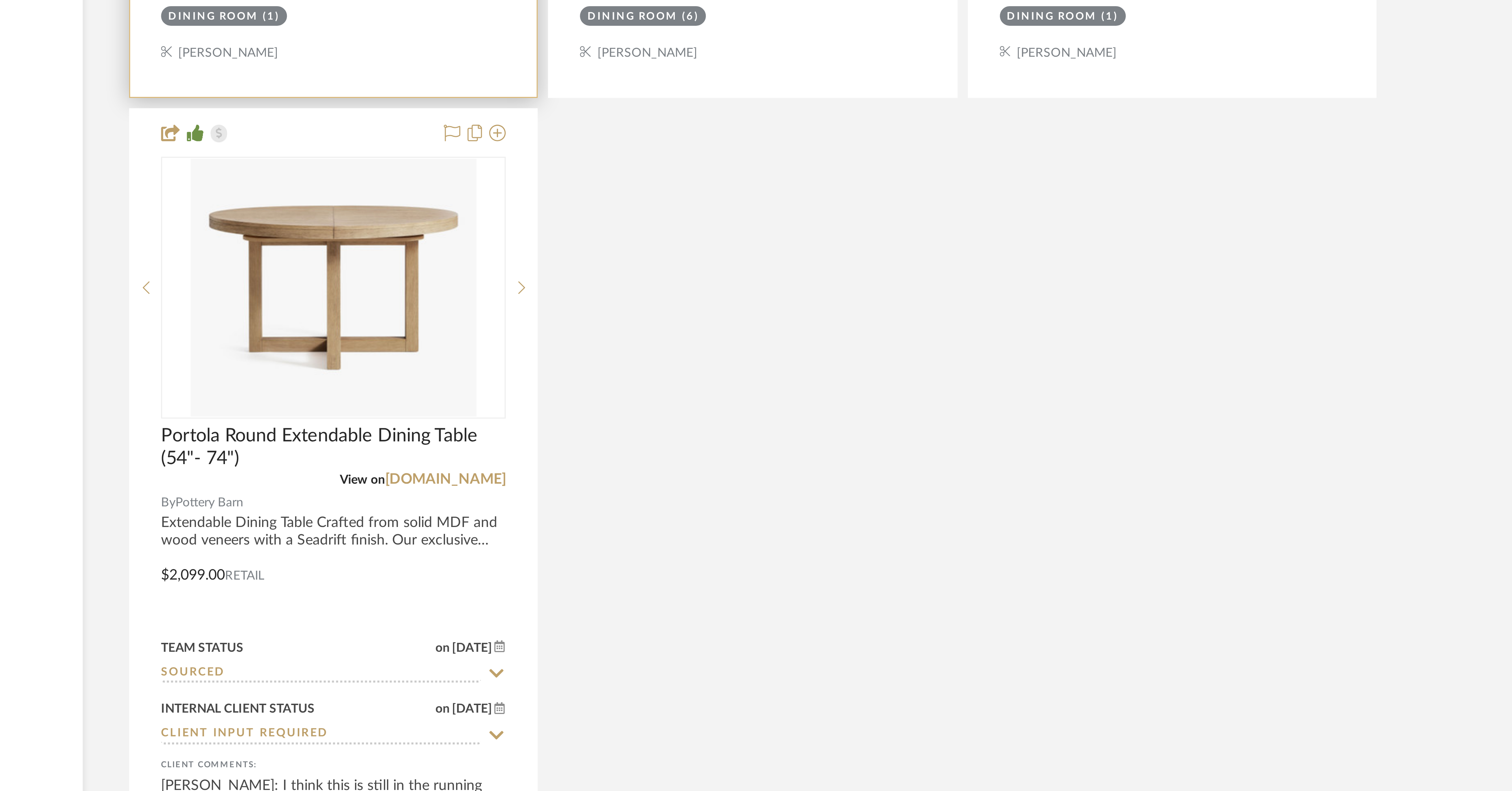
scroll to position [575, 0]
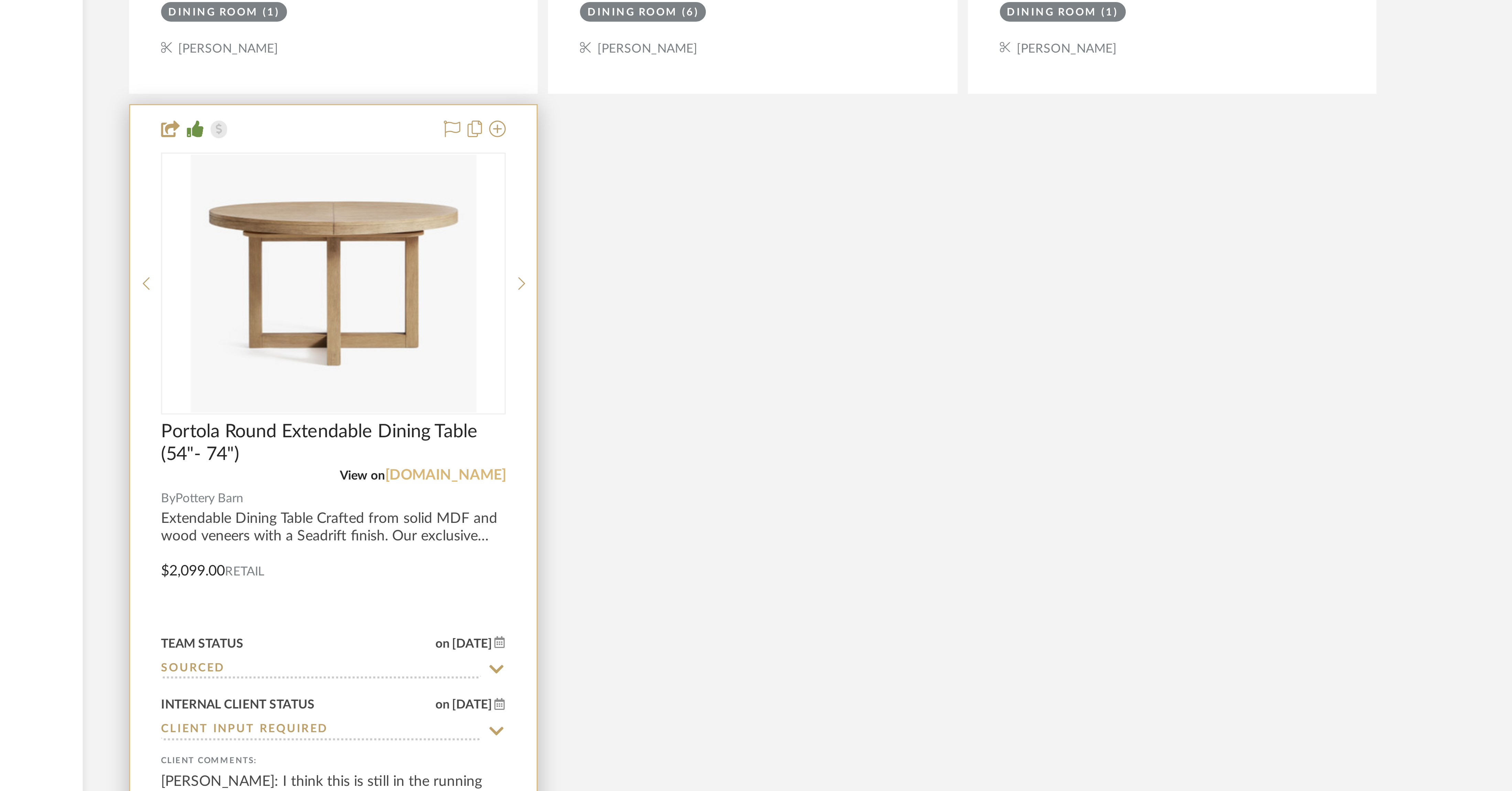
click at [505, 264] on link "potterybarn.com" at bounding box center [721, 686] width 41 height 5
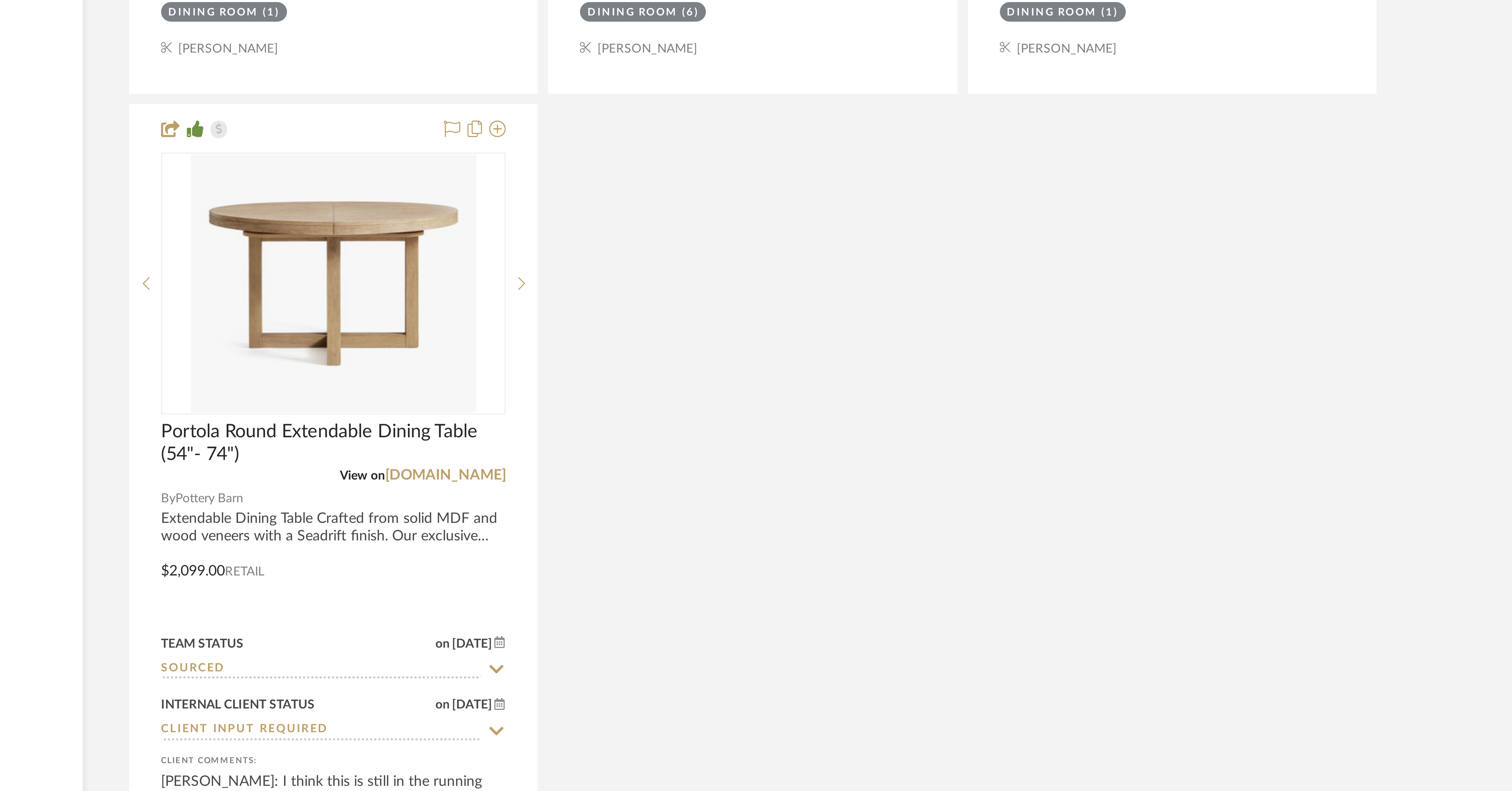
scroll to position [574, 0]
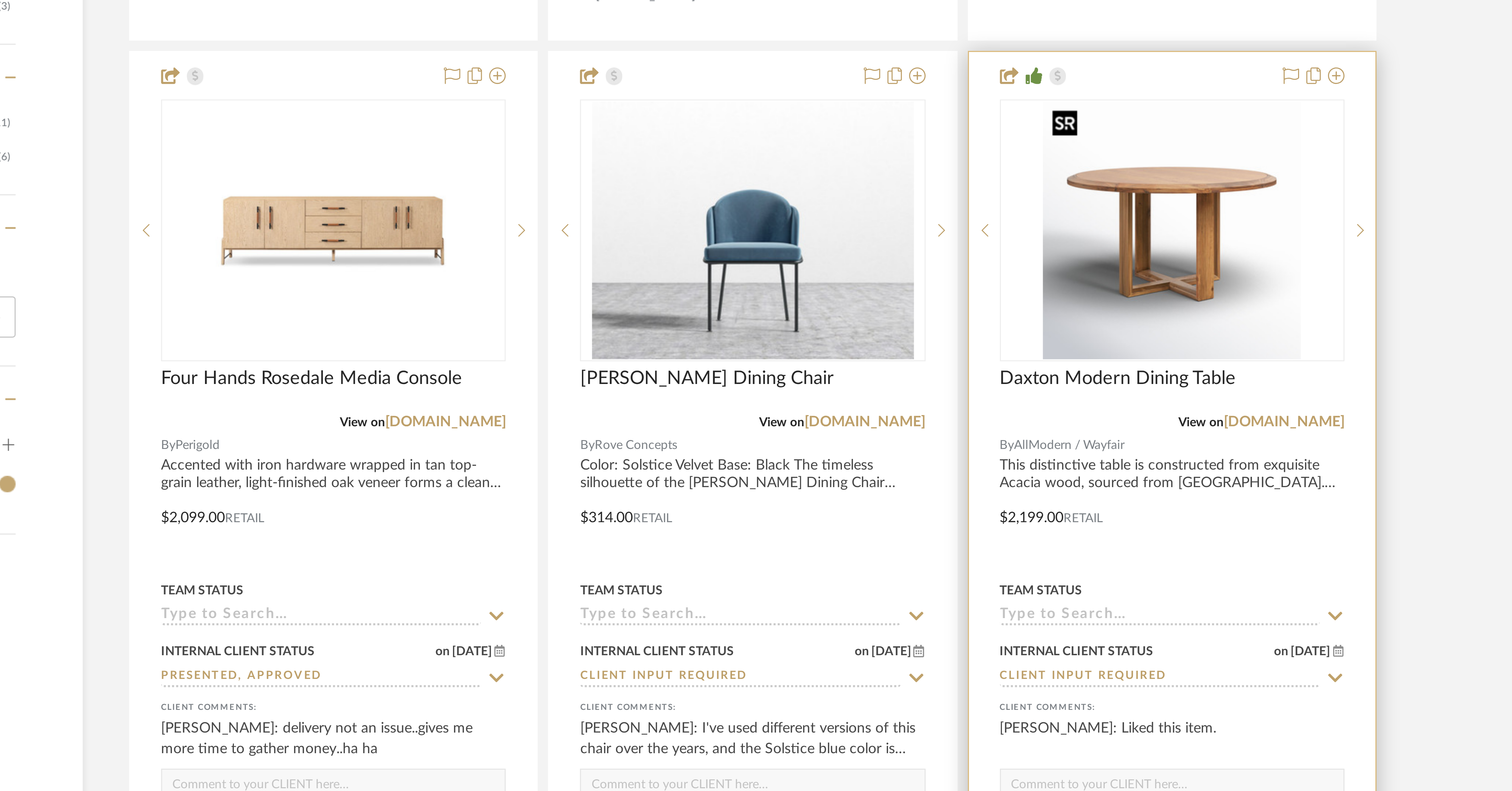
click at [505, 264] on img "0" at bounding box center [963, 318] width 86 height 86
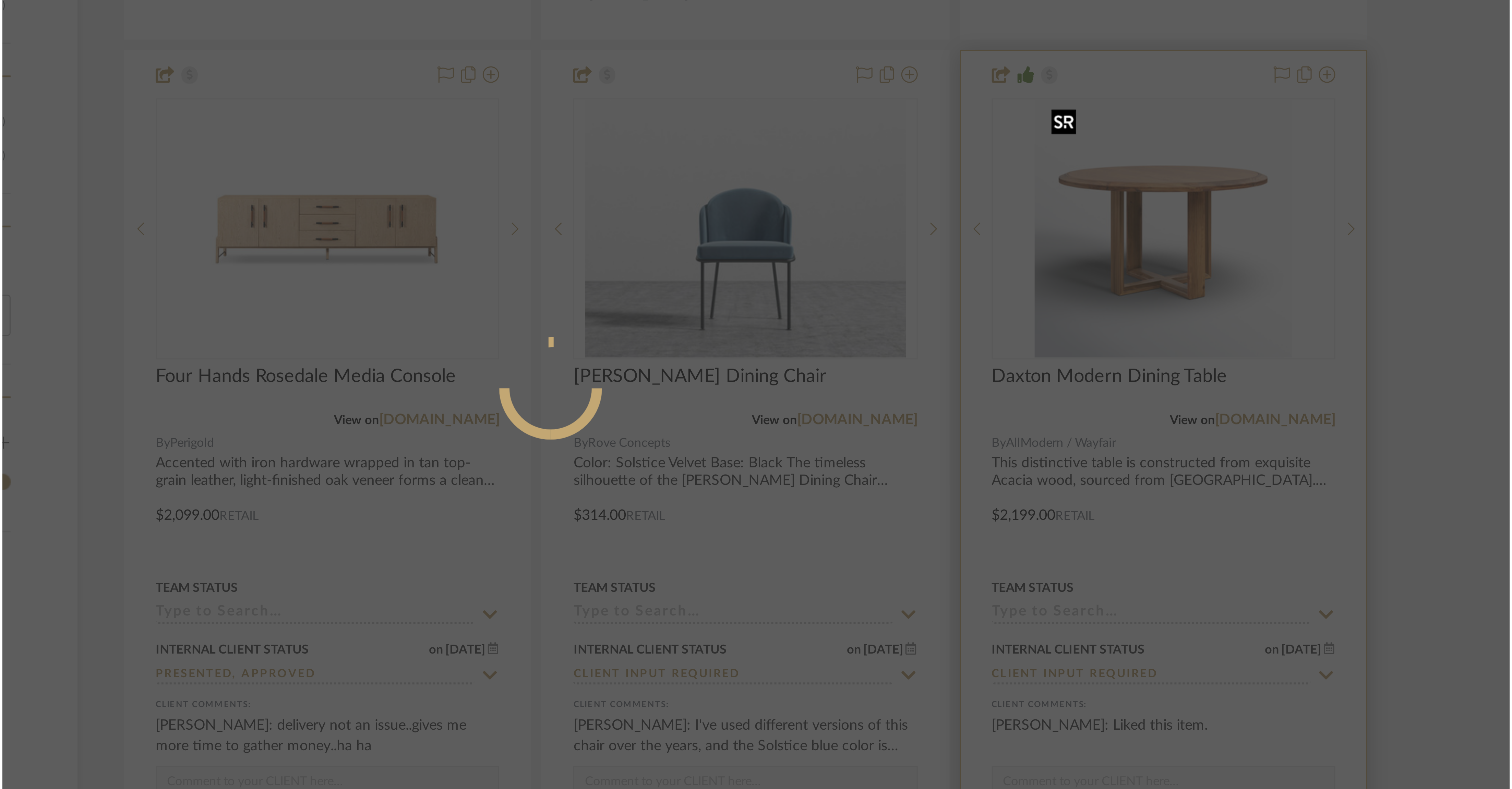
scroll to position [0, 0]
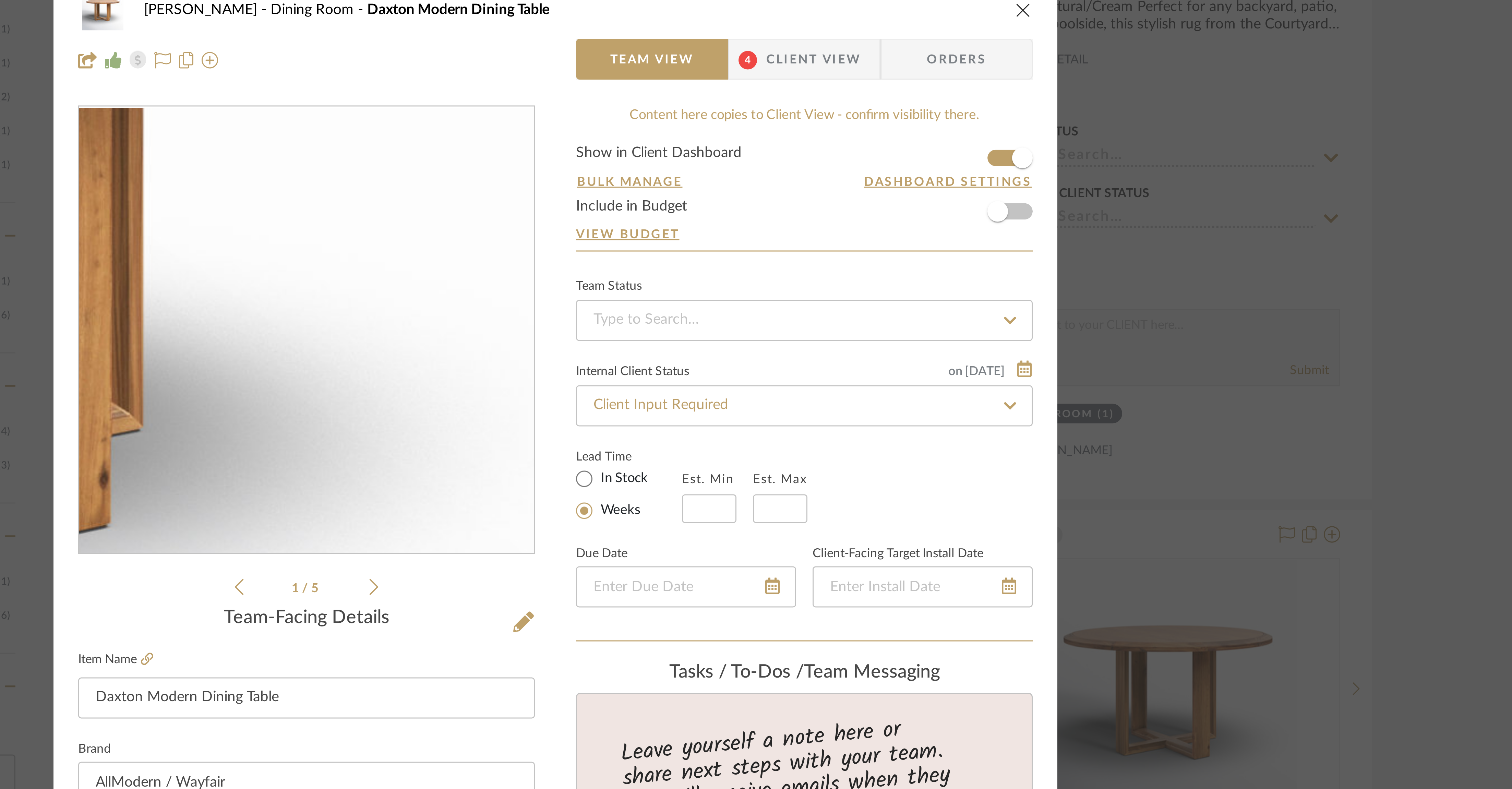
click at [504, 214] on img "0" at bounding box center [673, 197] width 149 height 149
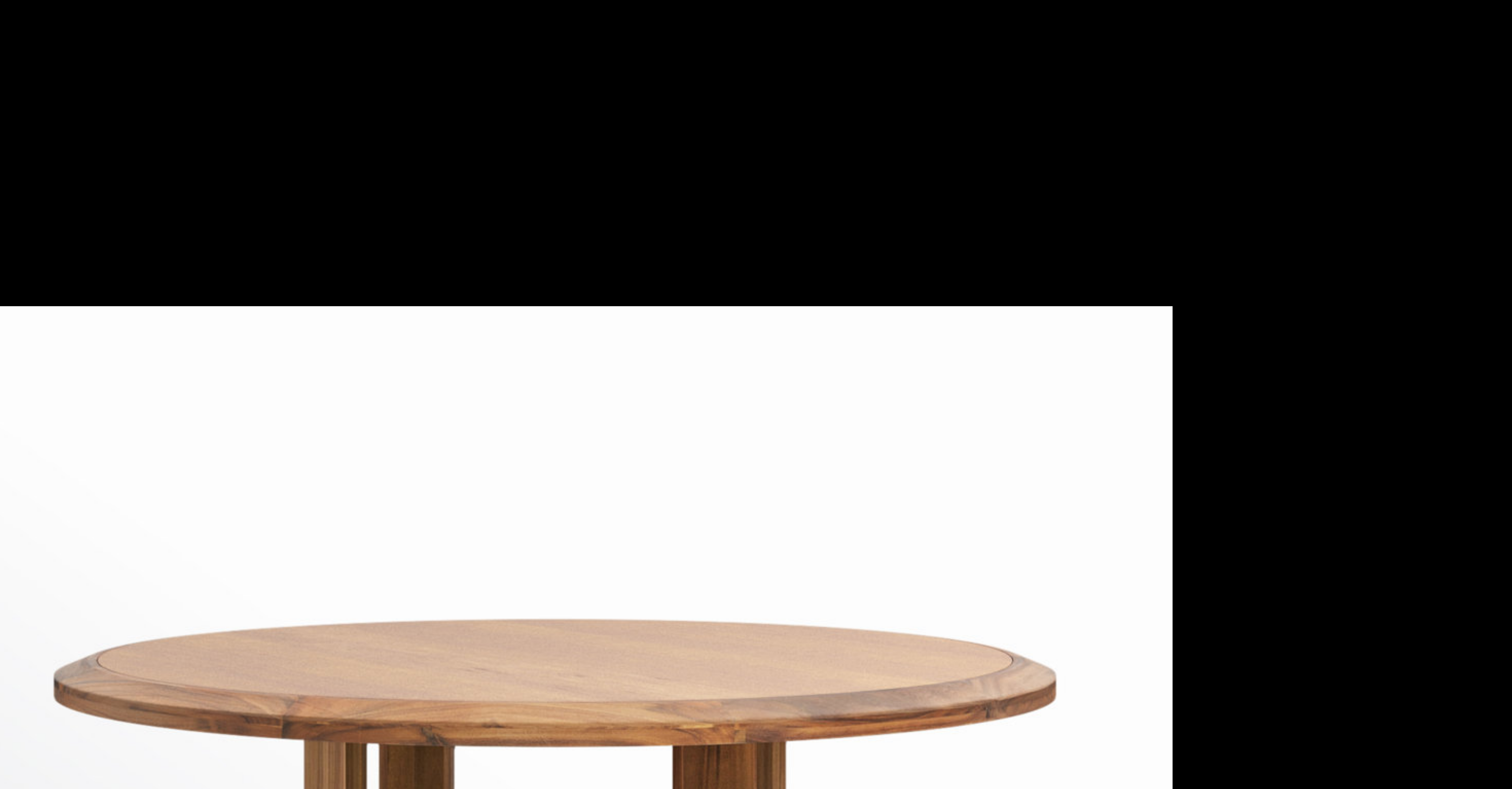
click at [504, 143] on div at bounding box center [756, 394] width 1512 height 789
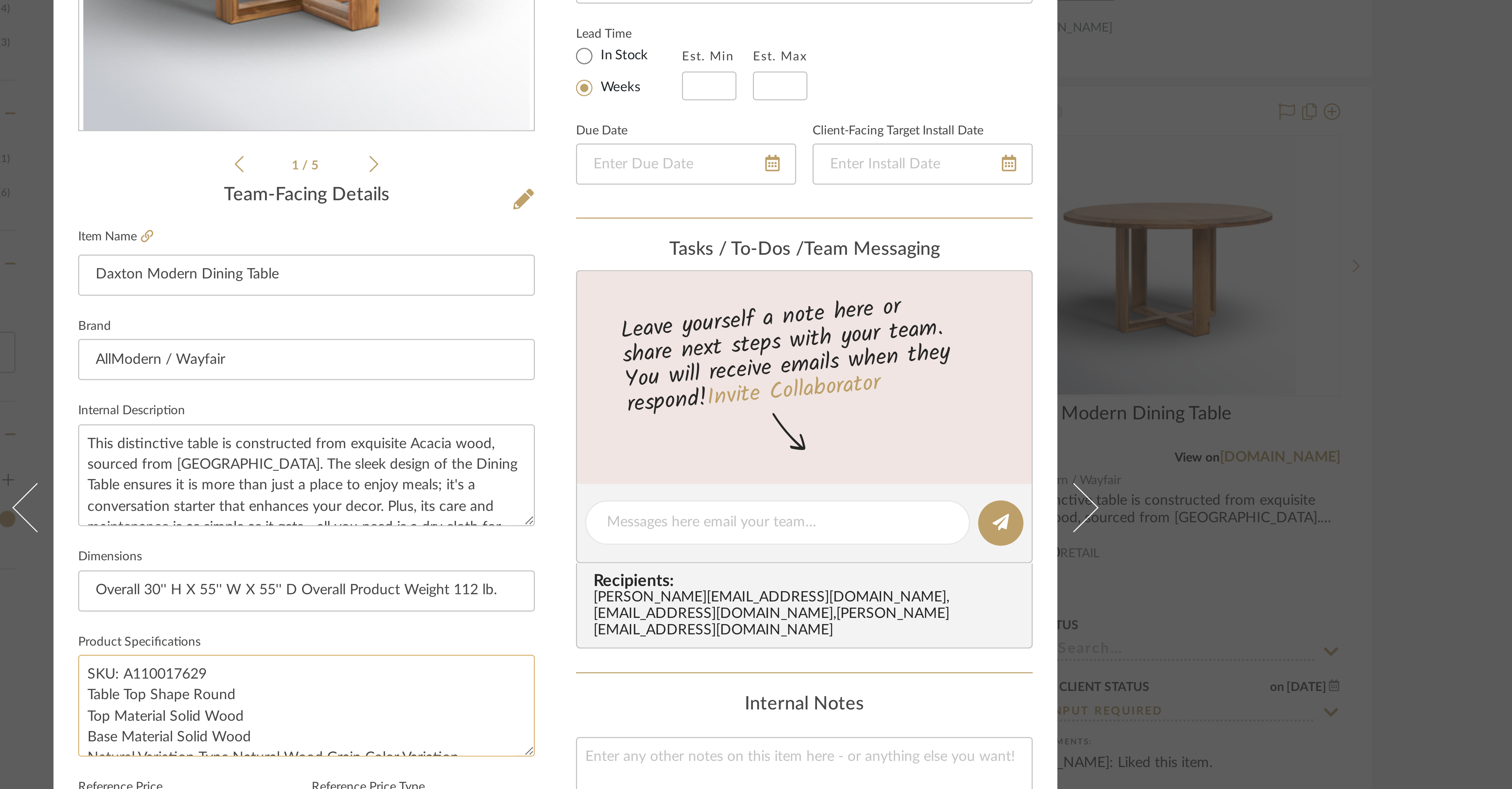
click at [504, 263] on textarea "SKU: A110017629 Table Top Shape Round Top Material Solid Wood Base Material Sol…" at bounding box center [673, 462] width 152 height 34
drag, startPoint x: 644, startPoint y: 451, endPoint x: 598, endPoint y: 450, distance: 46.0
click at [504, 263] on textarea "SKU: A110017629 Table Top Shape Round Top Material Solid Wood Base Material Sol…" at bounding box center [673, 462] width 152 height 34
drag, startPoint x: 651, startPoint y: 346, endPoint x: 592, endPoint y: 346, distance: 59.0
click at [504, 263] on div "Lois Londe Dining Room Daxton Modern Dining Table Team View 4 Client View Order…" at bounding box center [756, 397] width 335 height 633
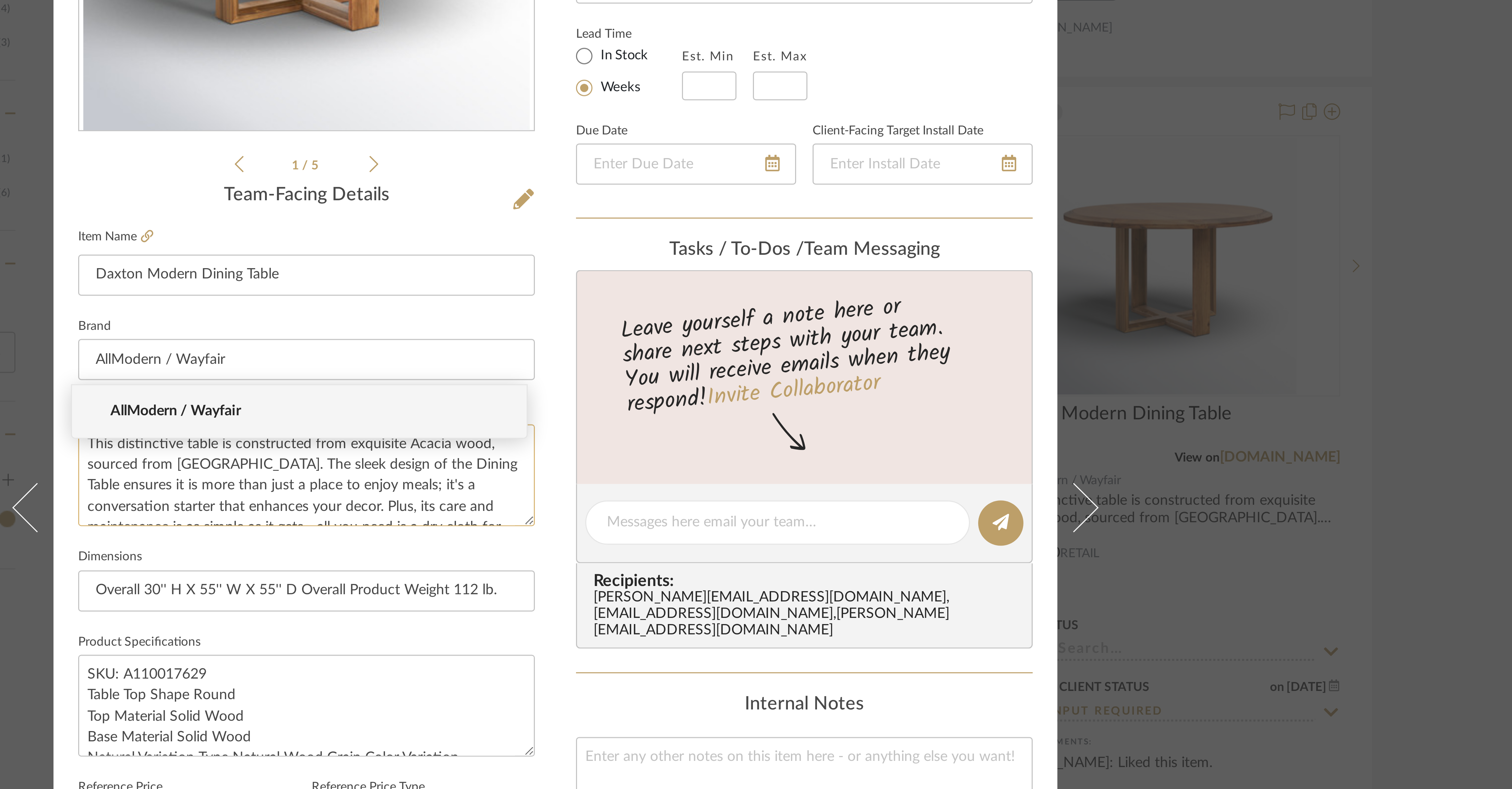
click at [504, 263] on textarea "This distinctive table is constructed from exquisite Acacia wood, sourced from …" at bounding box center [673, 386] width 152 height 34
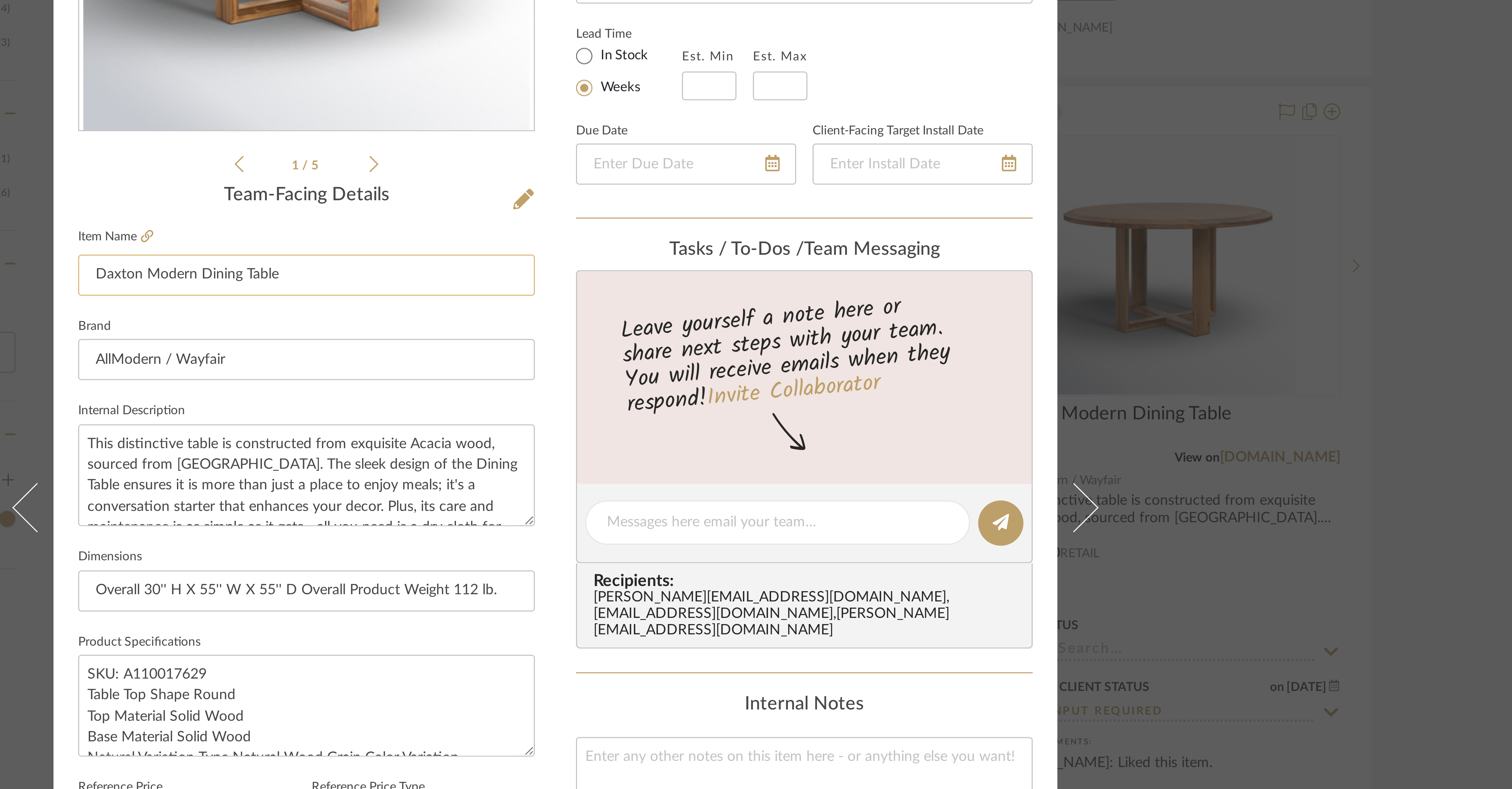
drag, startPoint x: 664, startPoint y: 322, endPoint x: 604, endPoint y: 321, distance: 60.0
click at [504, 263] on input "Daxton Modern Dining Table" at bounding box center [673, 319] width 152 height 13
drag, startPoint x: 601, startPoint y: 318, endPoint x: 659, endPoint y: 323, distance: 58.2
click at [504, 263] on input "Daxton Modern Dining Table" at bounding box center [673, 319] width 152 height 13
drag, startPoint x: 599, startPoint y: 426, endPoint x: 739, endPoint y: 426, distance: 140.0
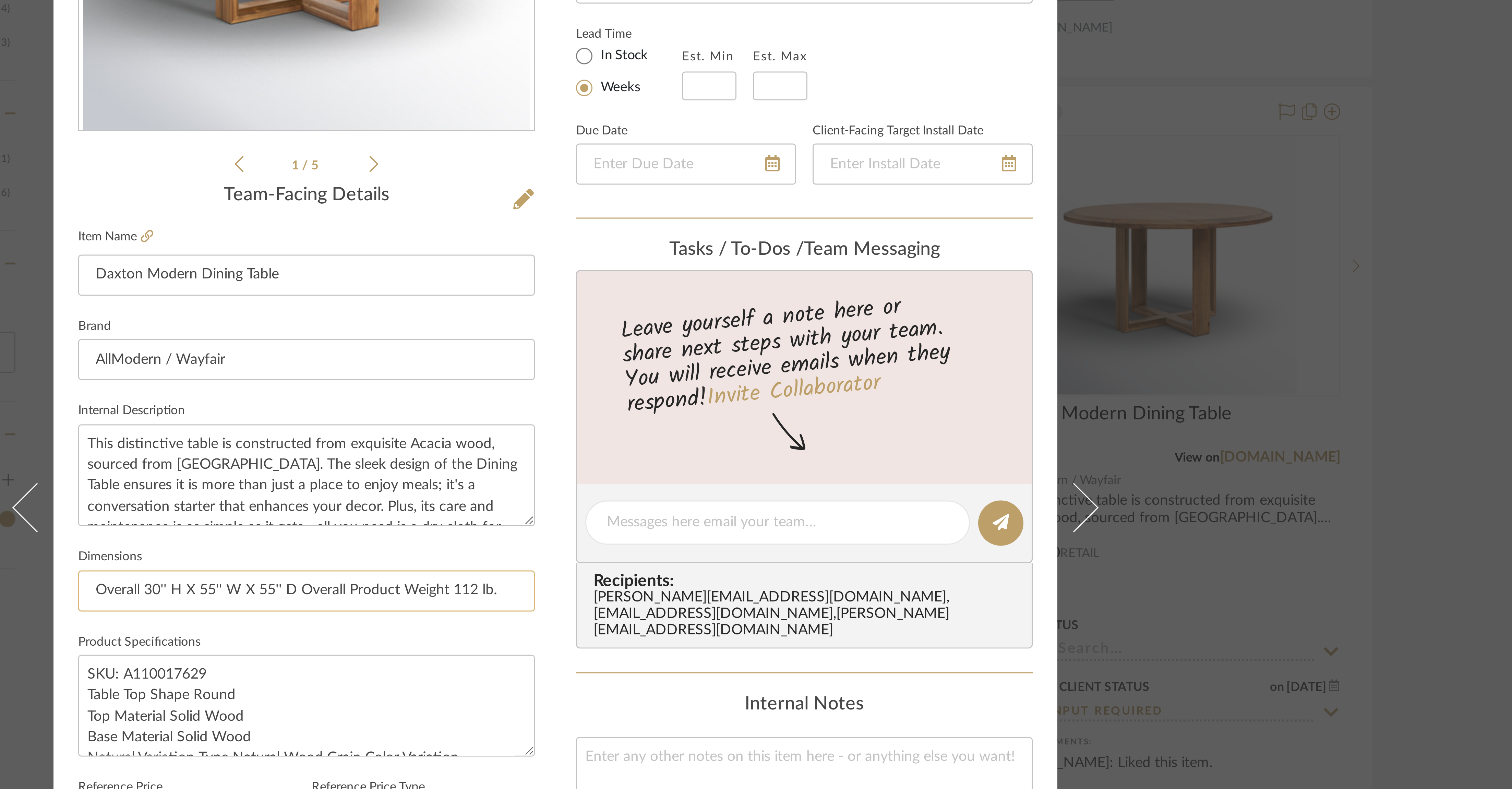
click at [504, 263] on input "Overall 30'' H X 55'' W X 55'' D Overall Product Weight 112 lb." at bounding box center [673, 425] width 152 height 13
drag, startPoint x: 735, startPoint y: 423, endPoint x: 638, endPoint y: 418, distance: 97.1
click at [504, 263] on fieldset "Dimensions Overall 30'' H X 55'' W X 55'' D Overall Product Weight 112 lb." at bounding box center [673, 420] width 152 height 23
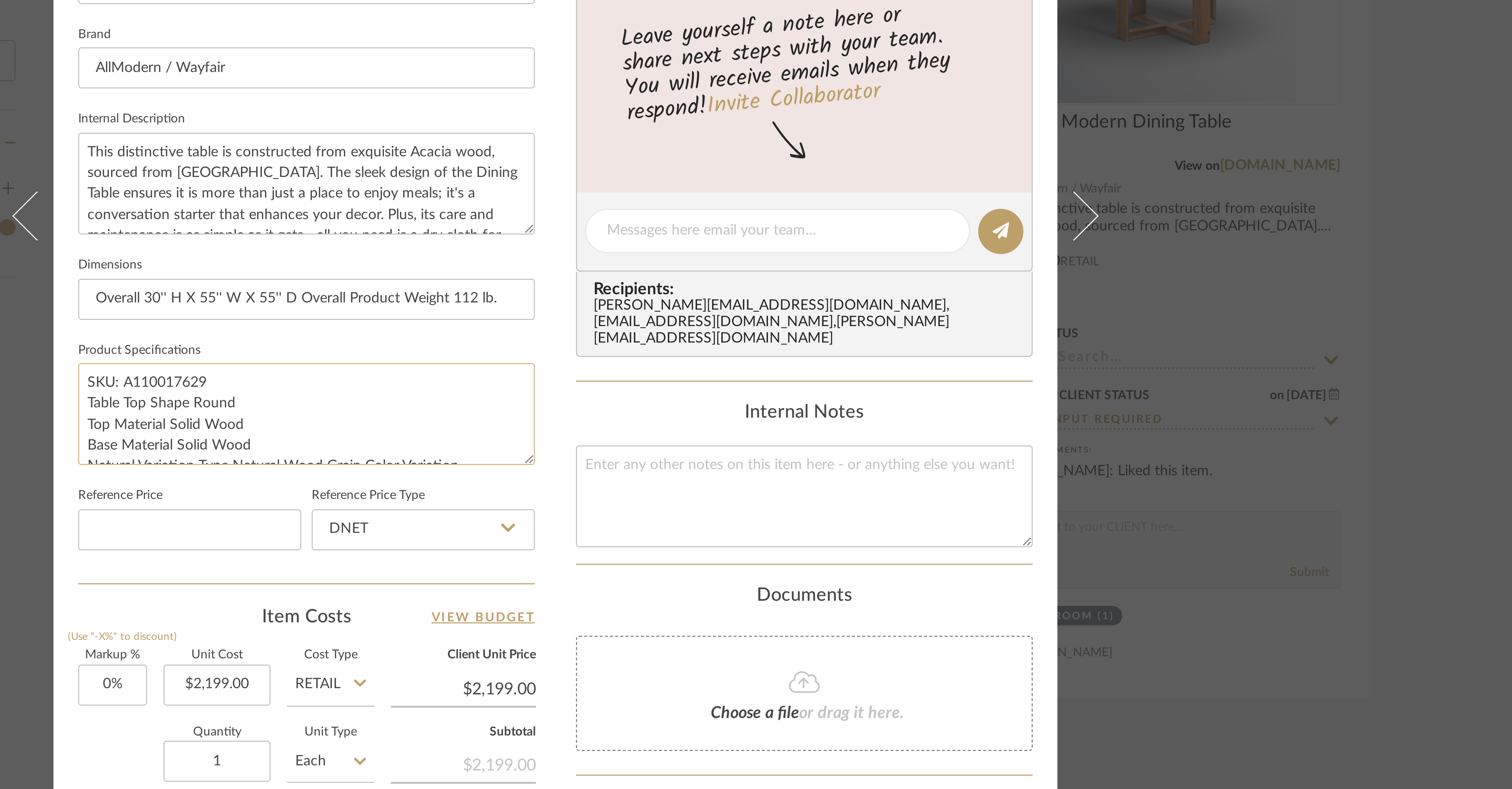
click at [504, 263] on textarea "SKU: A110017629 Table Top Shape Round Top Material Solid Wood Base Material Sol…" at bounding box center [673, 462] width 152 height 34
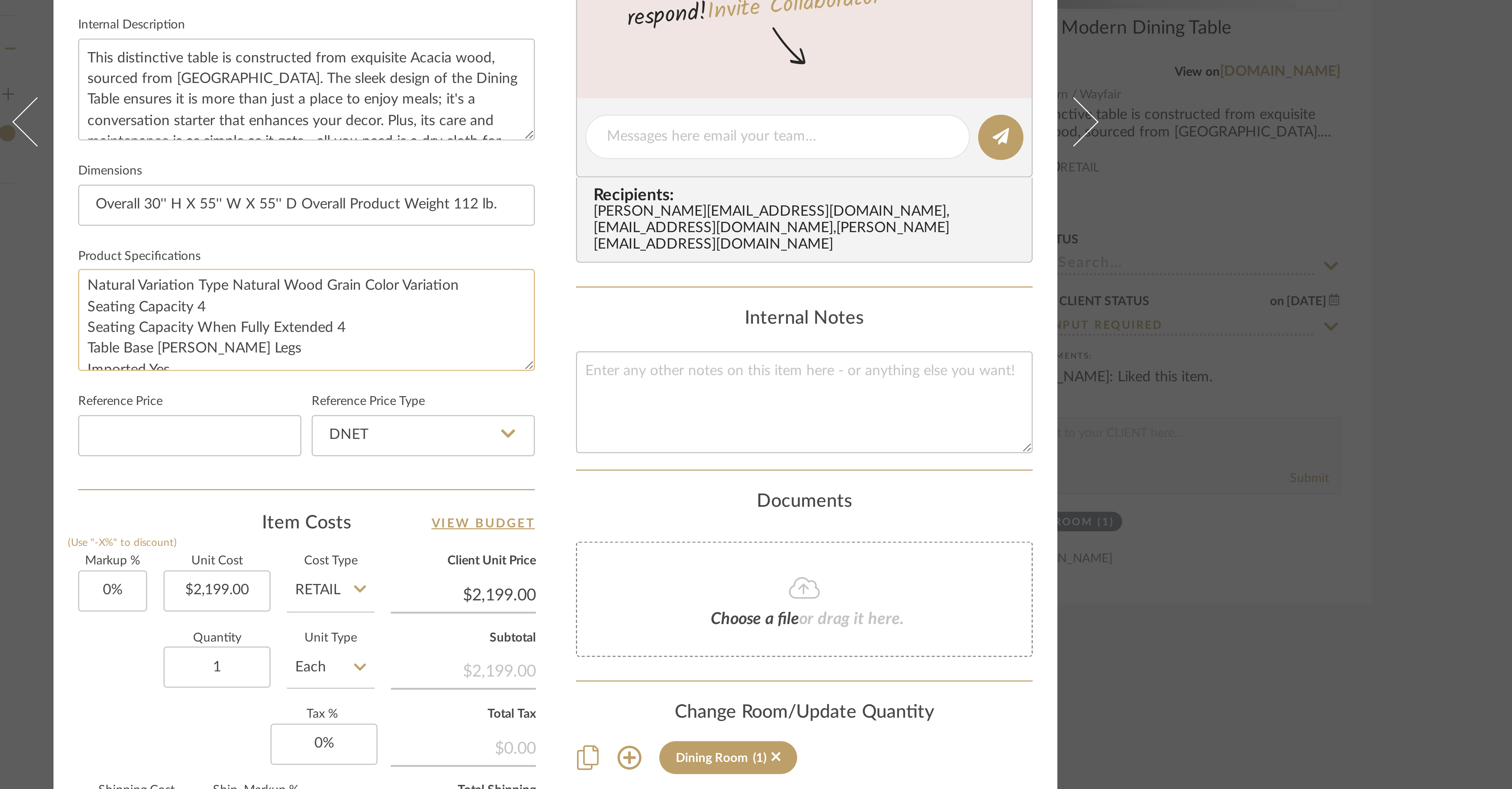
scroll to position [29, 0]
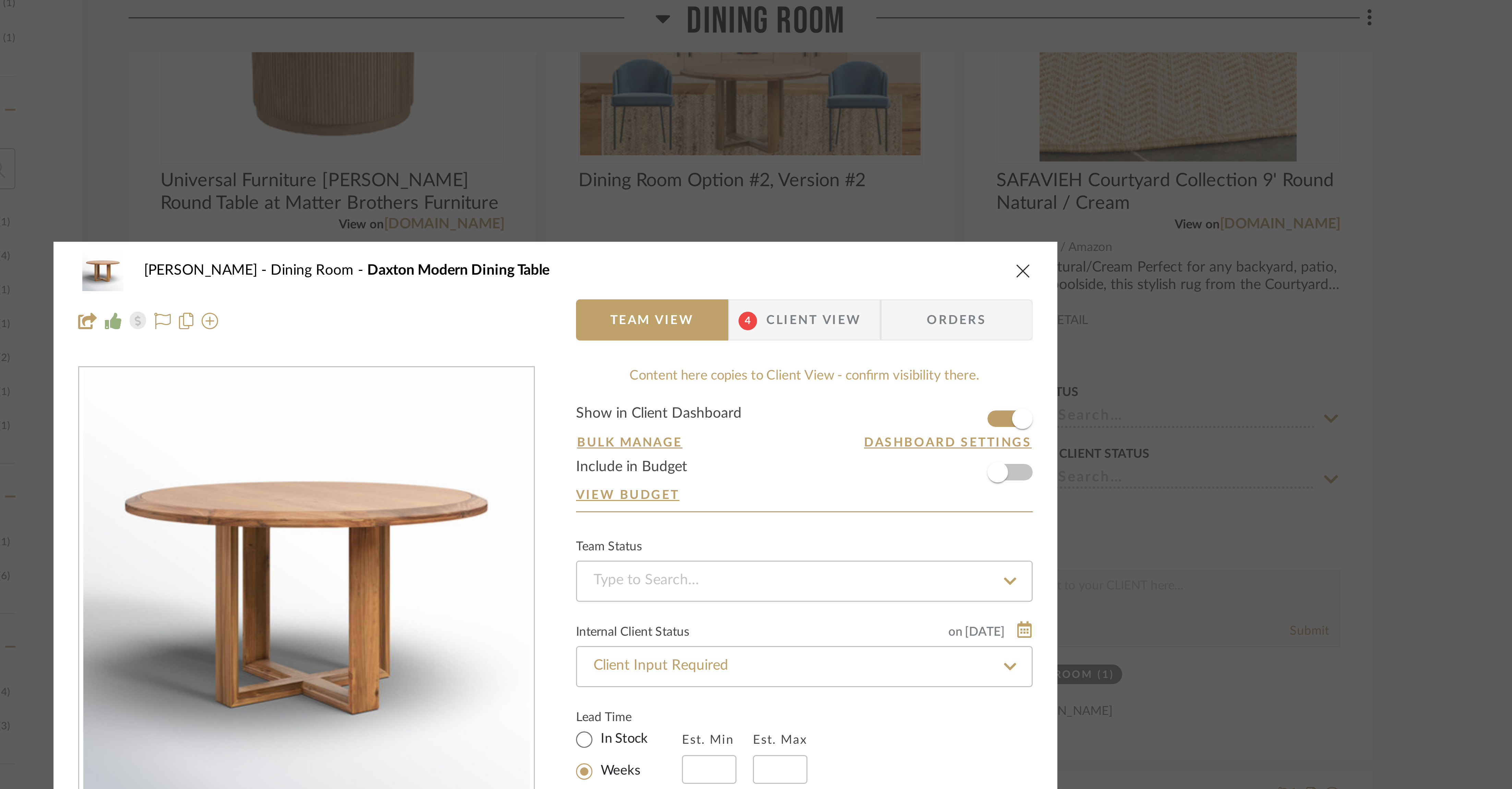
click at [504, 89] on icon "close" at bounding box center [912, 90] width 5 height 5
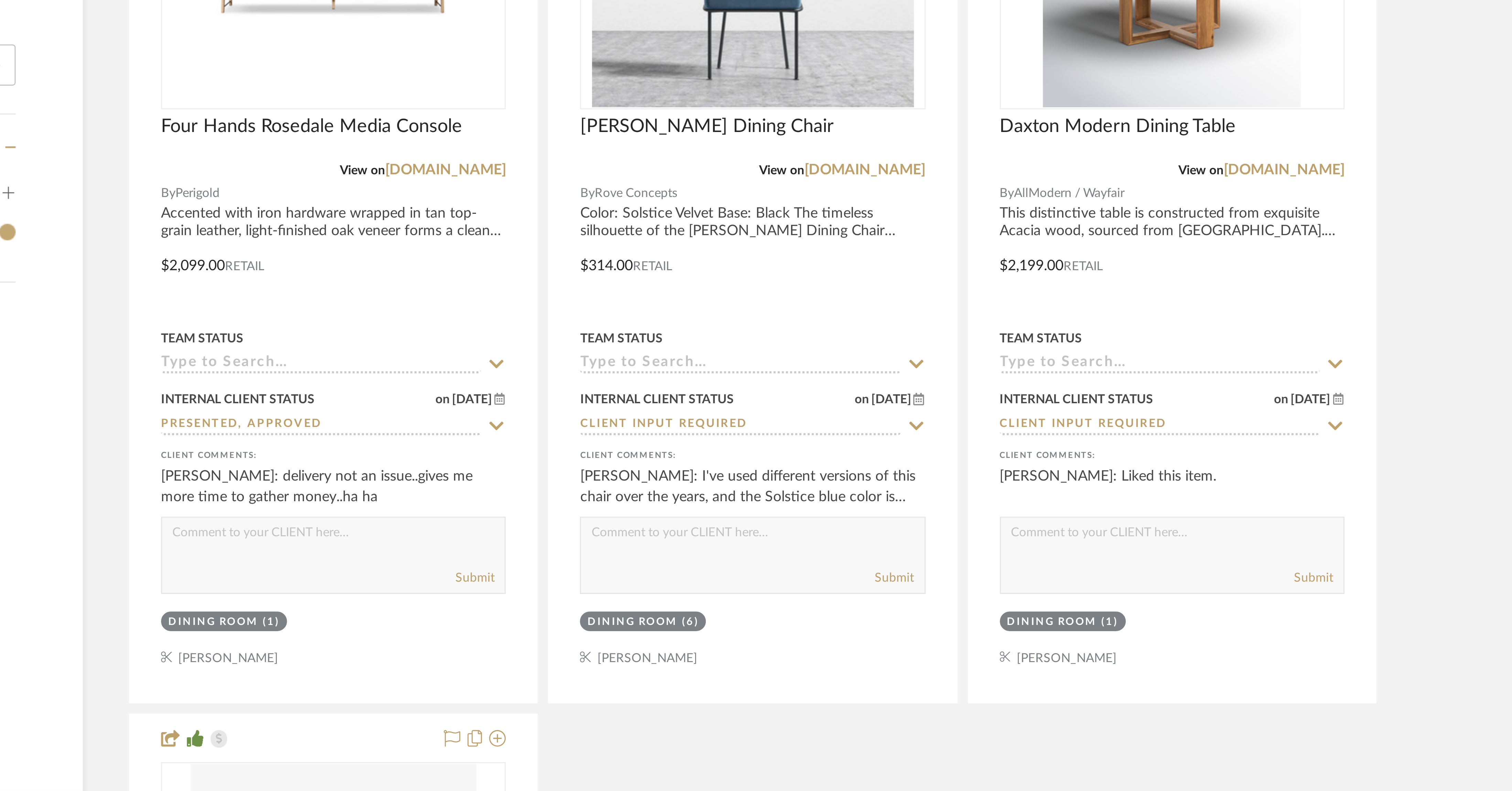
scroll to position [373, 0]
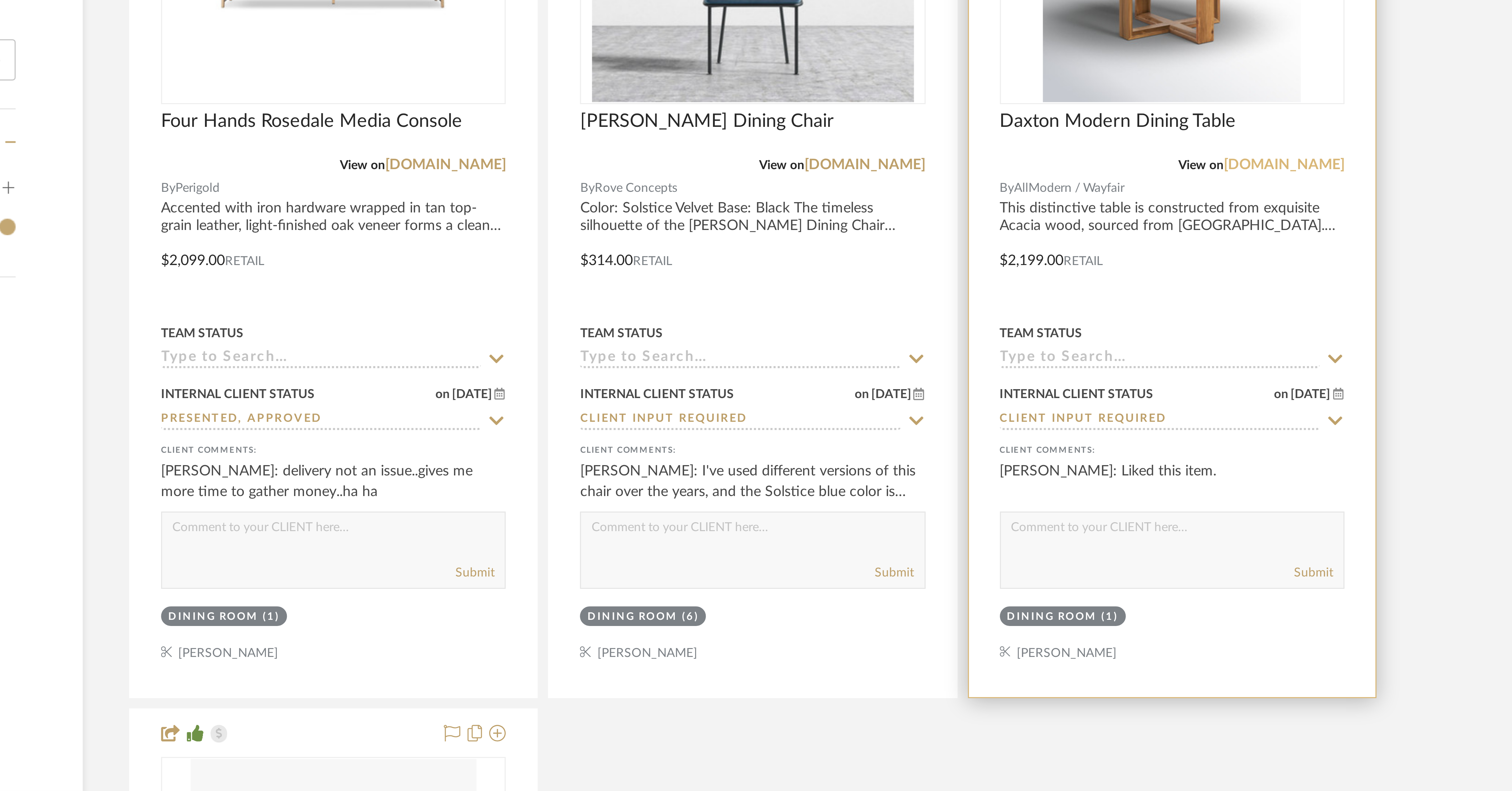
click at [505, 264] on link "allmodern.com" at bounding box center [1001, 582] width 41 height 5
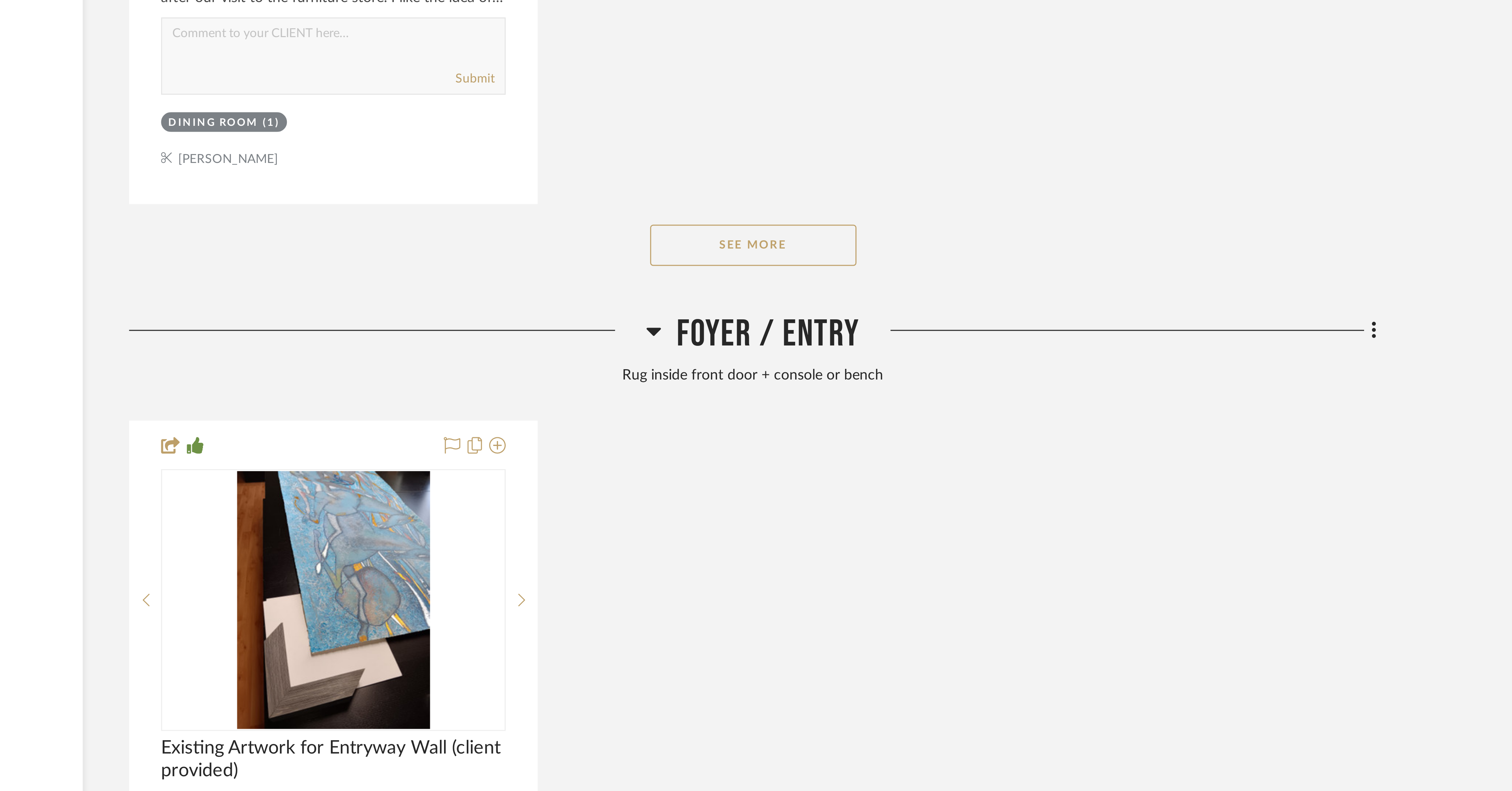
scroll to position [850, 0]
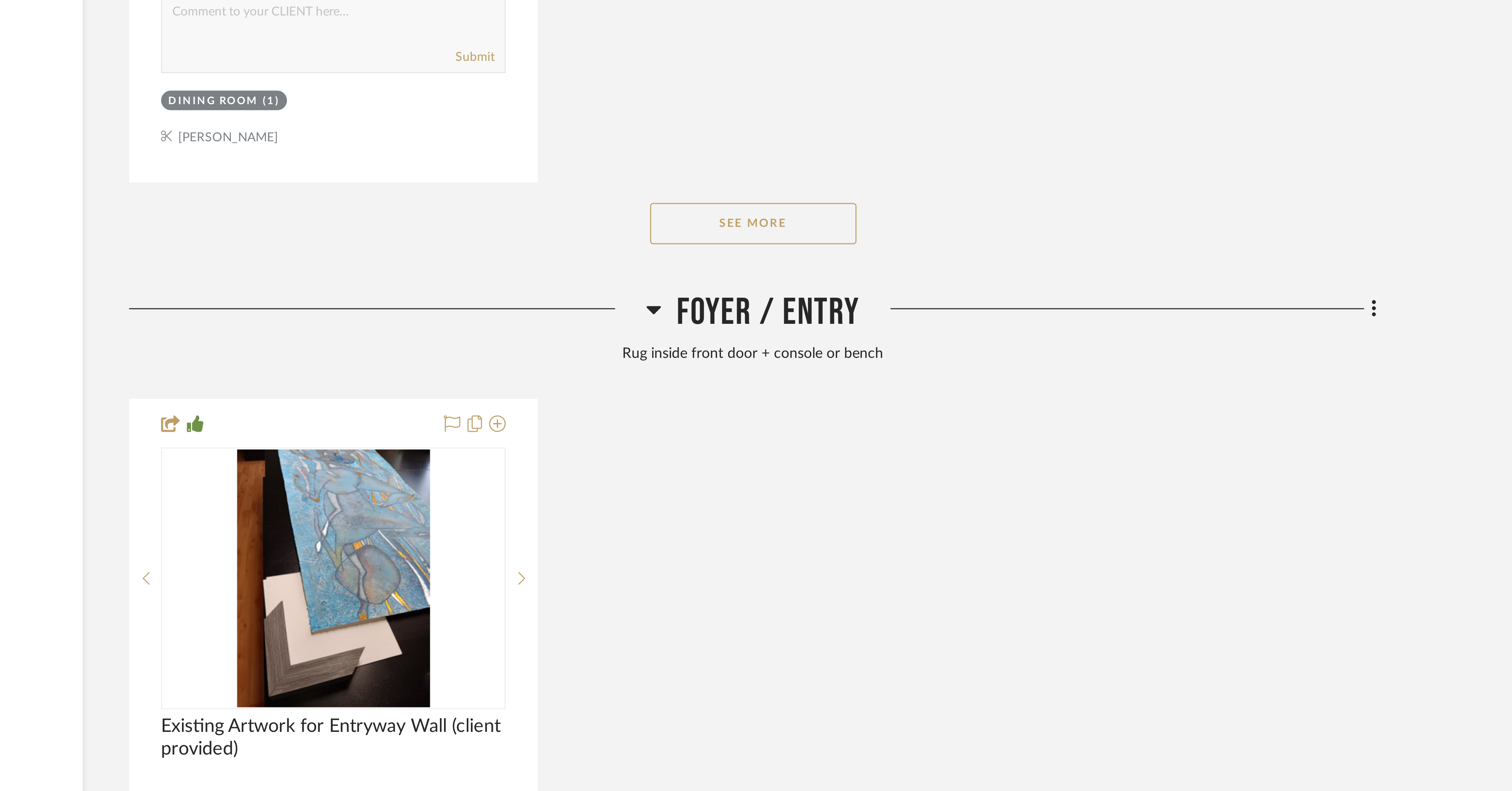
click at [505, 264] on div "See More" at bounding box center [823, 602] width 416 height 28
click at [505, 264] on button "See More" at bounding box center [824, 602] width 69 height 14
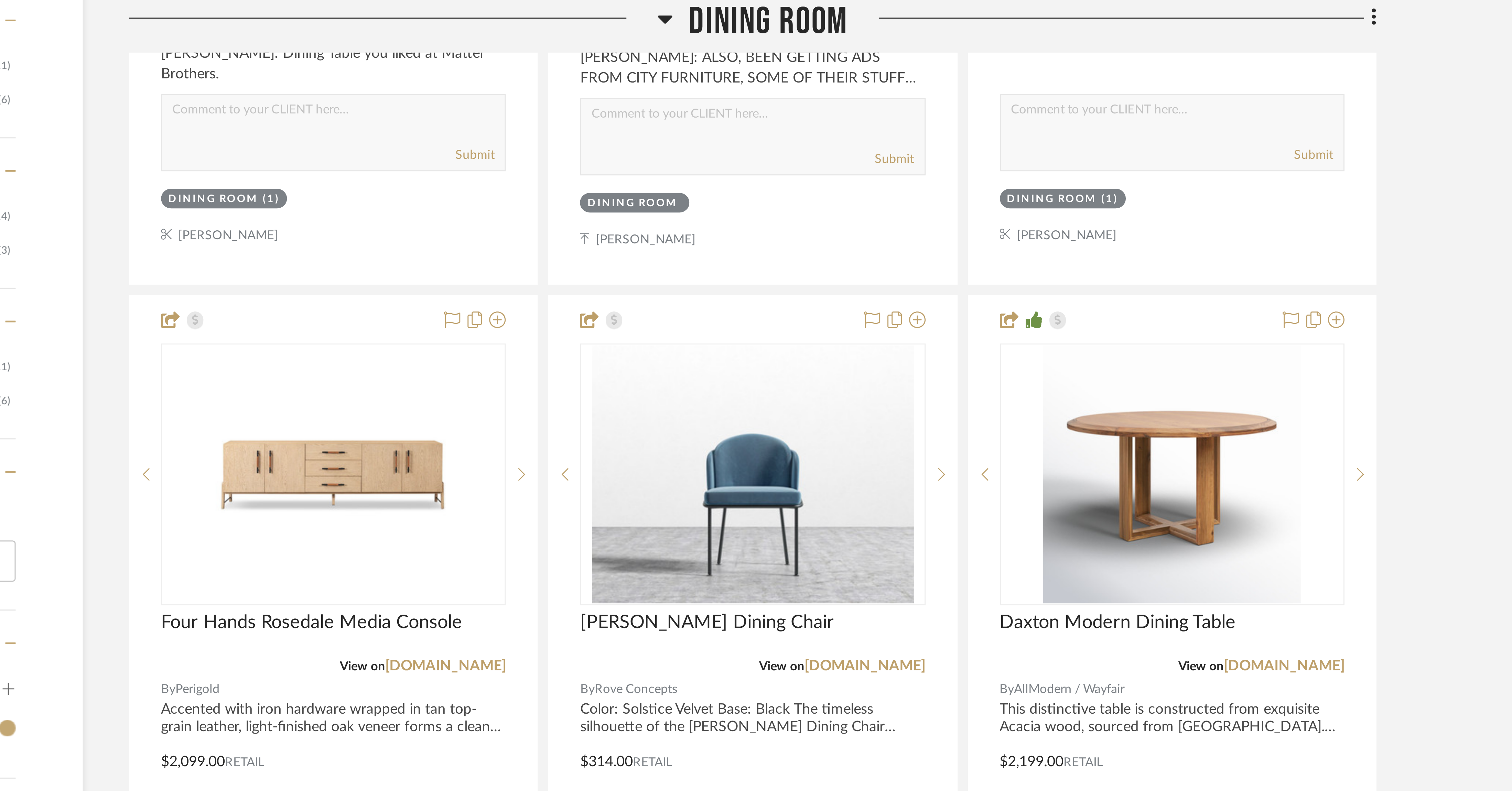
scroll to position [732, 0]
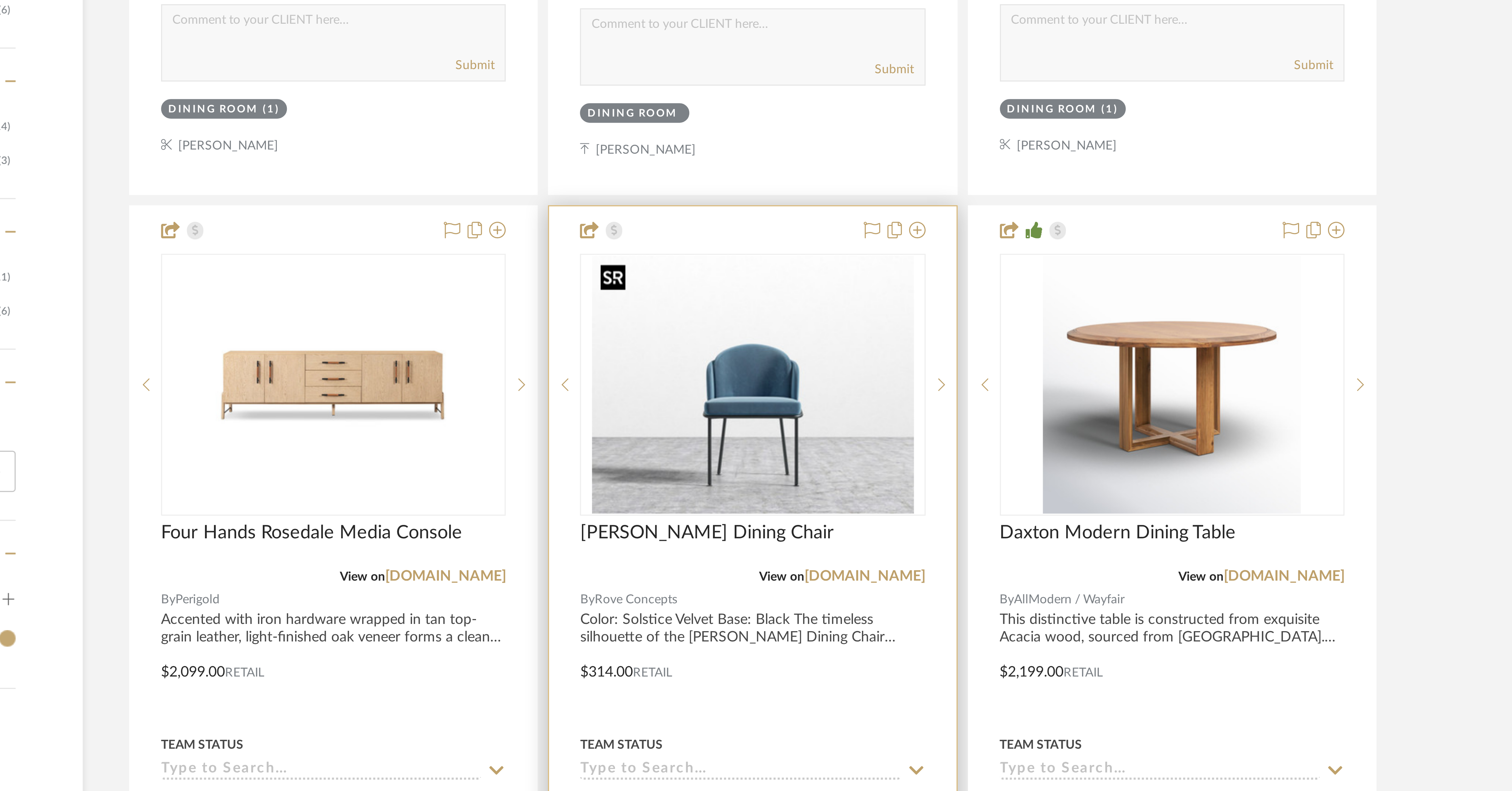
click at [505, 182] on img "0" at bounding box center [823, 160] width 107 height 86
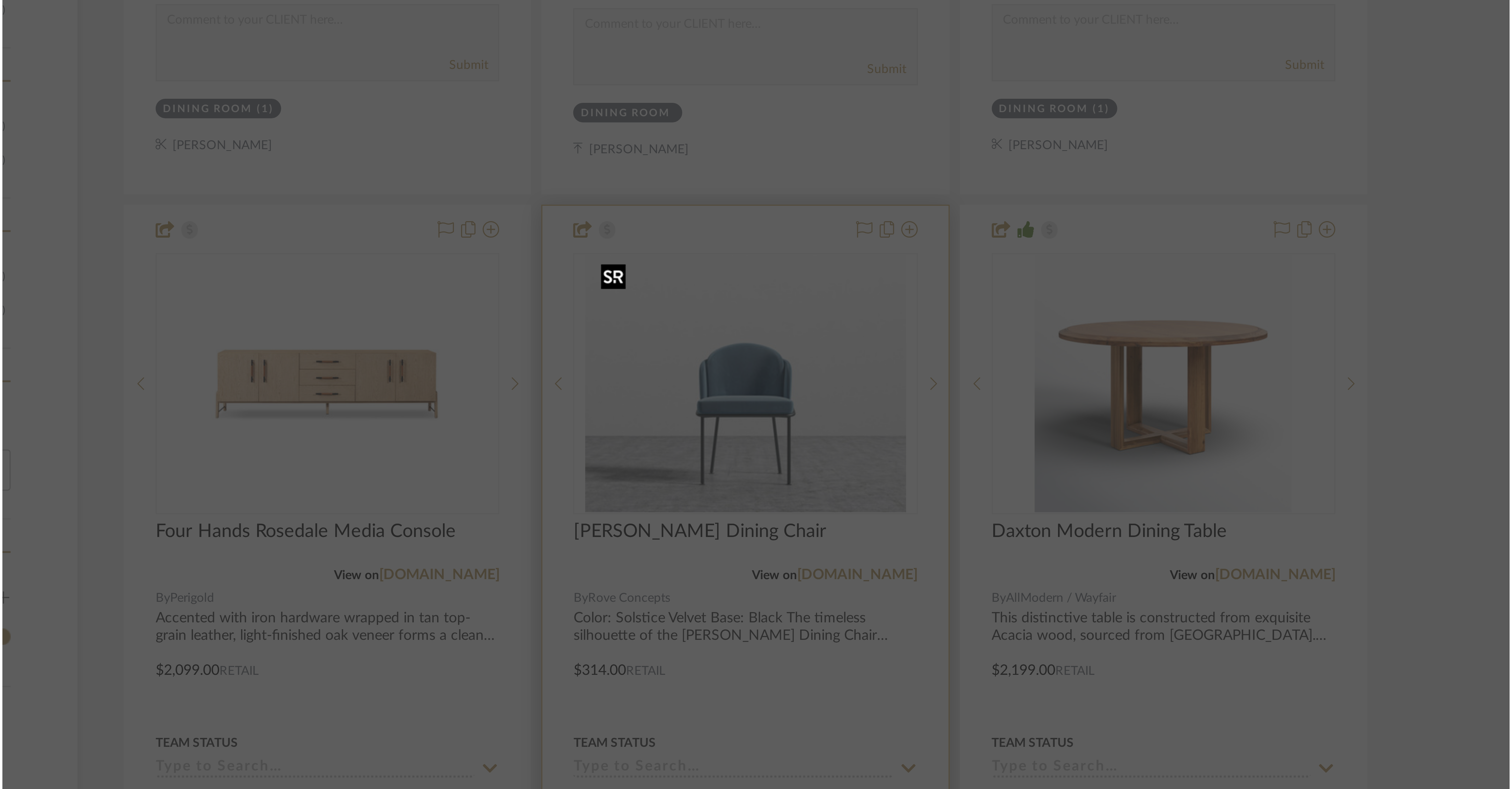
scroll to position [0, 0]
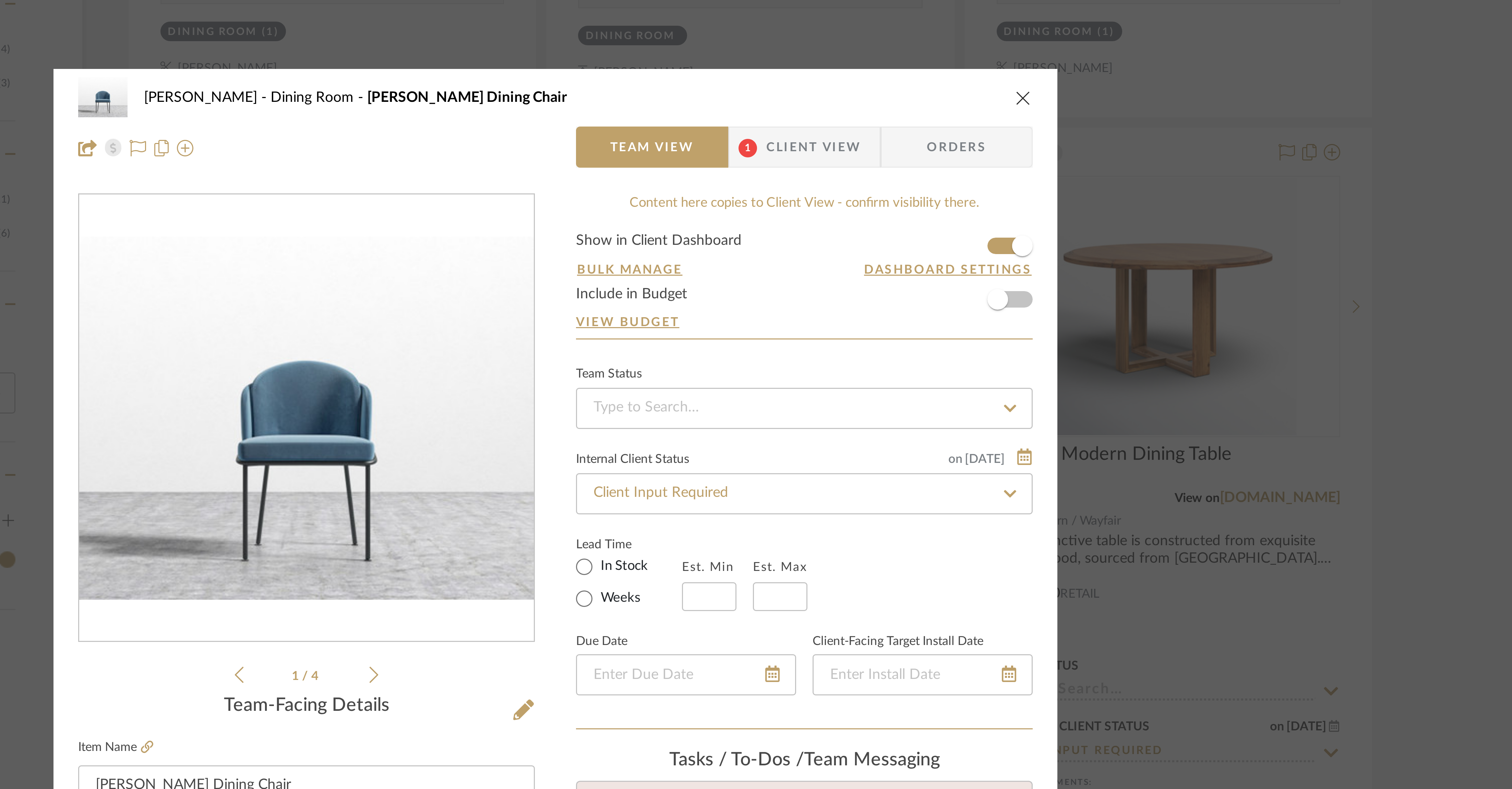
click at [504, 88] on icon "close" at bounding box center [912, 90] width 5 height 5
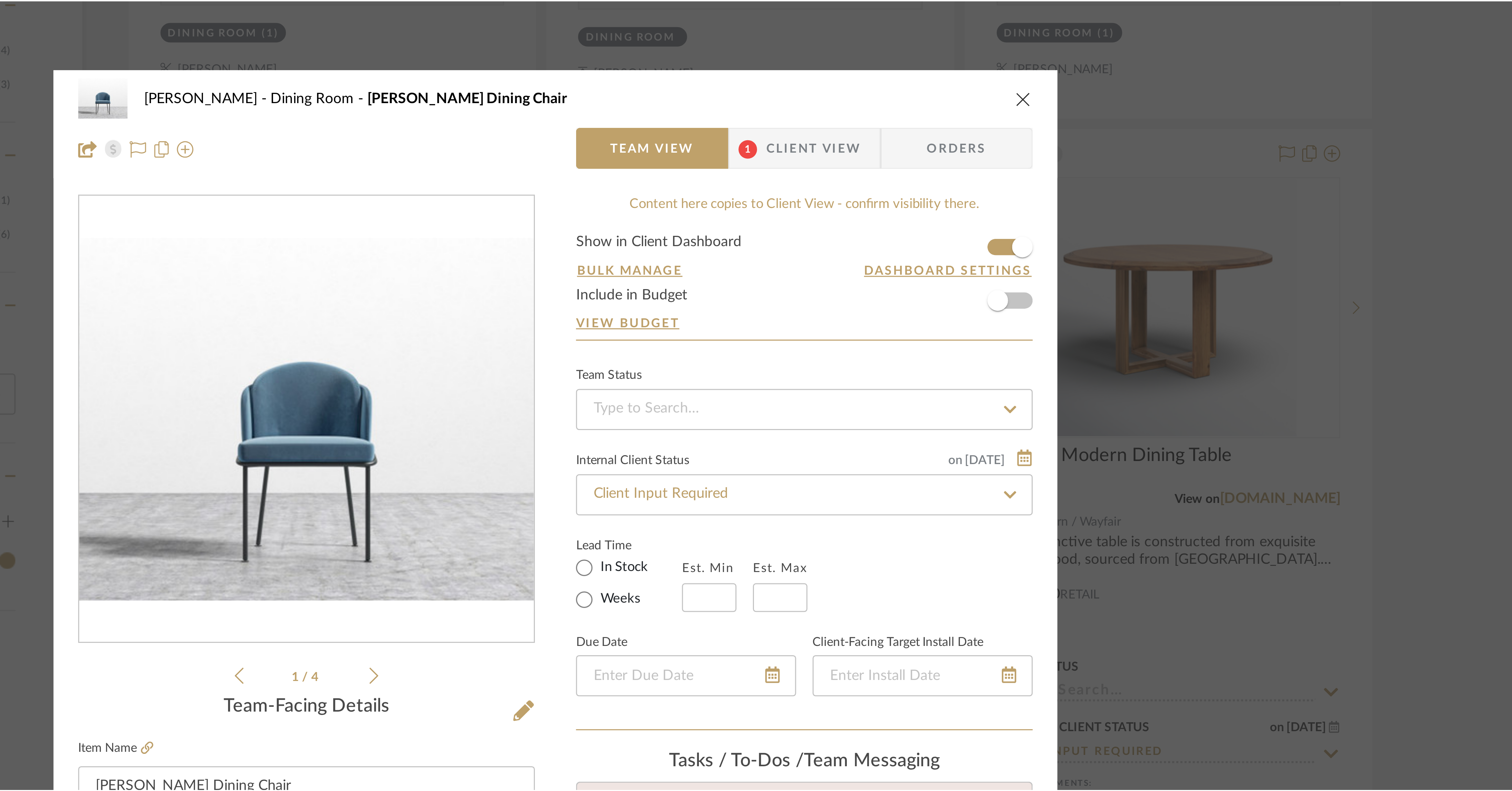
scroll to position [732, 0]
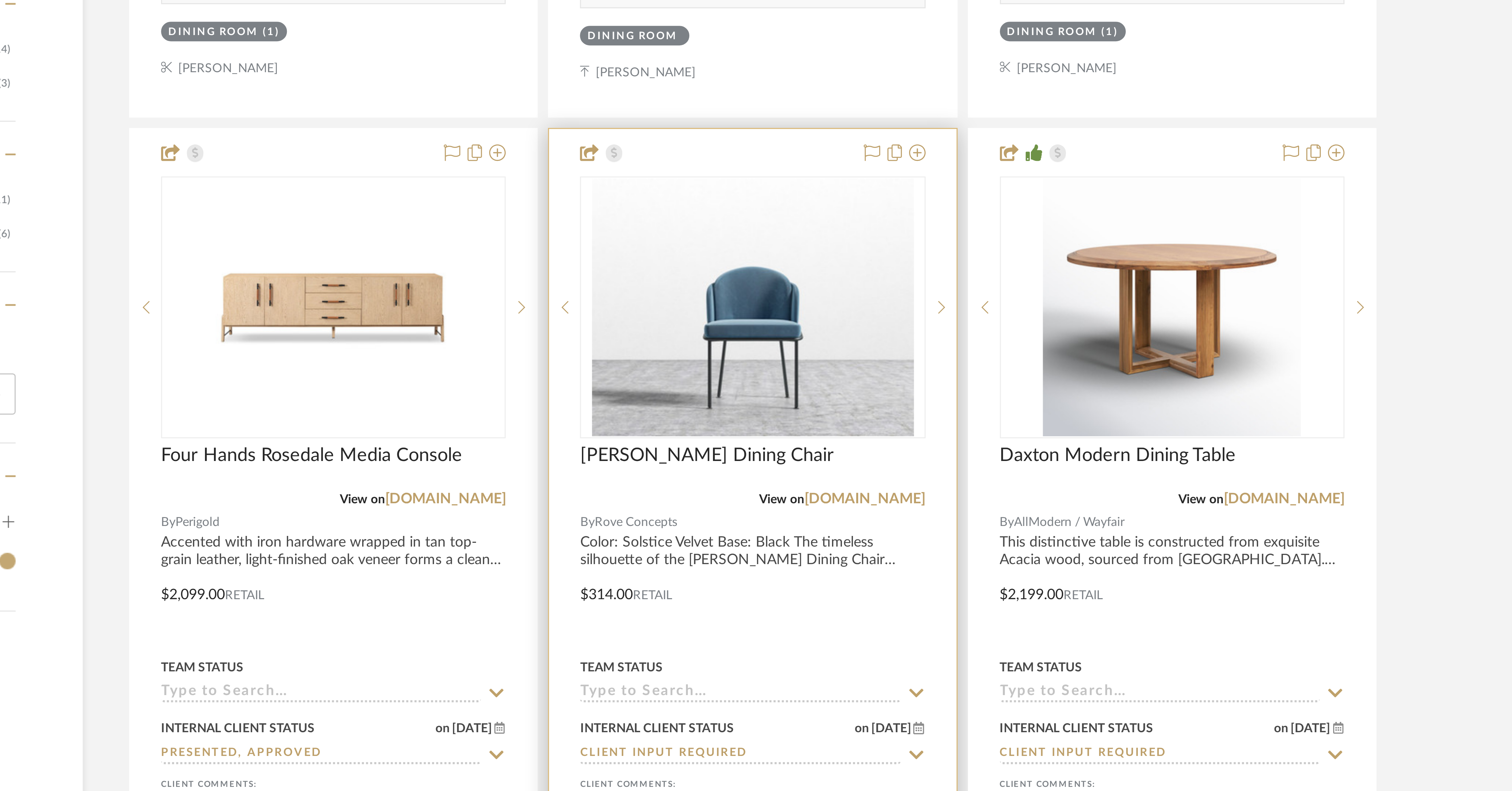
click at [505, 243] on div at bounding box center [824, 251] width 135 height 300
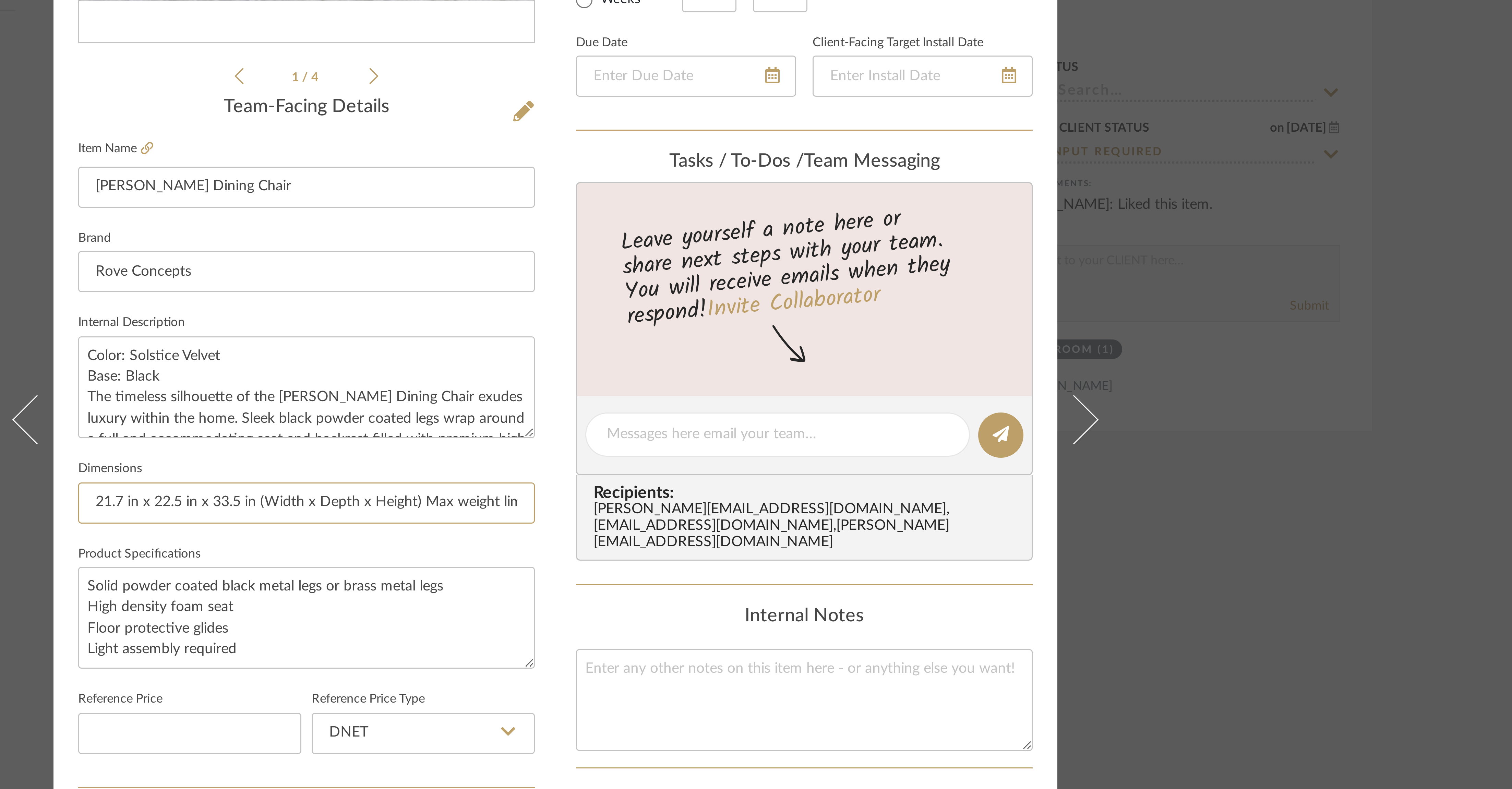
scroll to position [0, 22]
drag, startPoint x: 602, startPoint y: 426, endPoint x: 763, endPoint y: 426, distance: 161.0
click at [504, 263] on div "Lois Londe Dining Room Angelo Dining Chair Team View 1 Client View Orders 1 / 4…" at bounding box center [756, 397] width 335 height 633
click at [504, 263] on textarea "Color: Solstice Velvet Base: Black The timeless silhouette of the Angelo Dining…" at bounding box center [673, 386] width 152 height 34
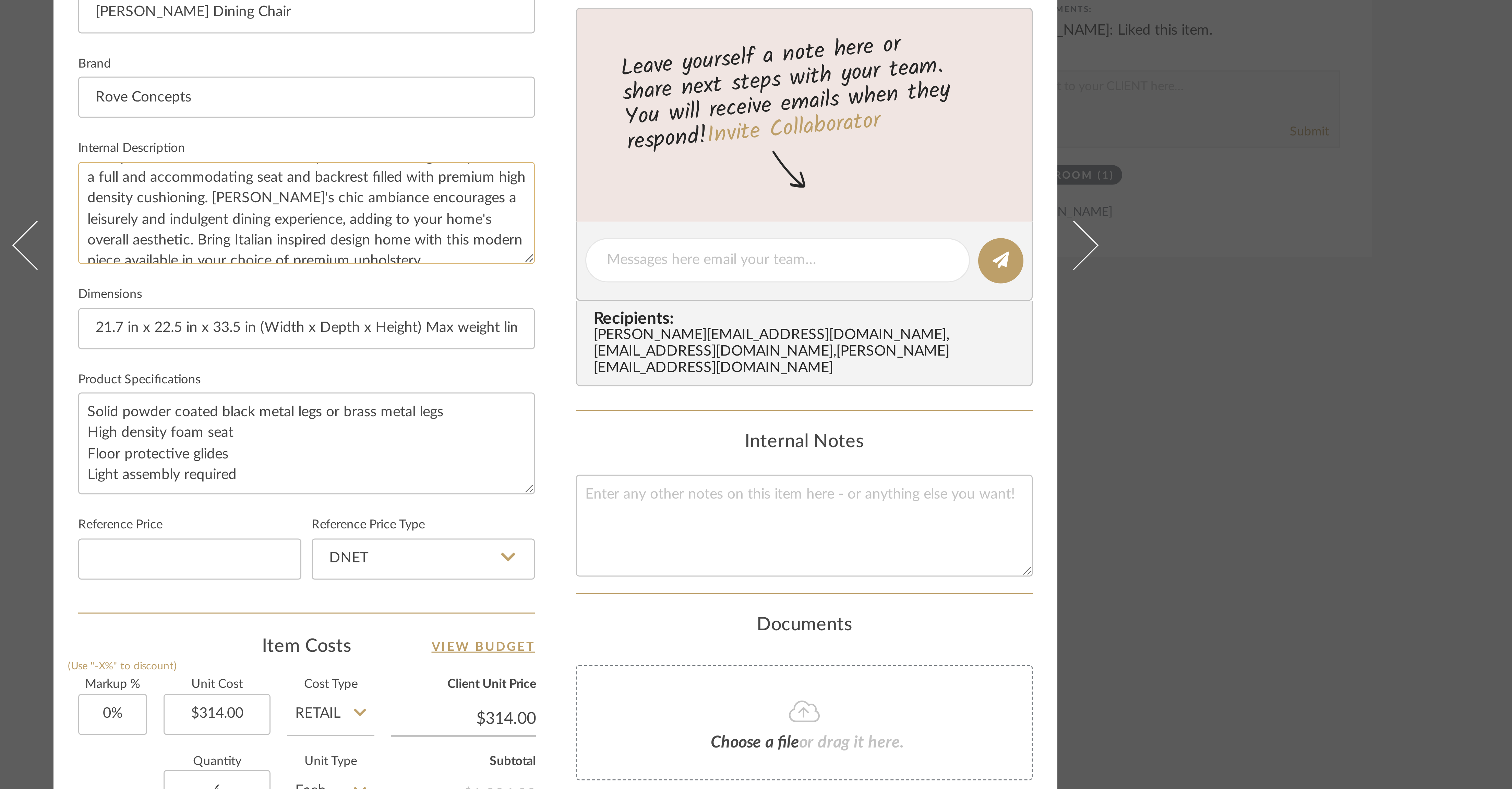
scroll to position [34, 0]
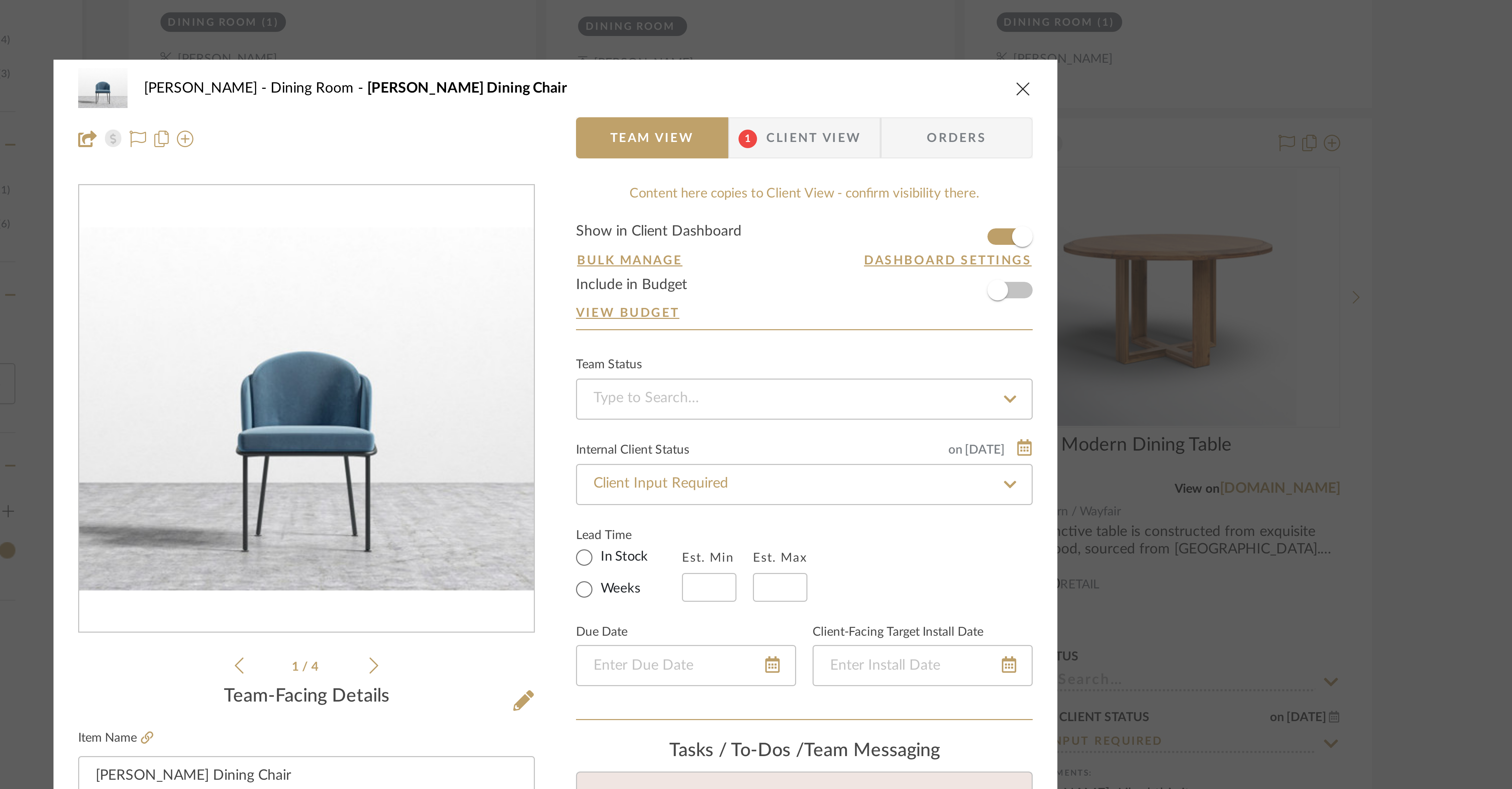
click at [504, 89] on icon "close" at bounding box center [912, 90] width 5 height 5
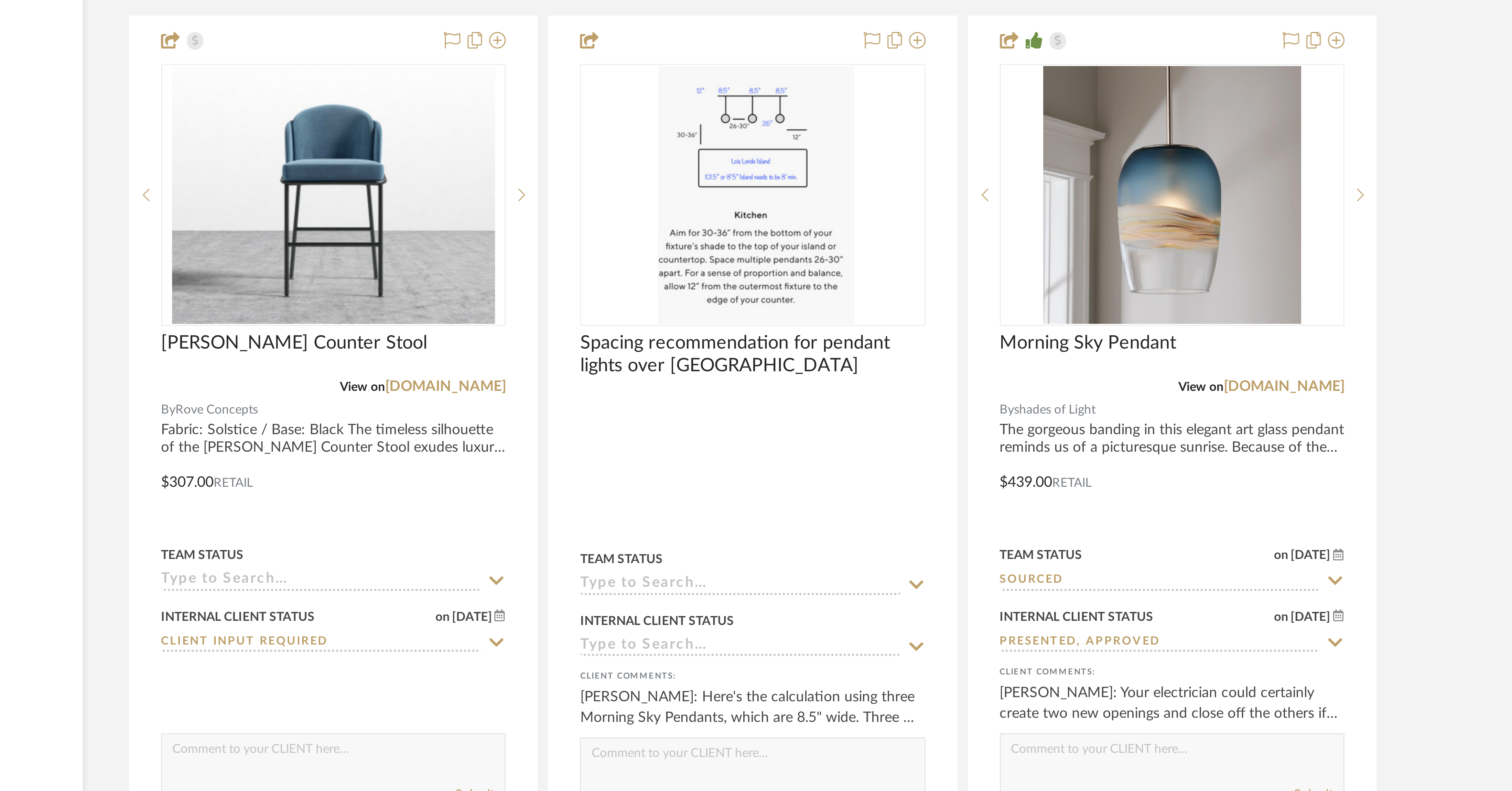
scroll to position [1324, 0]
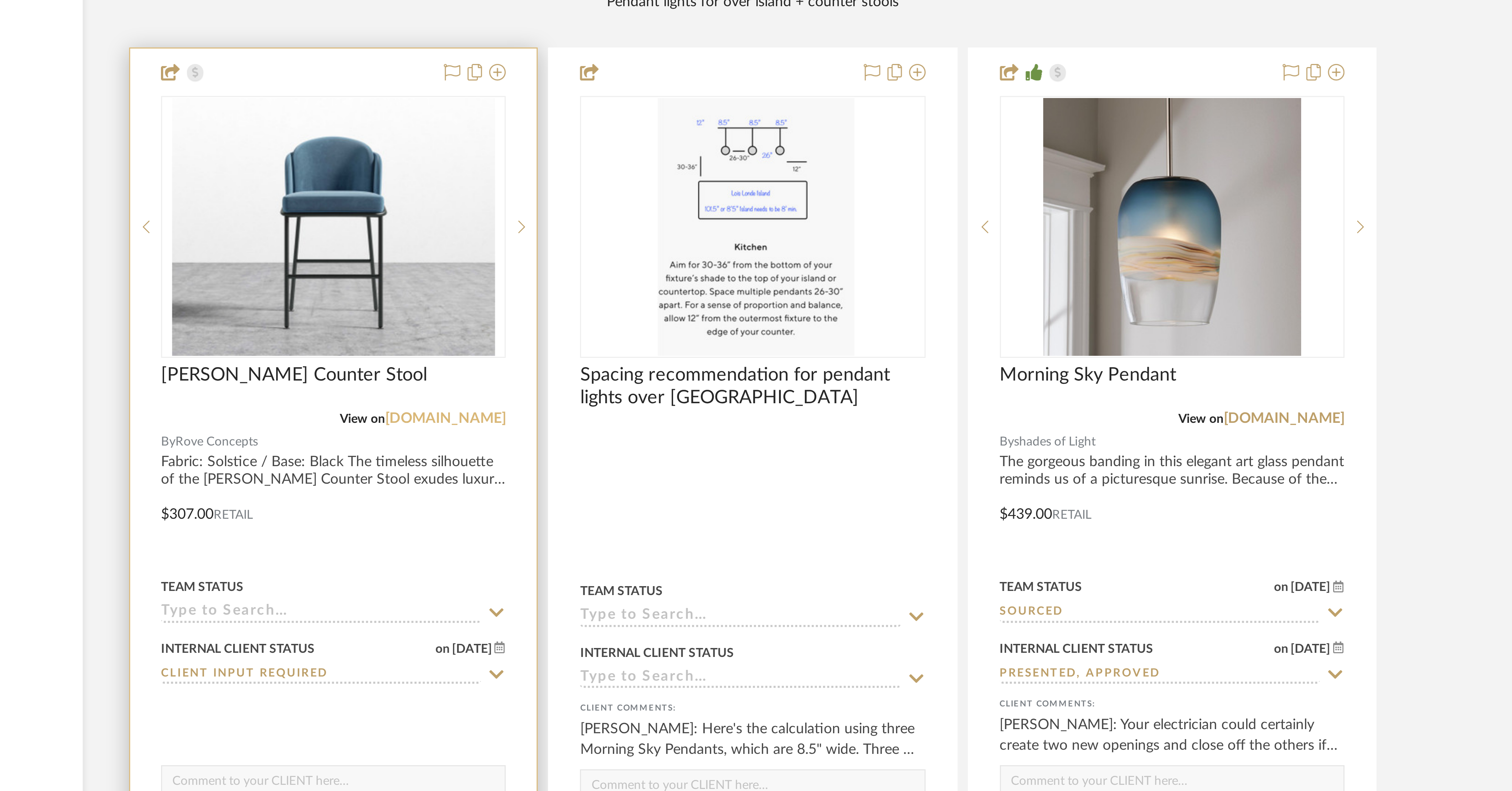
click at [505, 264] on link "roveconcepts.com" at bounding box center [721, 657] width 41 height 5
click at [505, 264] on img "0" at bounding box center [683, 593] width 107 height 86
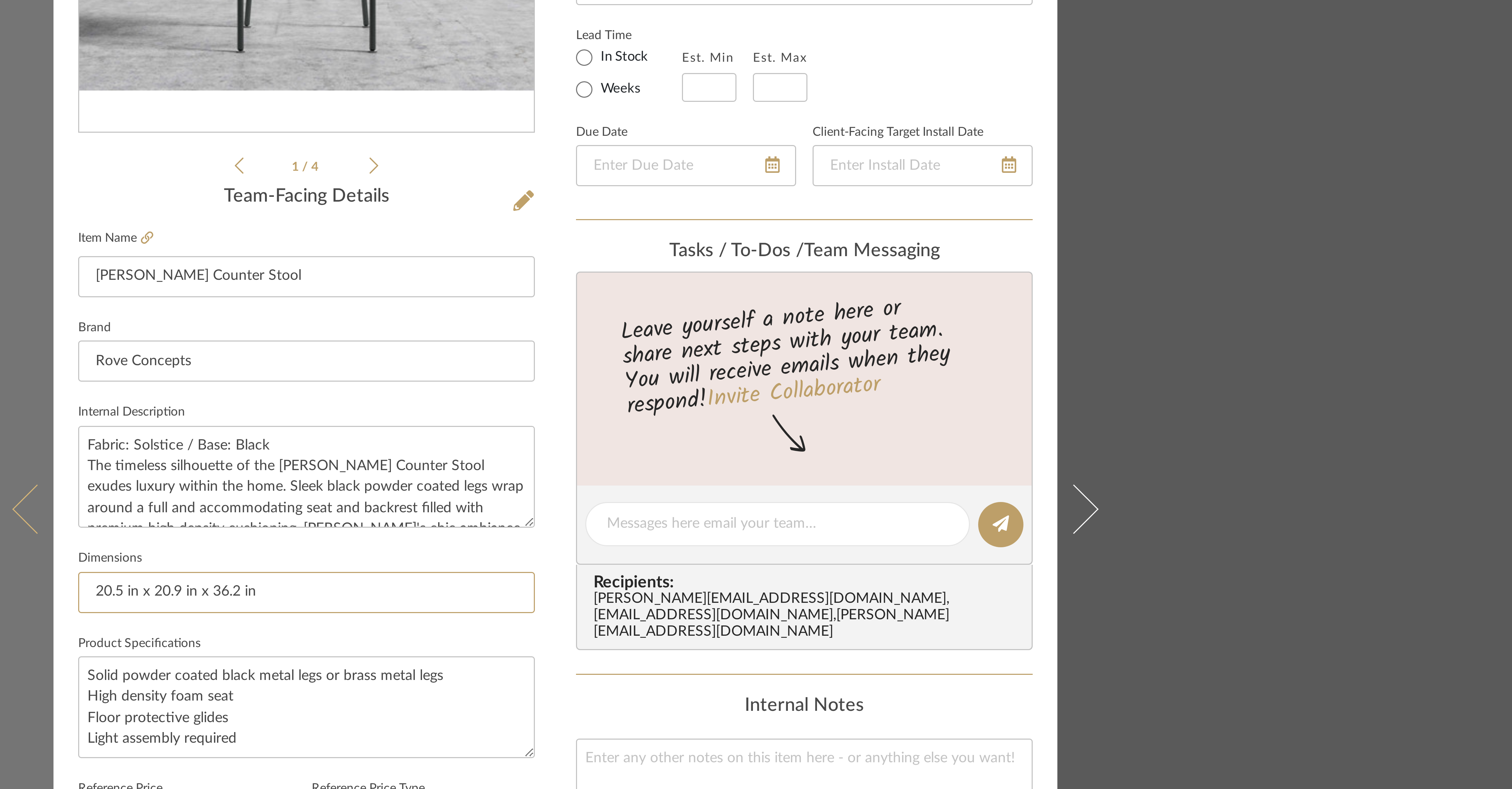
drag, startPoint x: 657, startPoint y: 426, endPoint x: 585, endPoint y: 423, distance: 72.1
click at [504, 263] on mat-dialog-content "Lois Londe Kitchen Angelo Counter Stool Team View Client View Orders 1 / 4 Team…" at bounding box center [756, 397] width 373 height 633
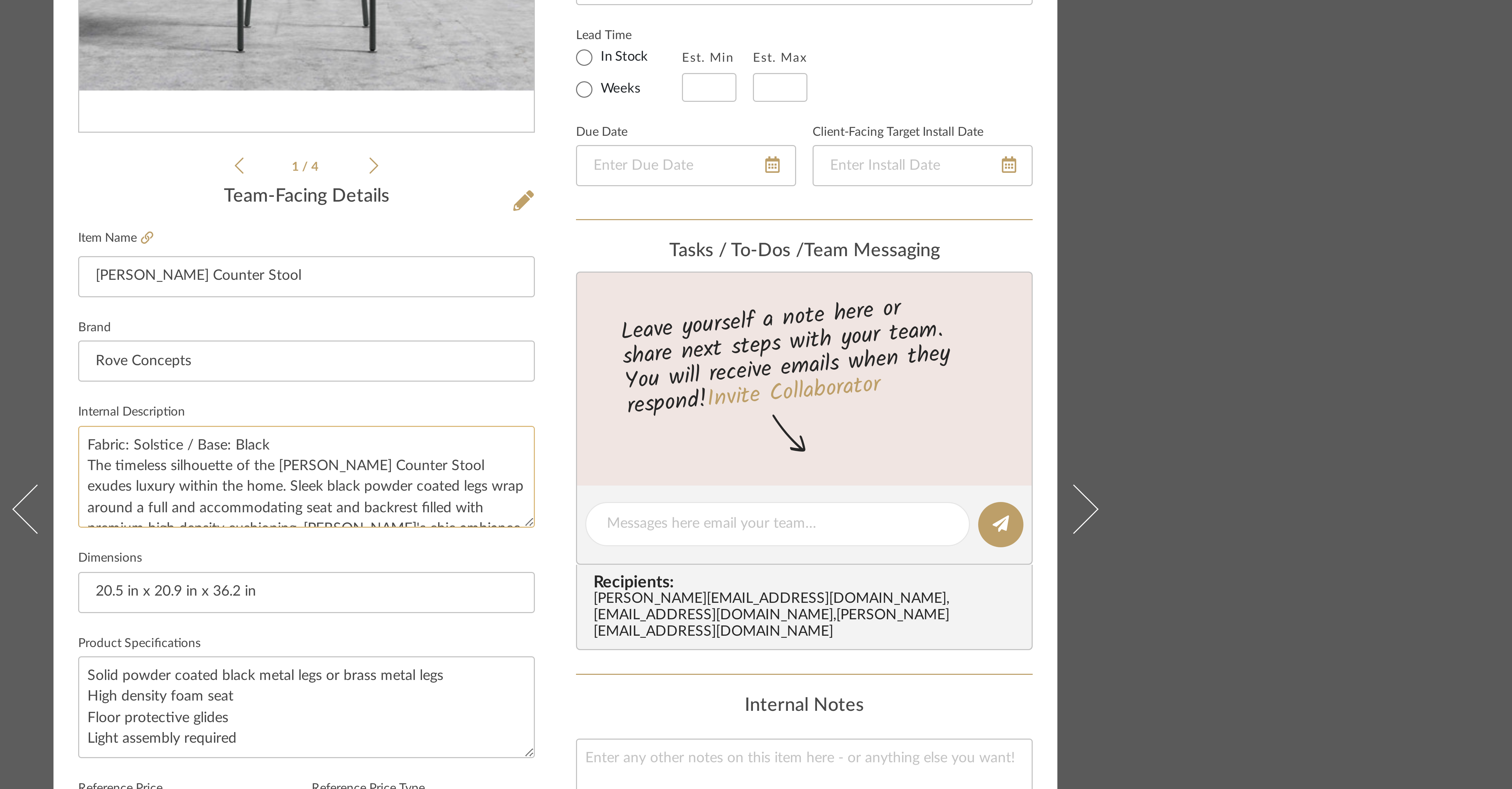
drag, startPoint x: 666, startPoint y: 375, endPoint x: 596, endPoint y: 375, distance: 70.0
click at [504, 263] on textarea "Fabric: Solstice / Base: Black The timeless silhouette of the Angelo Counter St…" at bounding box center [673, 386] width 152 height 34
click at [504, 263] on div "Lois Londe Kitchen Angelo Counter Stool Team View Client View Orders 1 / 4 Team…" at bounding box center [756, 394] width 1512 height 789
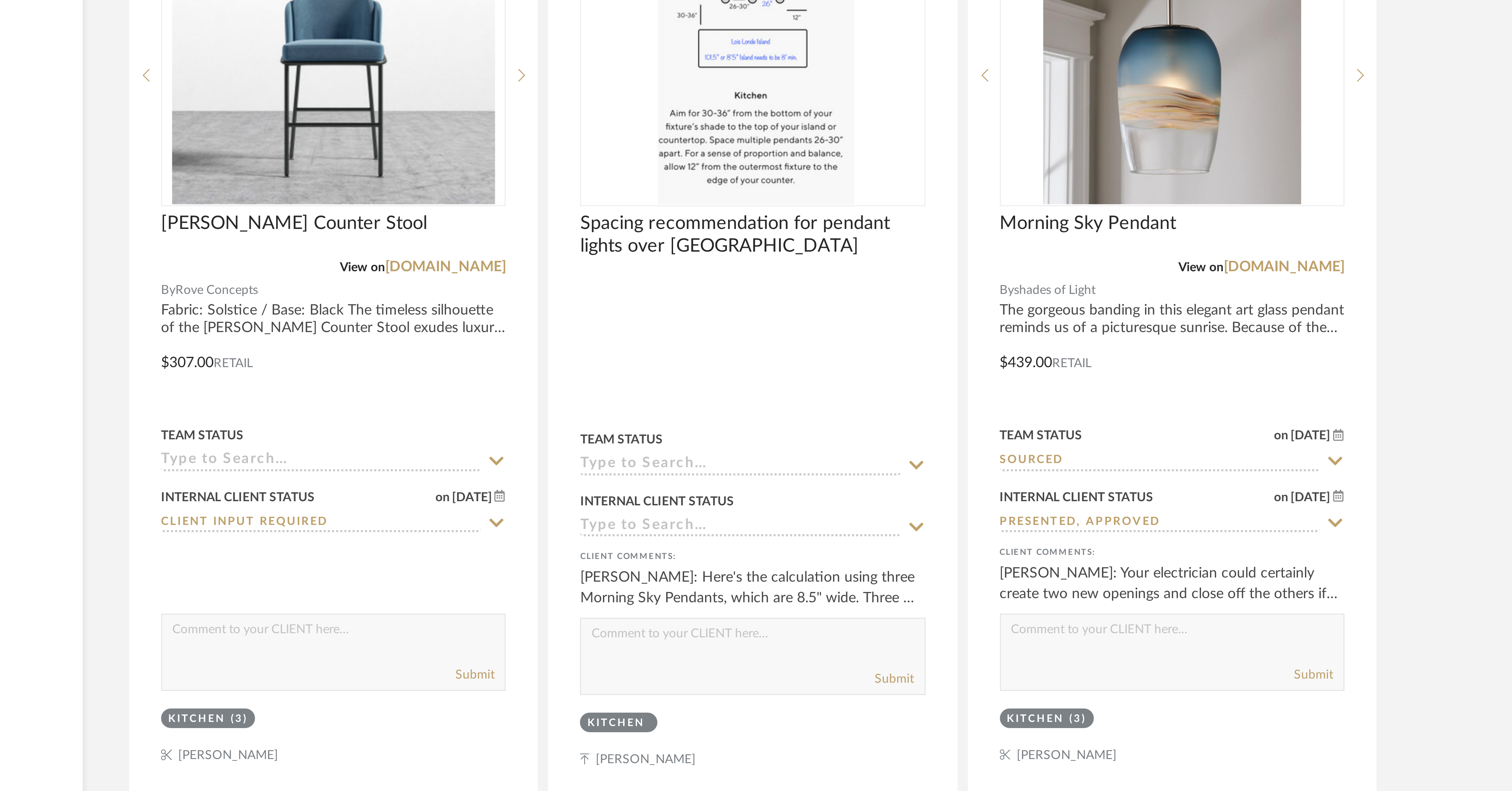
scroll to position [1367, 0]
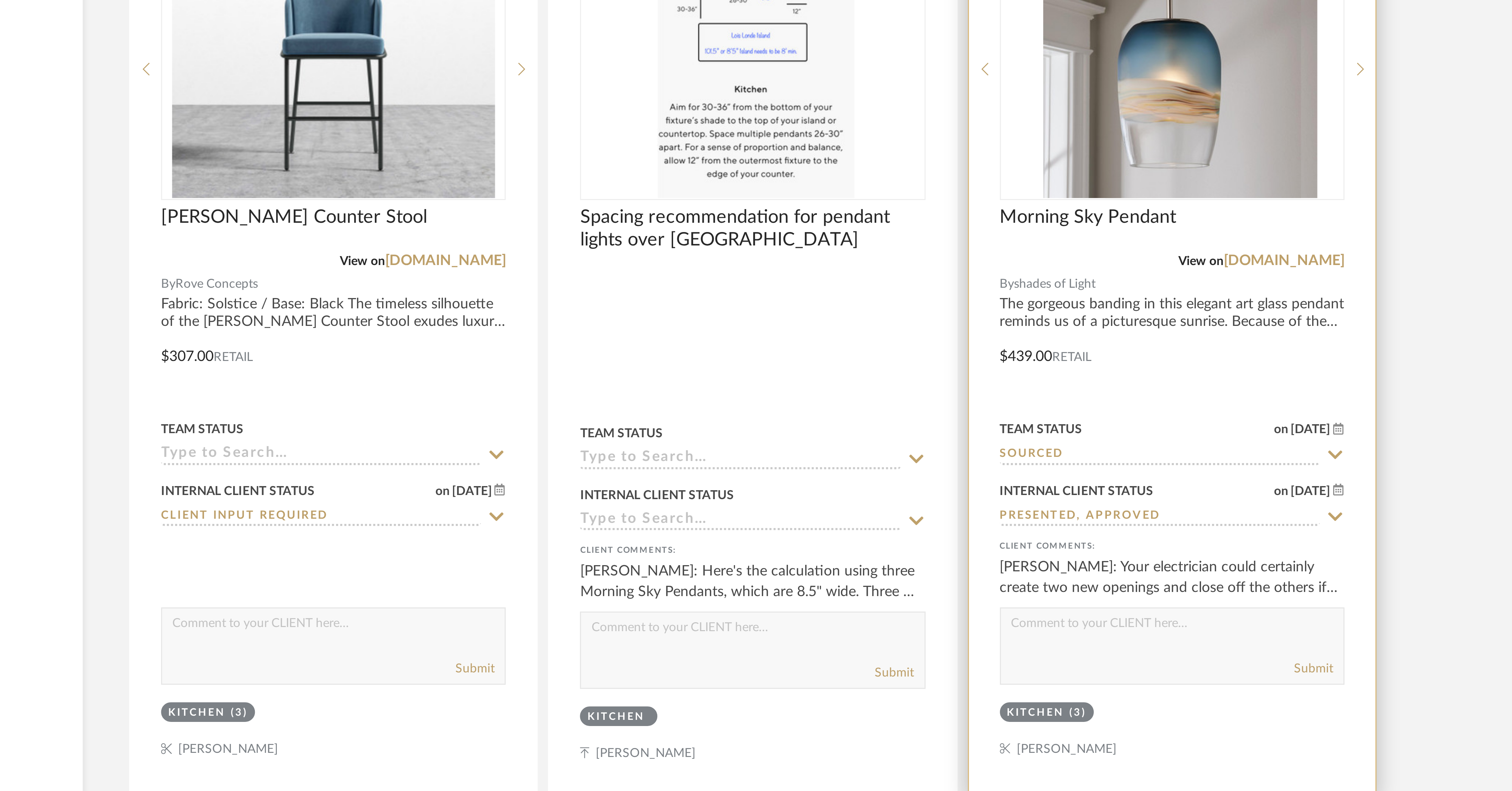
click at [505, 264] on img at bounding box center [963, 551] width 86 height 86
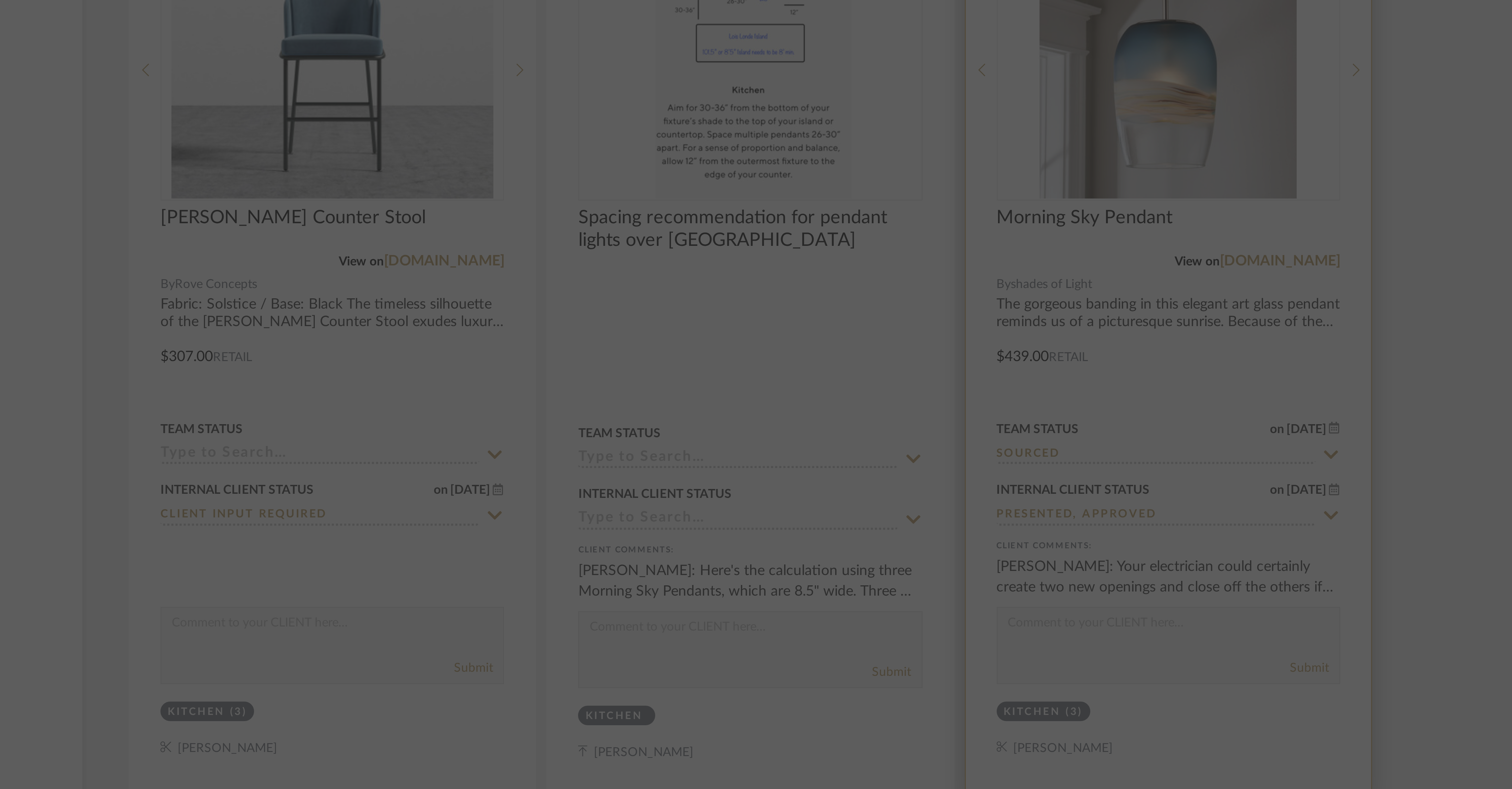
scroll to position [0, 0]
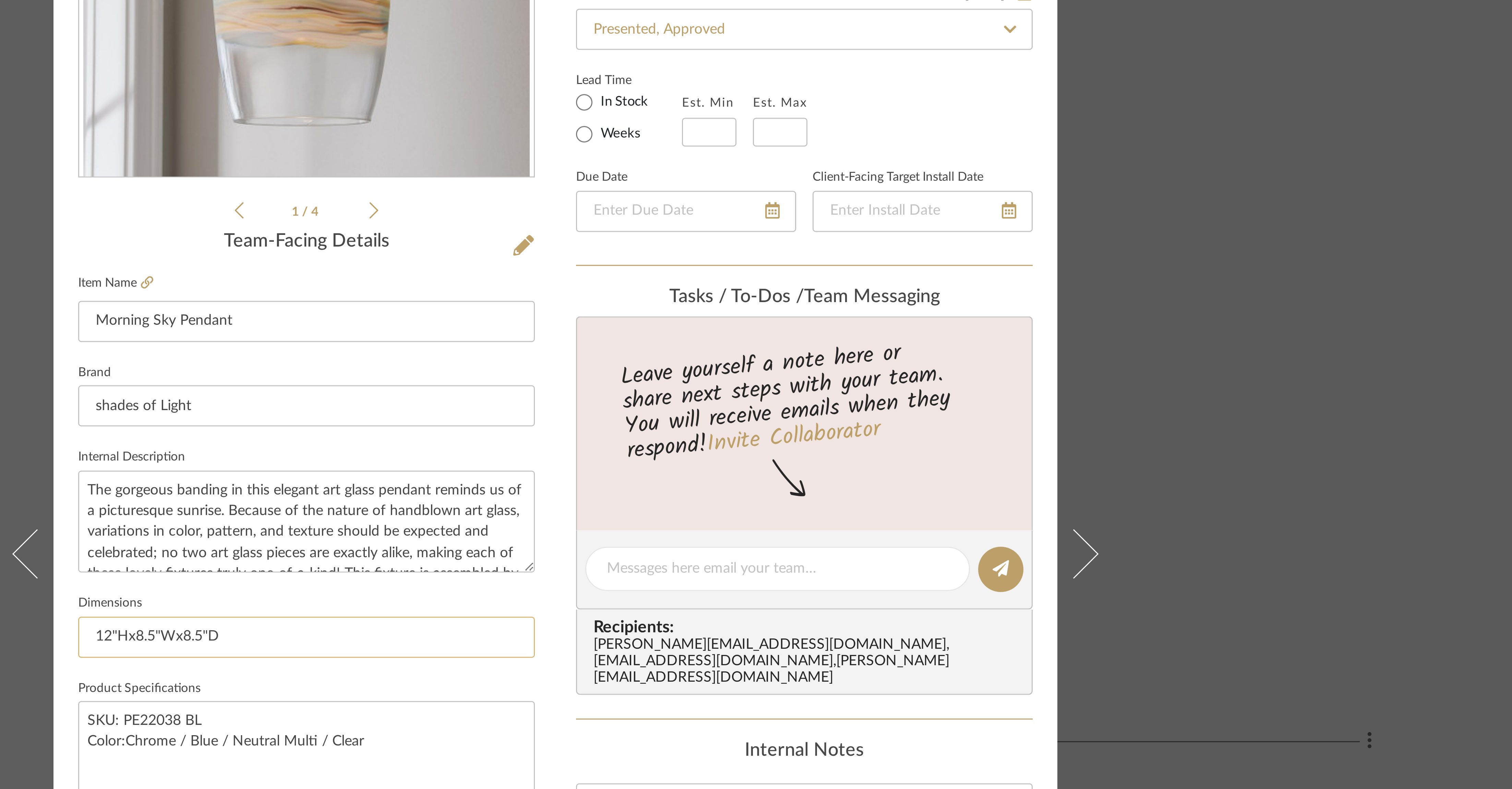
drag, startPoint x: 647, startPoint y: 424, endPoint x: 599, endPoint y: 424, distance: 48.0
click at [504, 263] on input "12"Hx8.5"Wx8.5"D" at bounding box center [673, 425] width 152 height 13
drag, startPoint x: 641, startPoint y: 452, endPoint x: 596, endPoint y: 450, distance: 45.0
click at [504, 263] on textarea "SKU: PE22038 BL Color:Chrome / Blue / Neutral Multi / Clear" at bounding box center [673, 462] width 152 height 34
drag, startPoint x: 692, startPoint y: 463, endPoint x: 598, endPoint y: 461, distance: 94.0
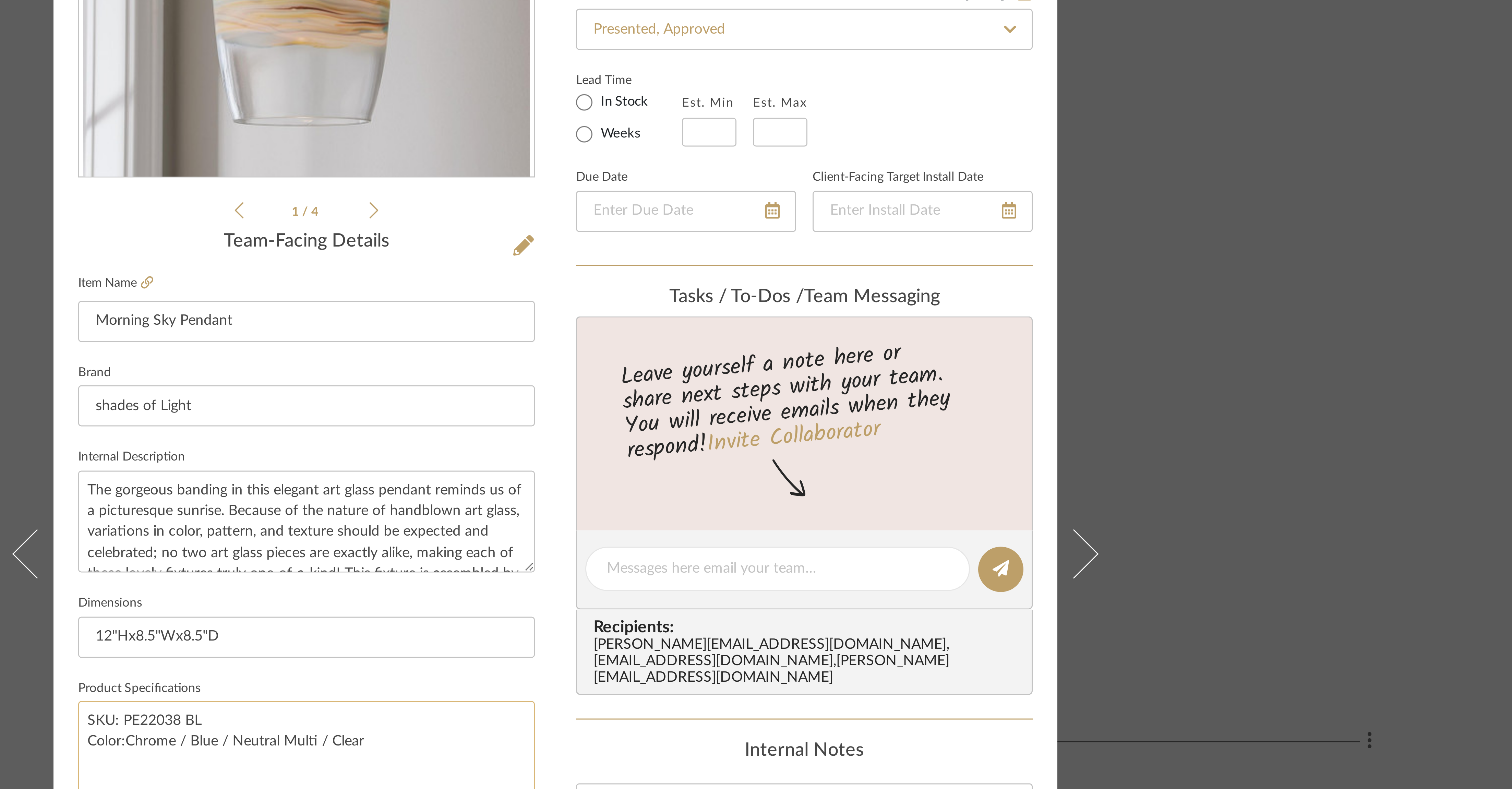
click at [504, 263] on textarea "SKU: PE22038 BL Color:Chrome / Blue / Neutral Multi / Clear" at bounding box center [673, 462] width 152 height 34
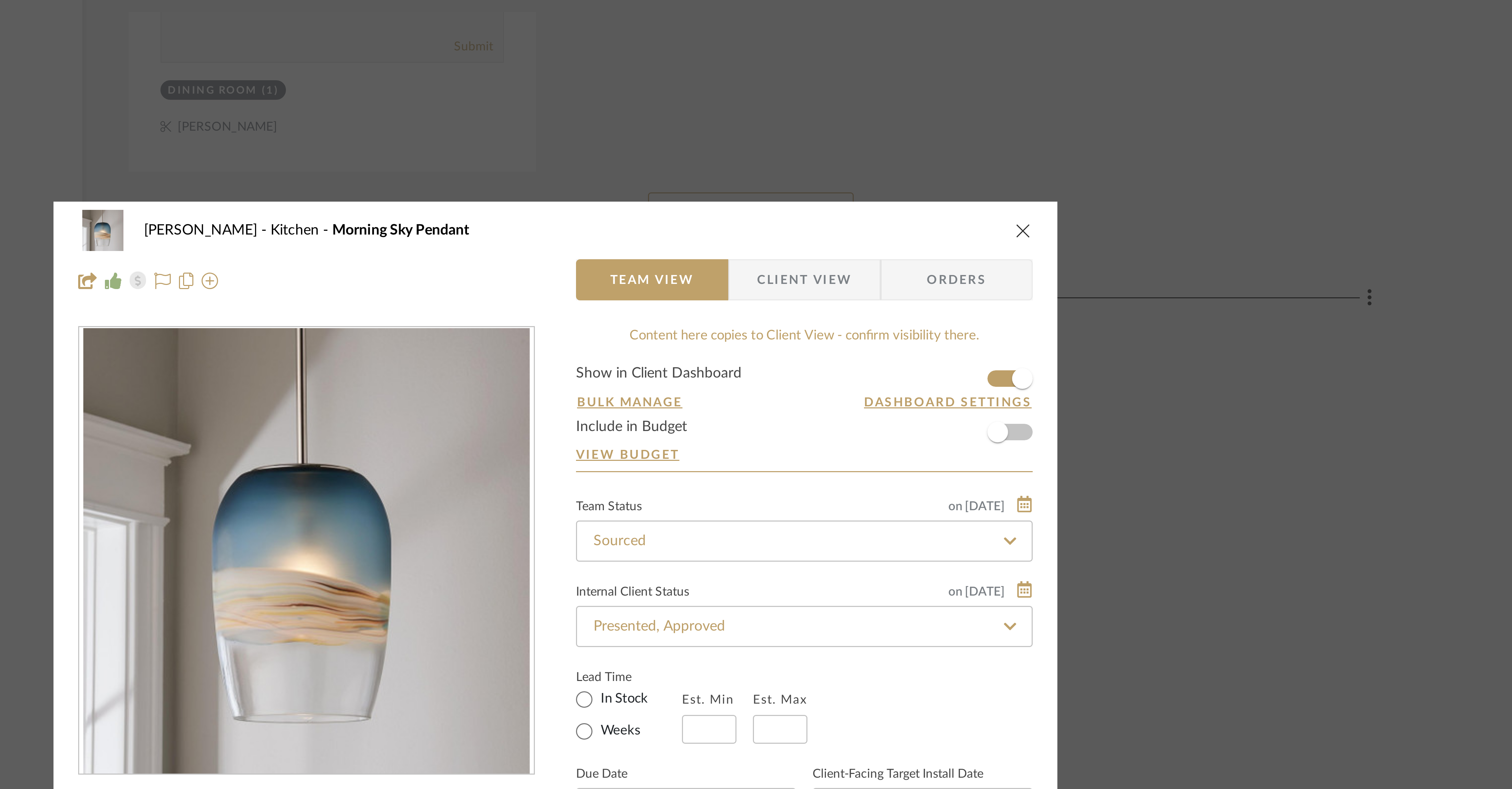
click at [504, 88] on icon "close" at bounding box center [912, 90] width 5 height 5
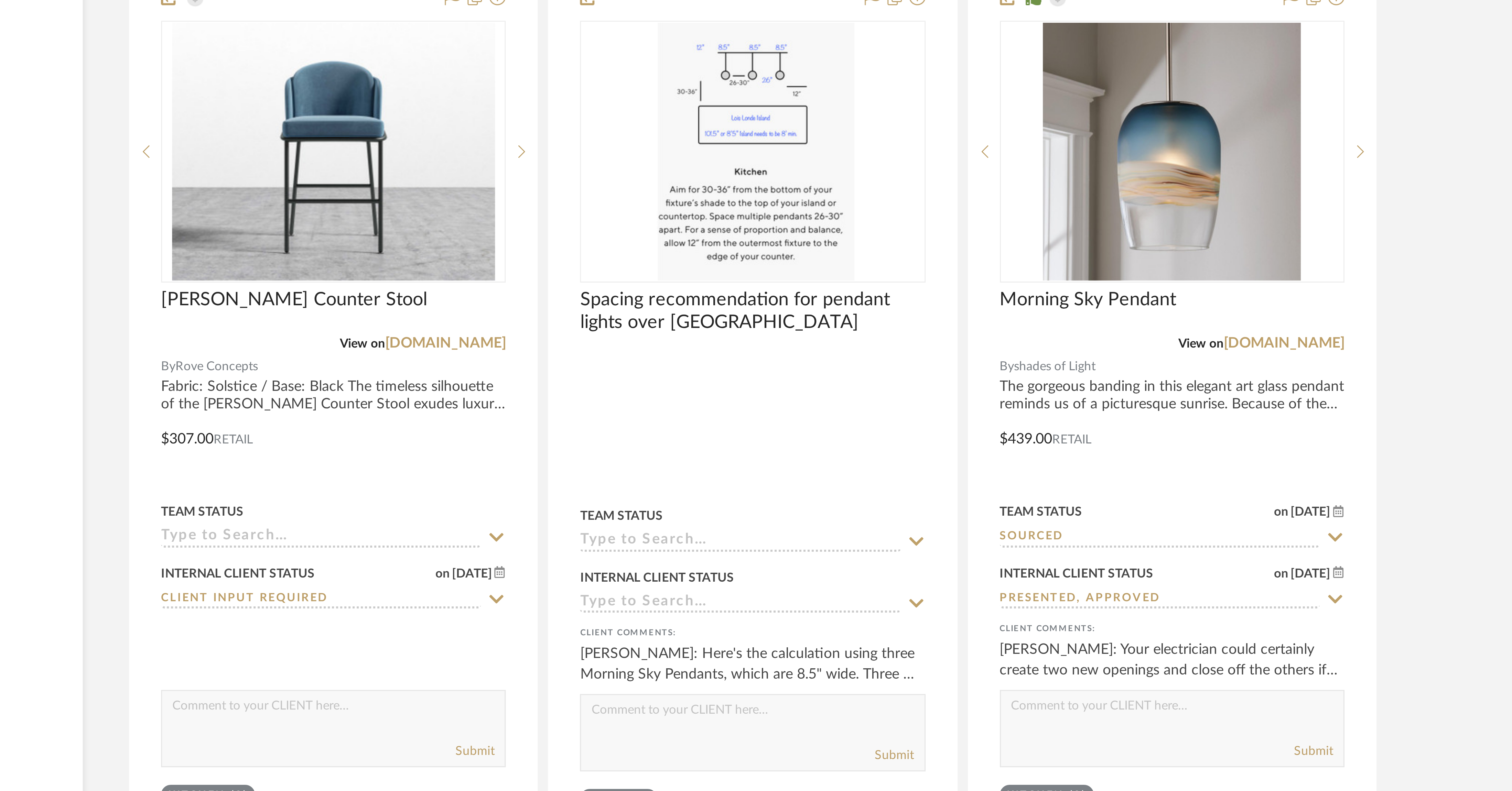
scroll to position [1358, 0]
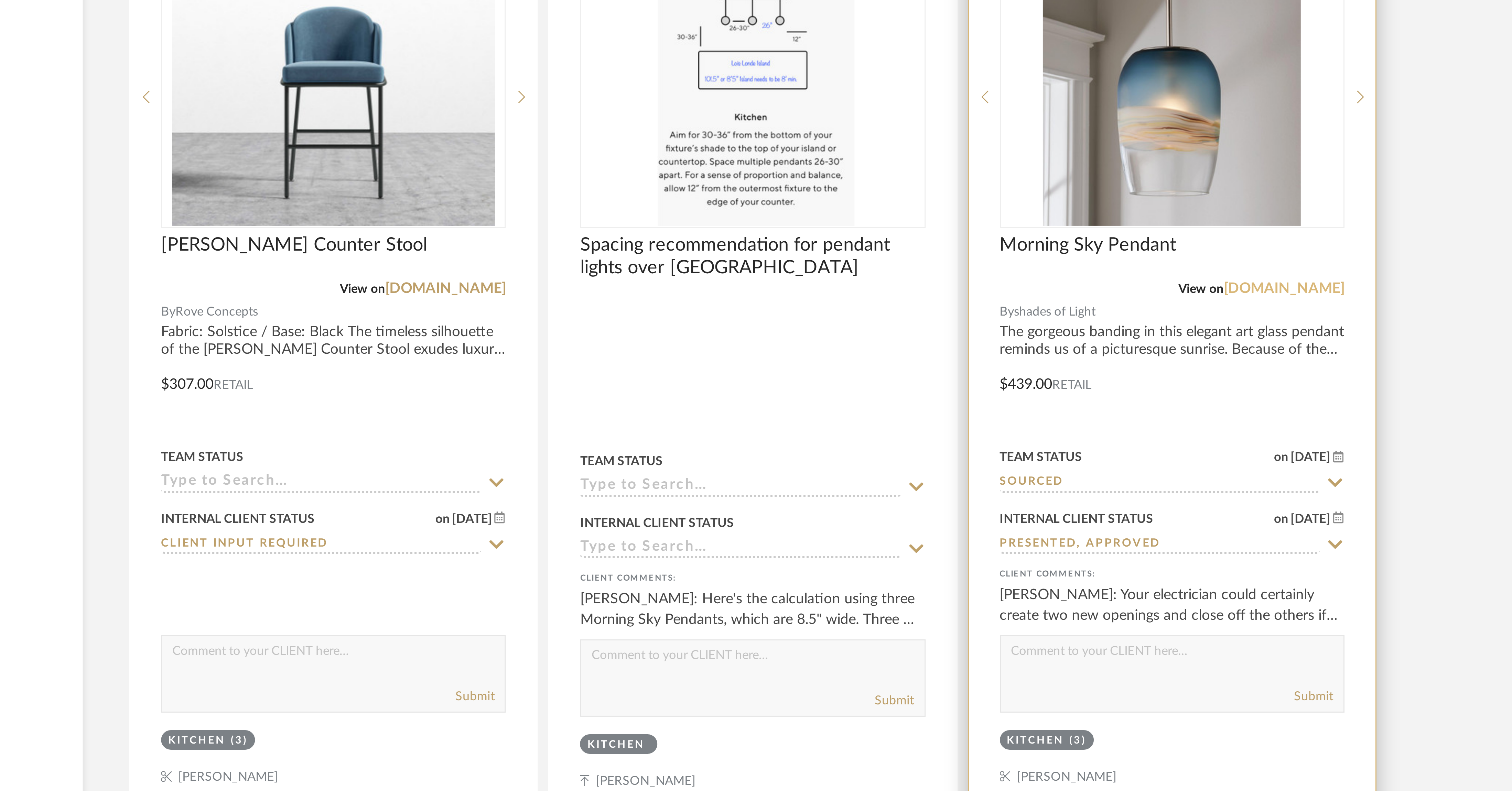
click at [505, 264] on link "shadesoflight.com" at bounding box center [1001, 623] width 41 height 5
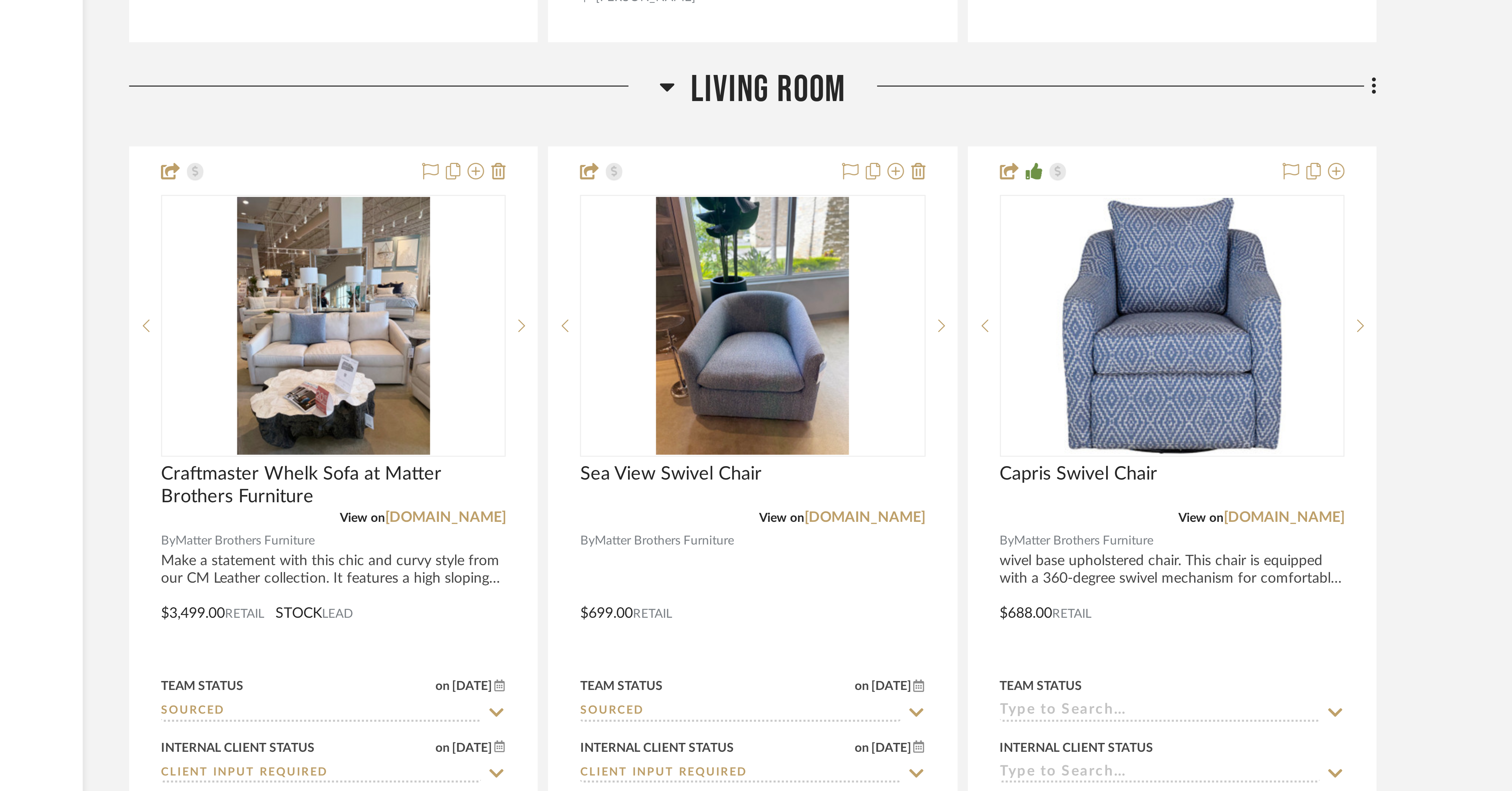
scroll to position [1620, 0]
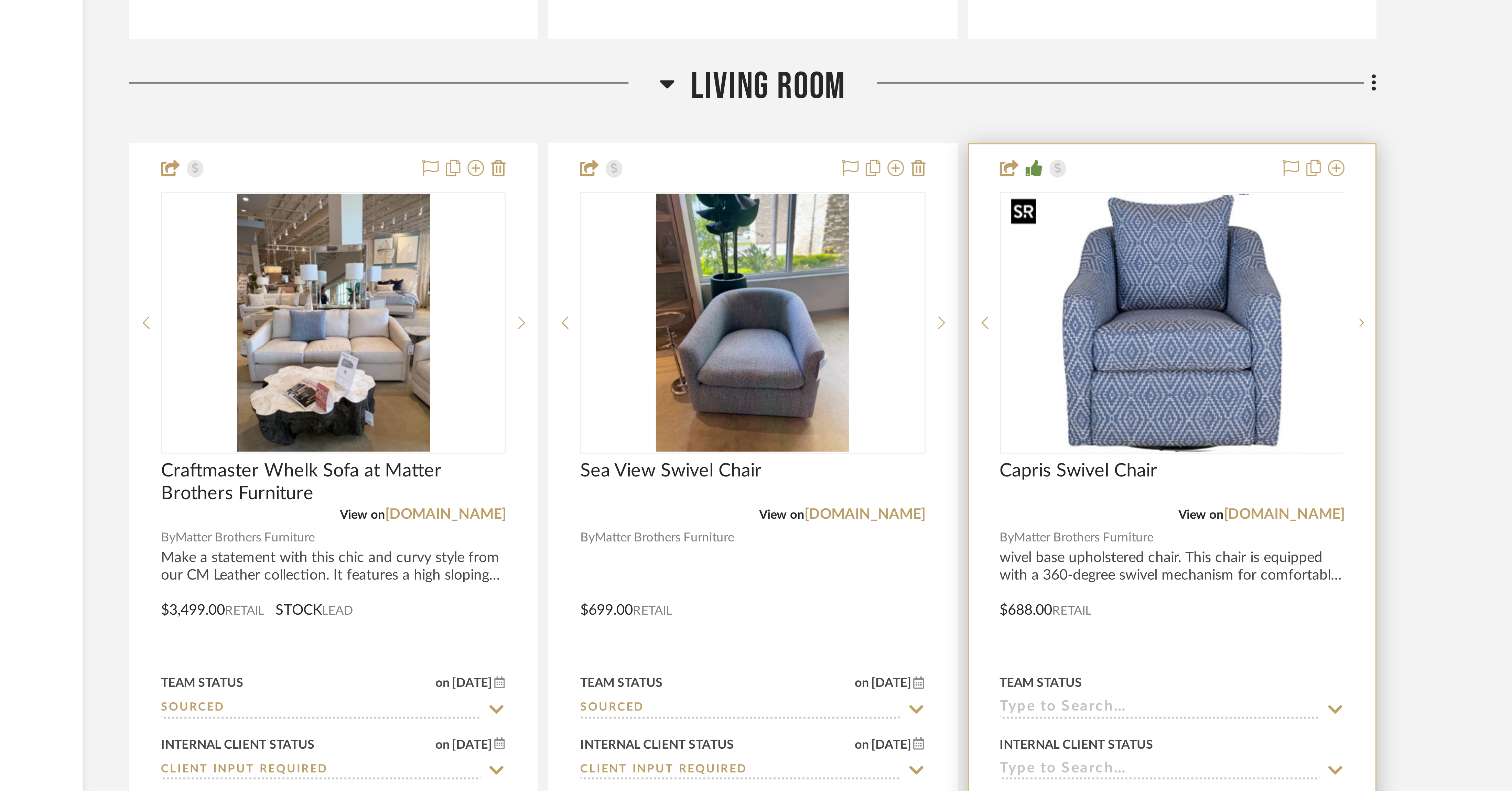
click at [505, 264] on img at bounding box center [963, 636] width 113 height 86
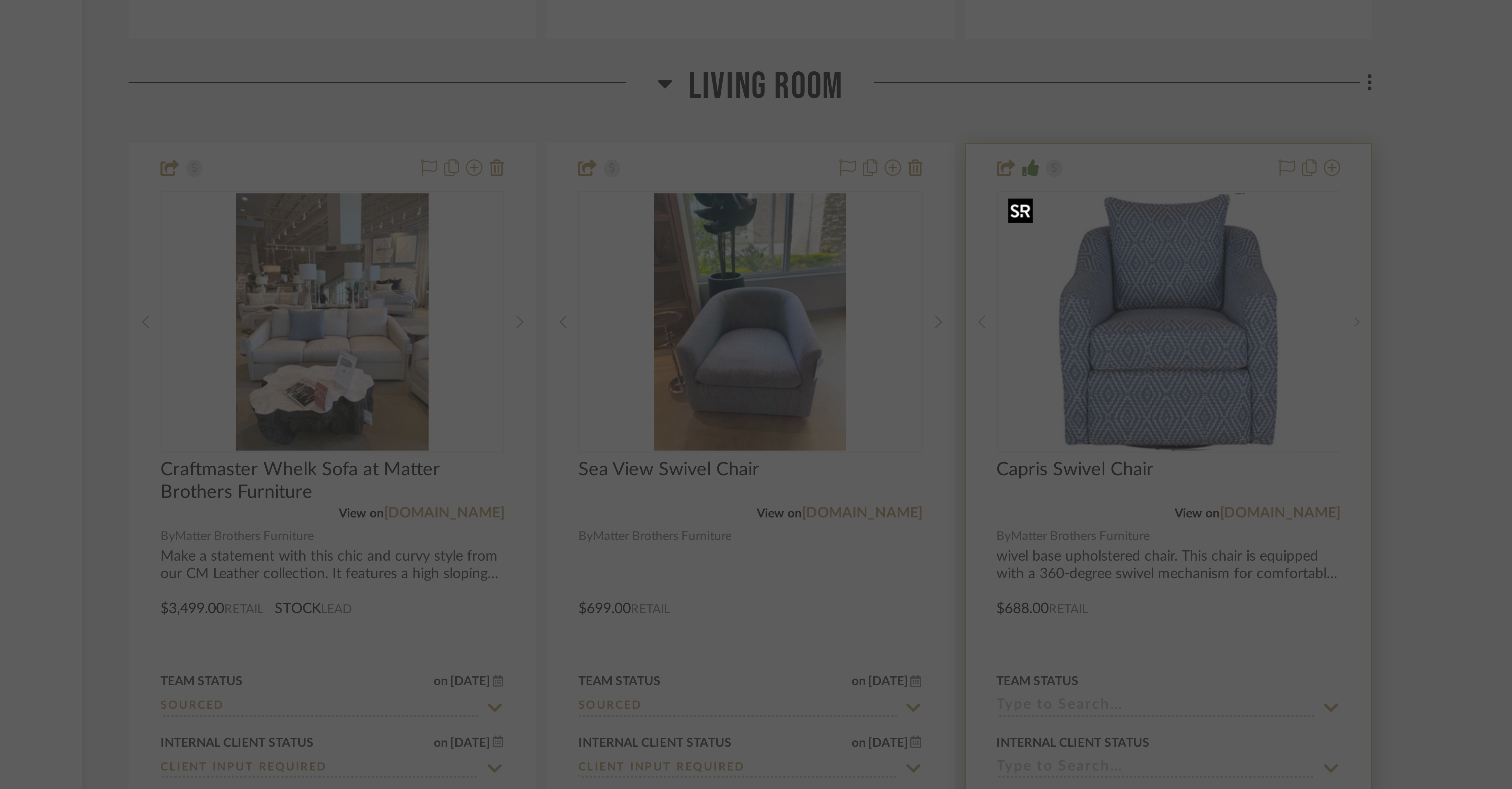
scroll to position [0, 0]
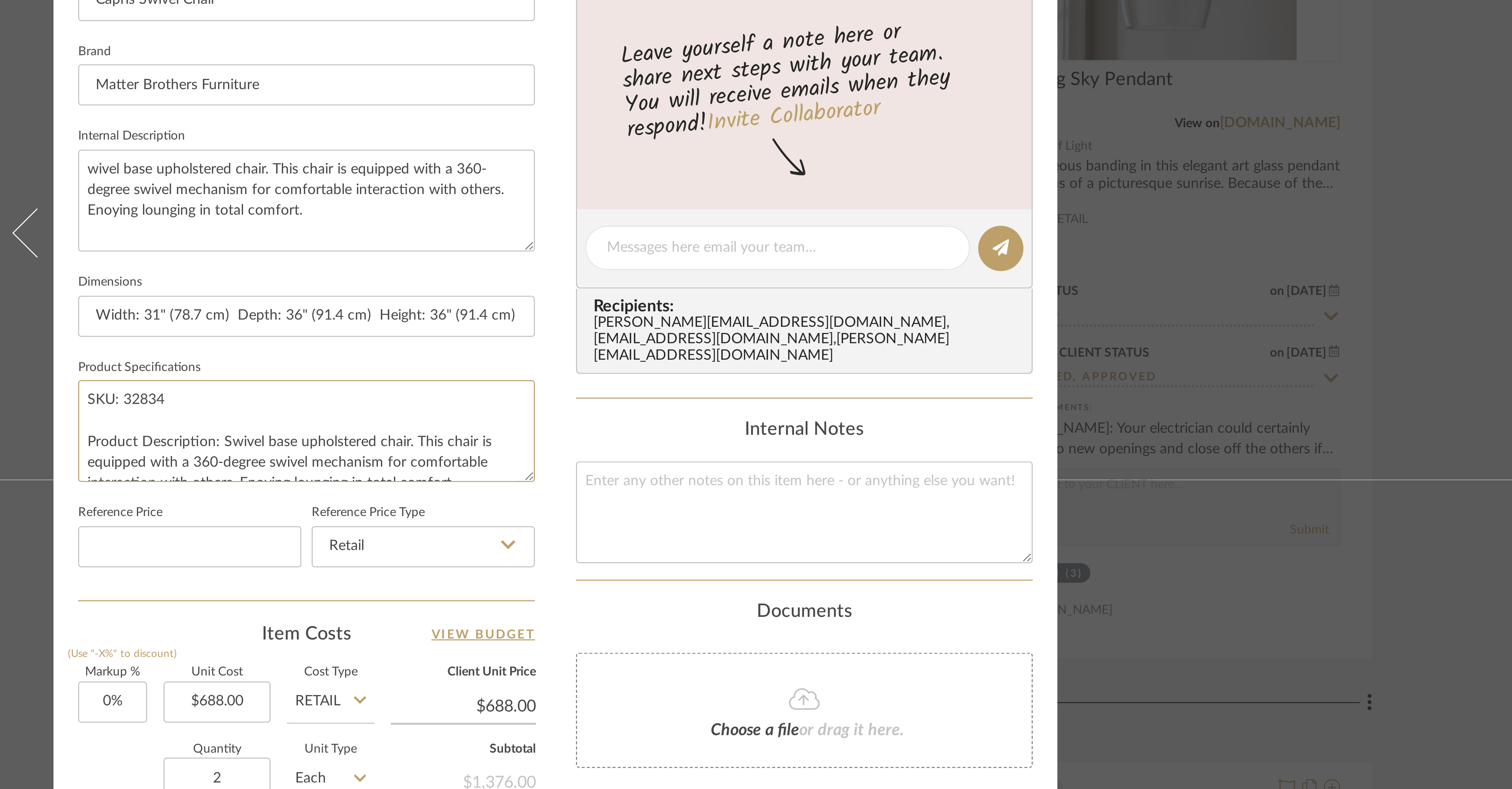
drag, startPoint x: 658, startPoint y: 454, endPoint x: 588, endPoint y: 454, distance: 70.0
click at [504, 263] on div "Lois Londe Living Room Capris Swivel Chair Team View 1 Client View Orders 1 / 4…" at bounding box center [756, 397] width 335 height 633
drag, startPoint x: 600, startPoint y: 424, endPoint x: 766, endPoint y: 441, distance: 166.9
click at [504, 263] on div "Lois Londe Living Room Capris Swivel Chair Team View 1 Client View Orders 1 / 4…" at bounding box center [756, 397] width 335 height 633
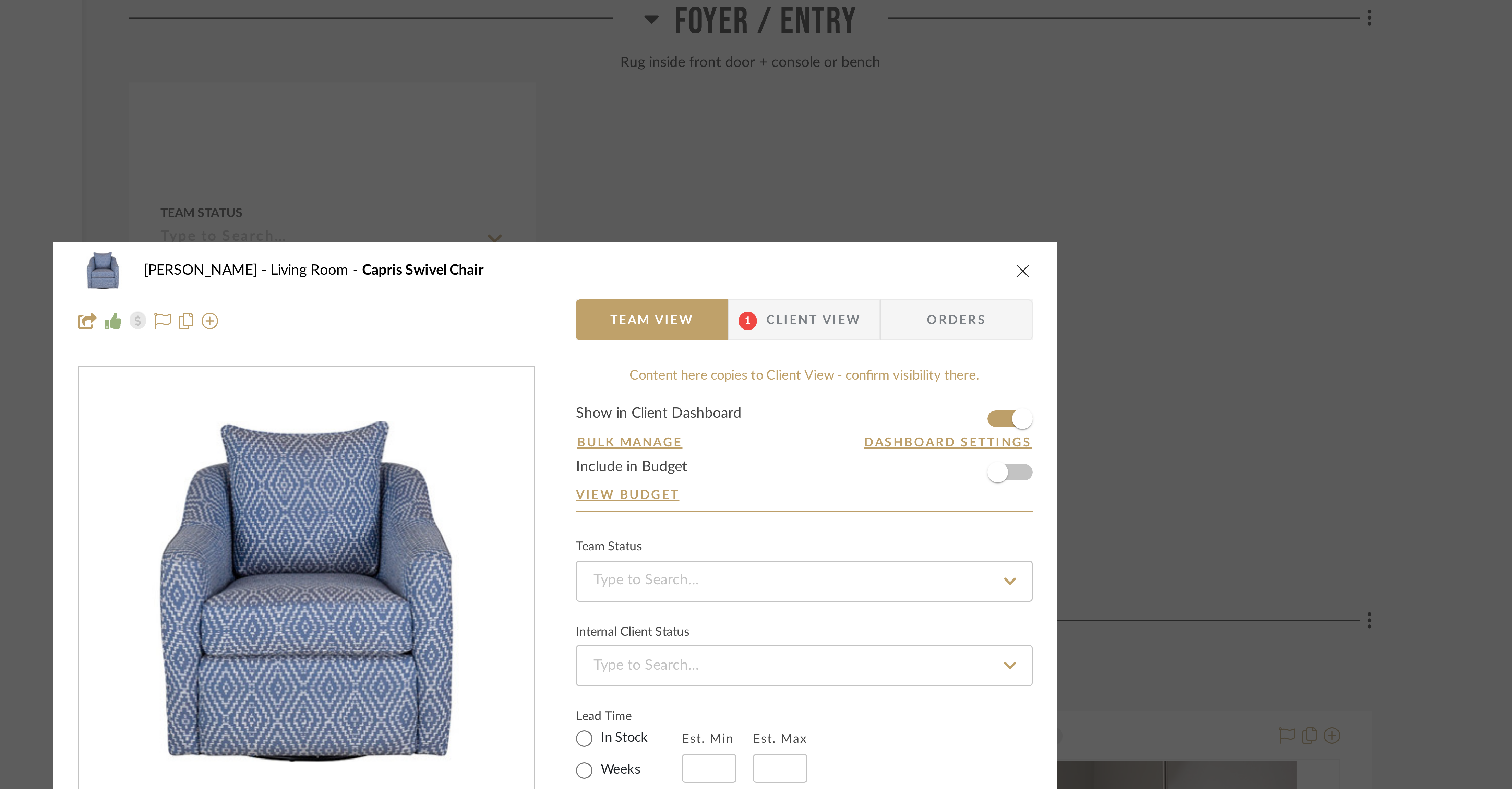
click at [504, 89] on div "Lois Londe Living Room Capris Swivel Chair Team View 1 Client View Orders" at bounding box center [756, 99] width 335 height 36
click at [504, 91] on icon "close" at bounding box center [912, 90] width 5 height 5
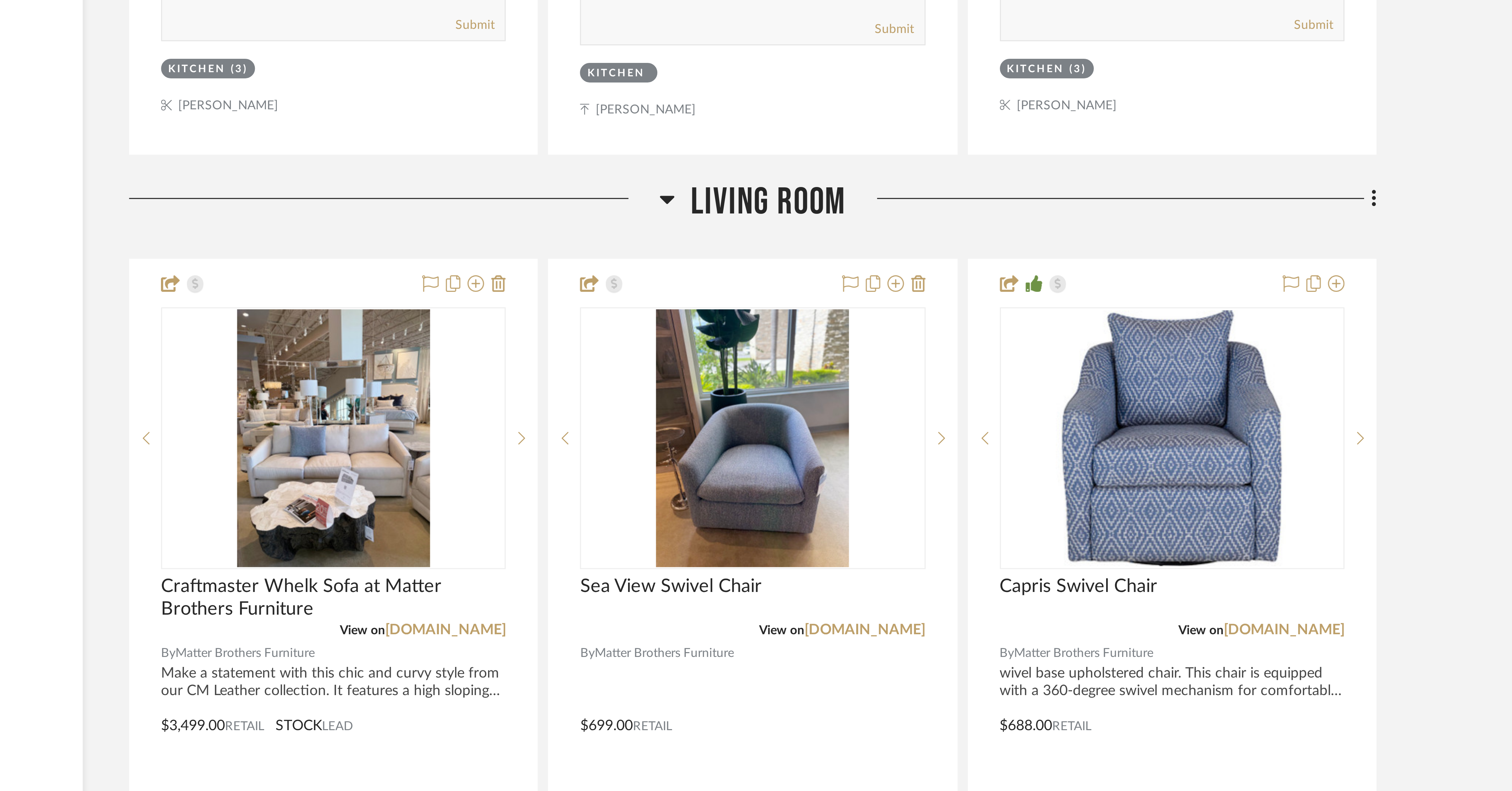
scroll to position [1589, 0]
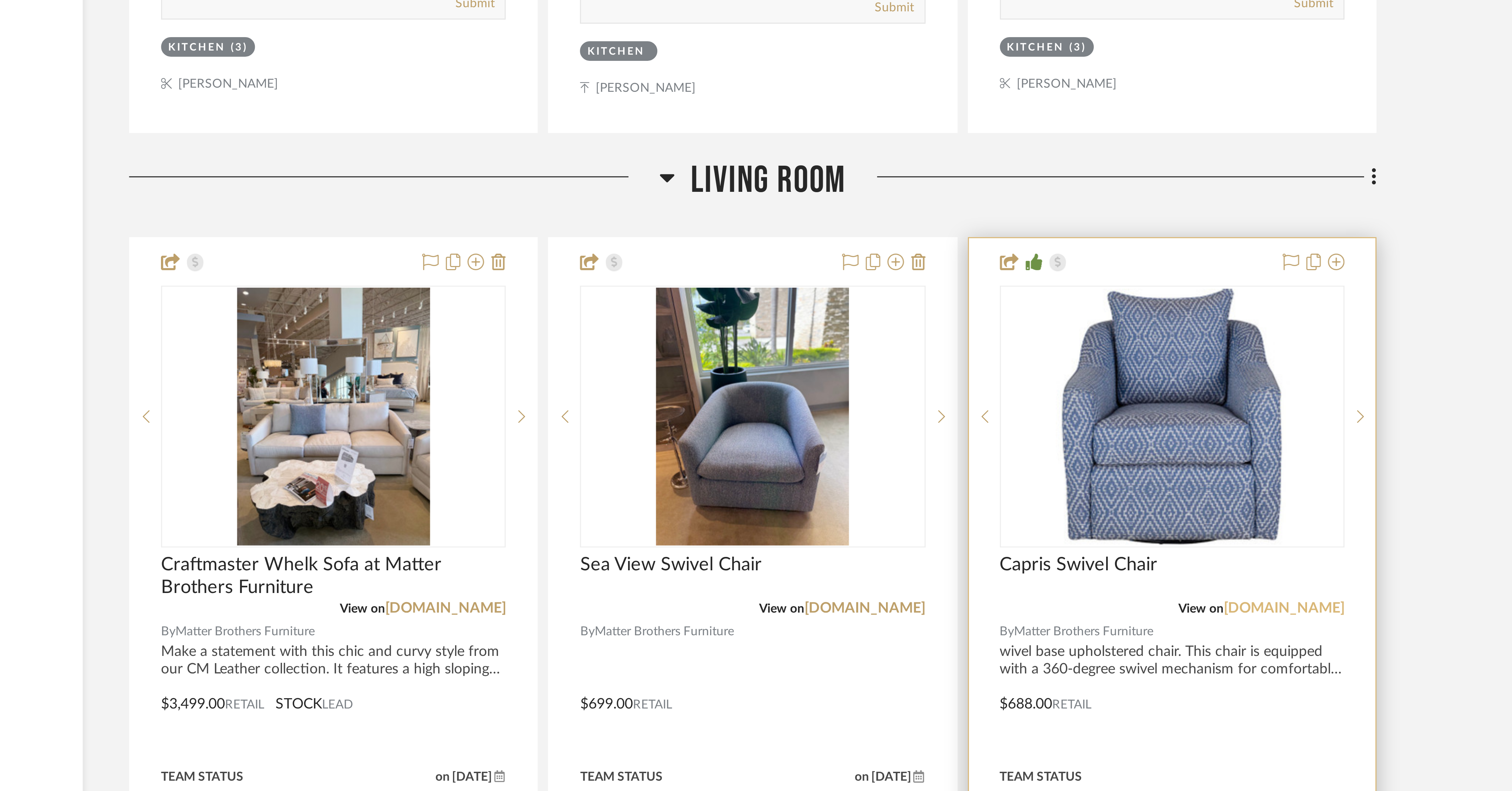
click at [505, 264] on link "[DOMAIN_NAME]" at bounding box center [1001, 730] width 41 height 5
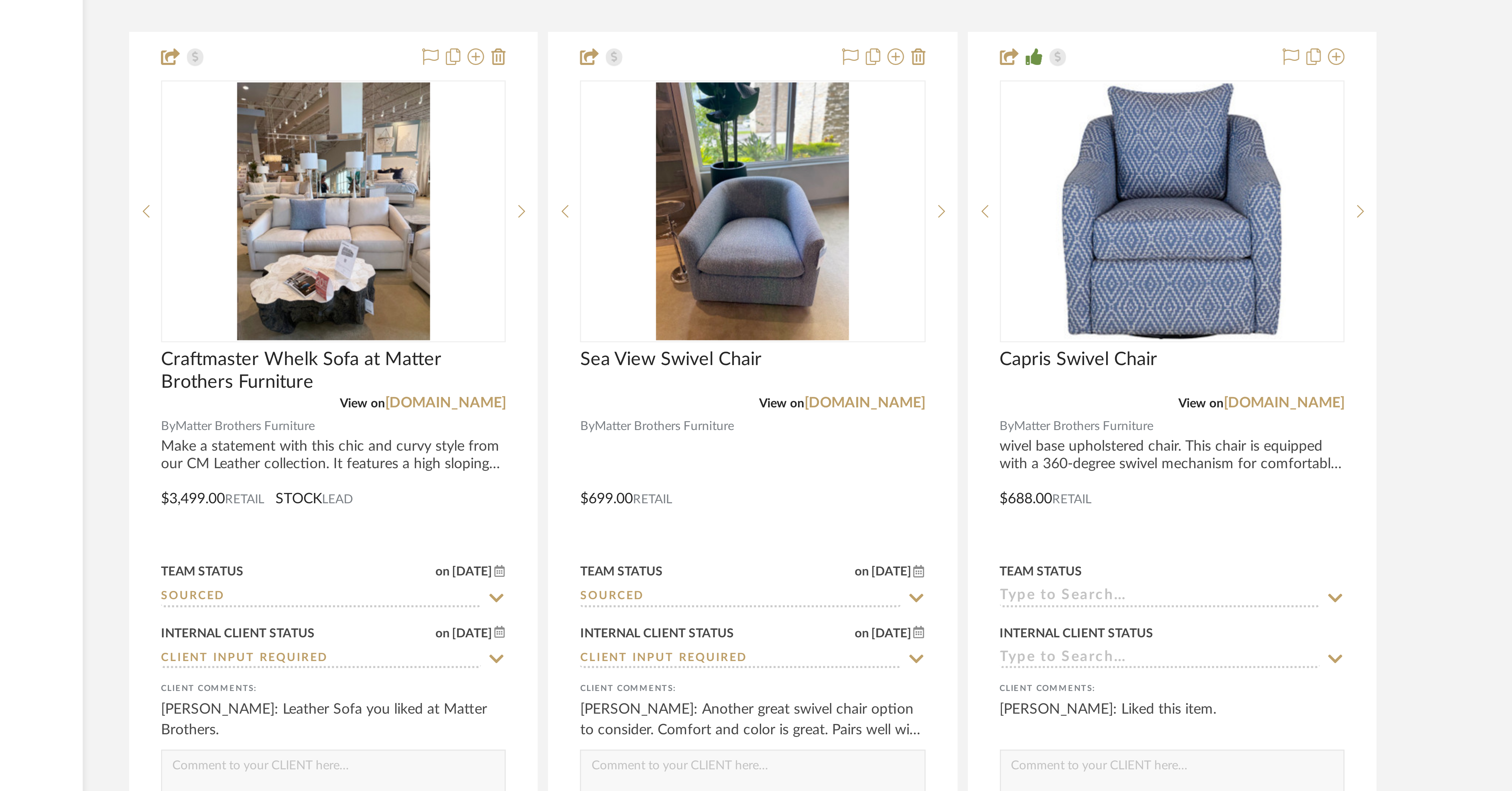
scroll to position [1749, 0]
